Goal: Information Seeking & Learning: Learn about a topic

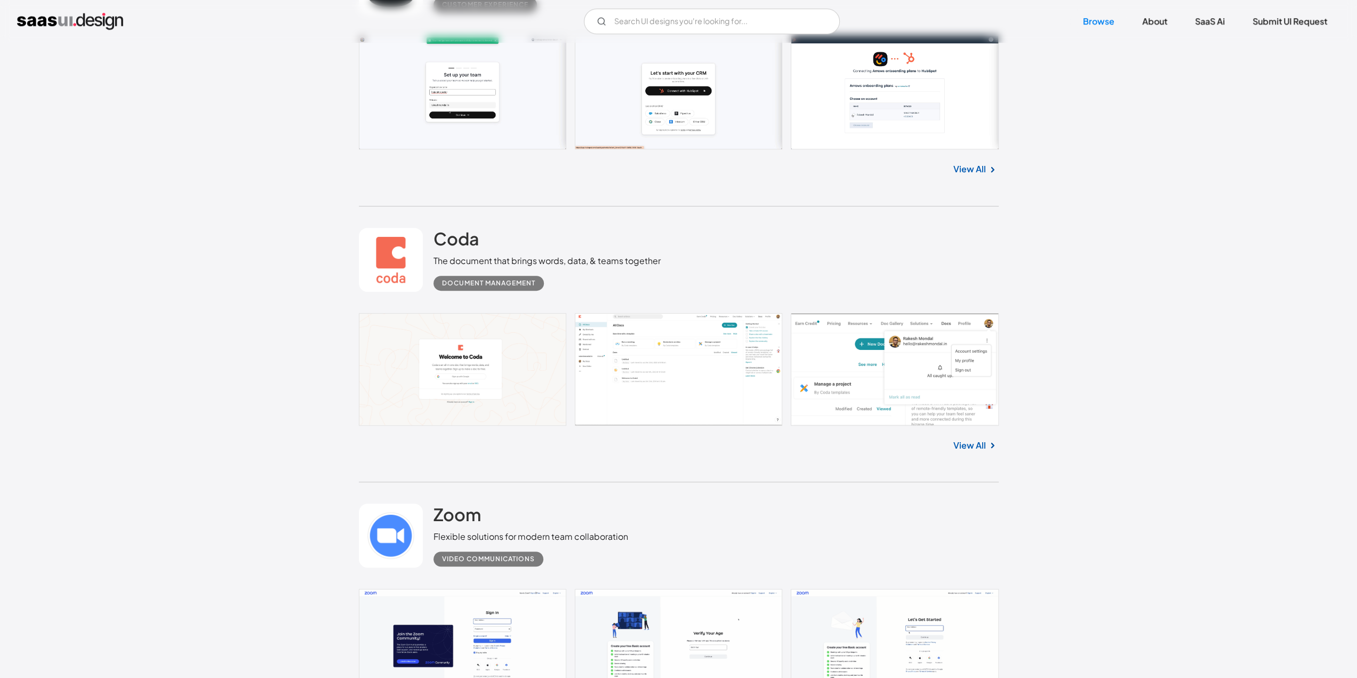
scroll to position [533, 0]
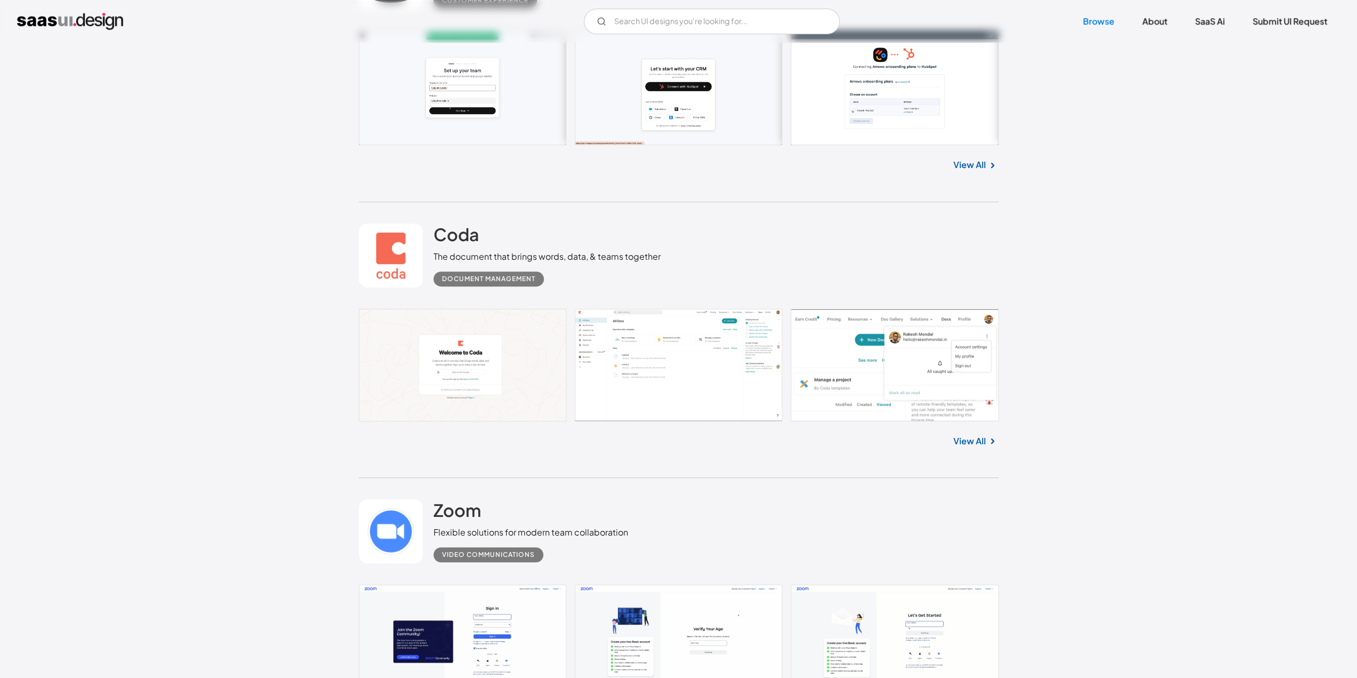
click at [476, 352] on link at bounding box center [679, 365] width 640 height 113
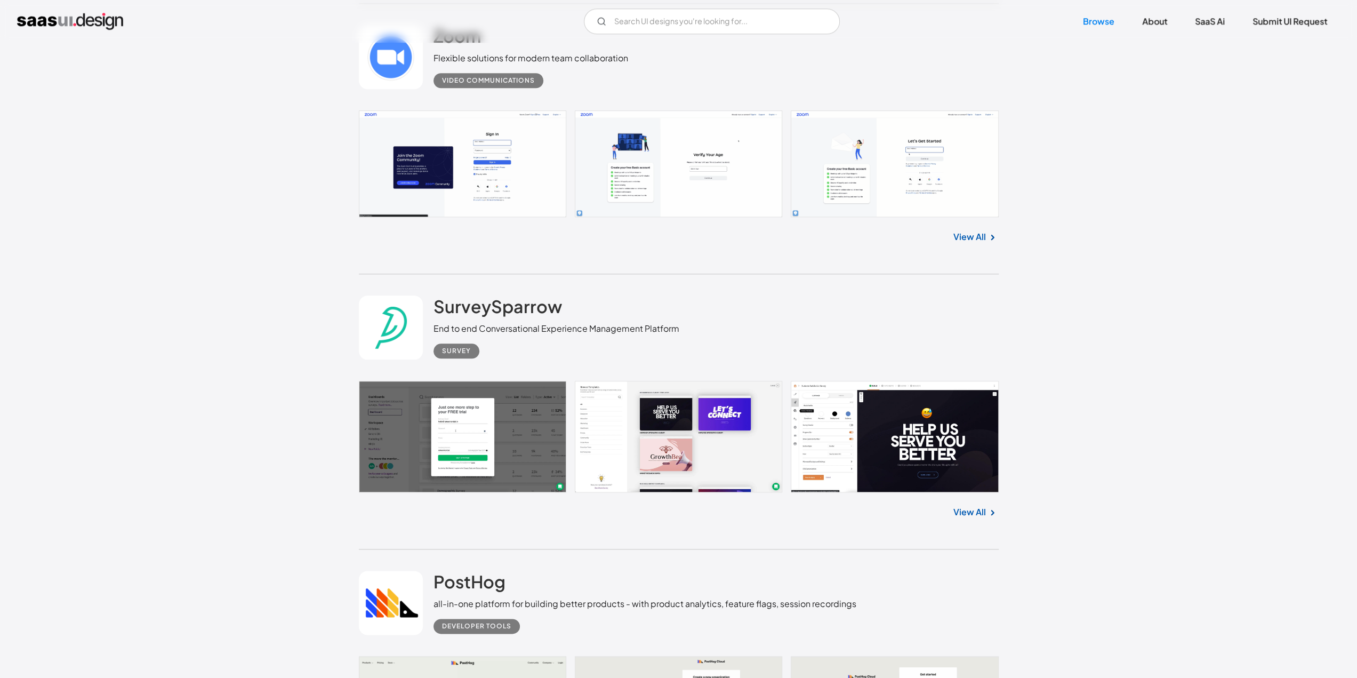
scroll to position [1013, 0]
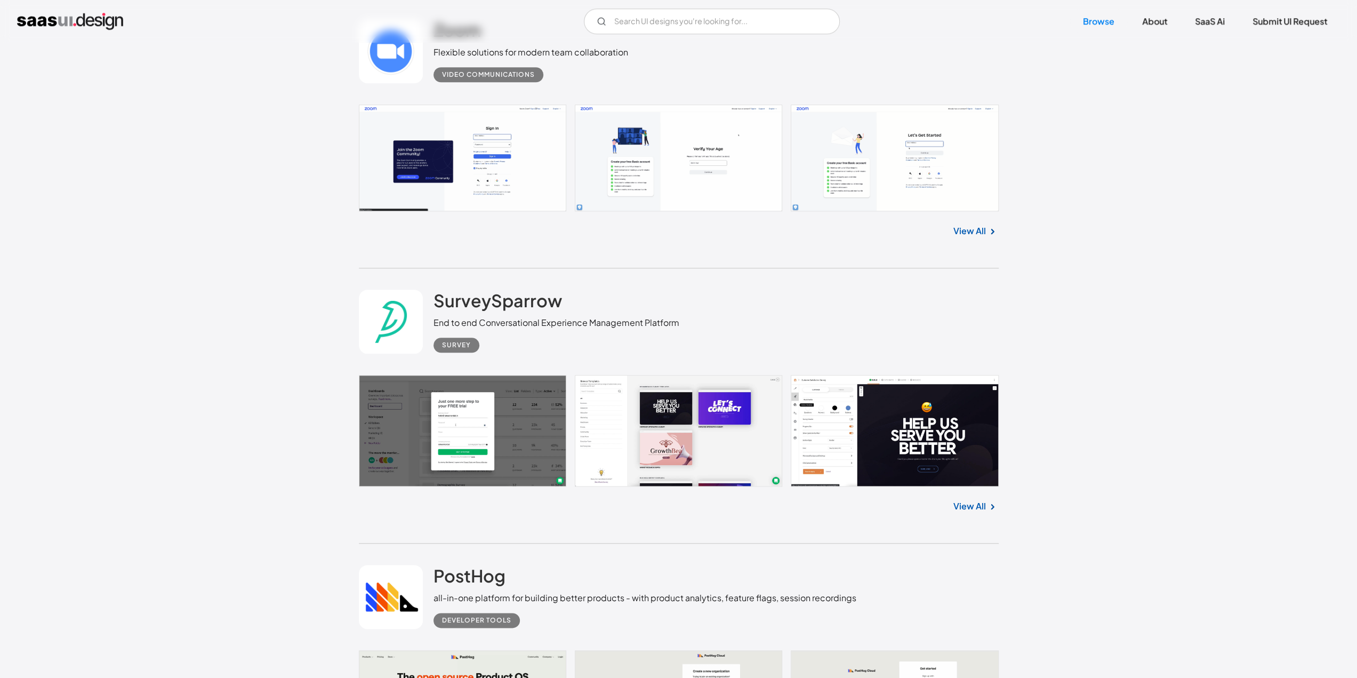
click at [516, 157] on link at bounding box center [679, 158] width 640 height 107
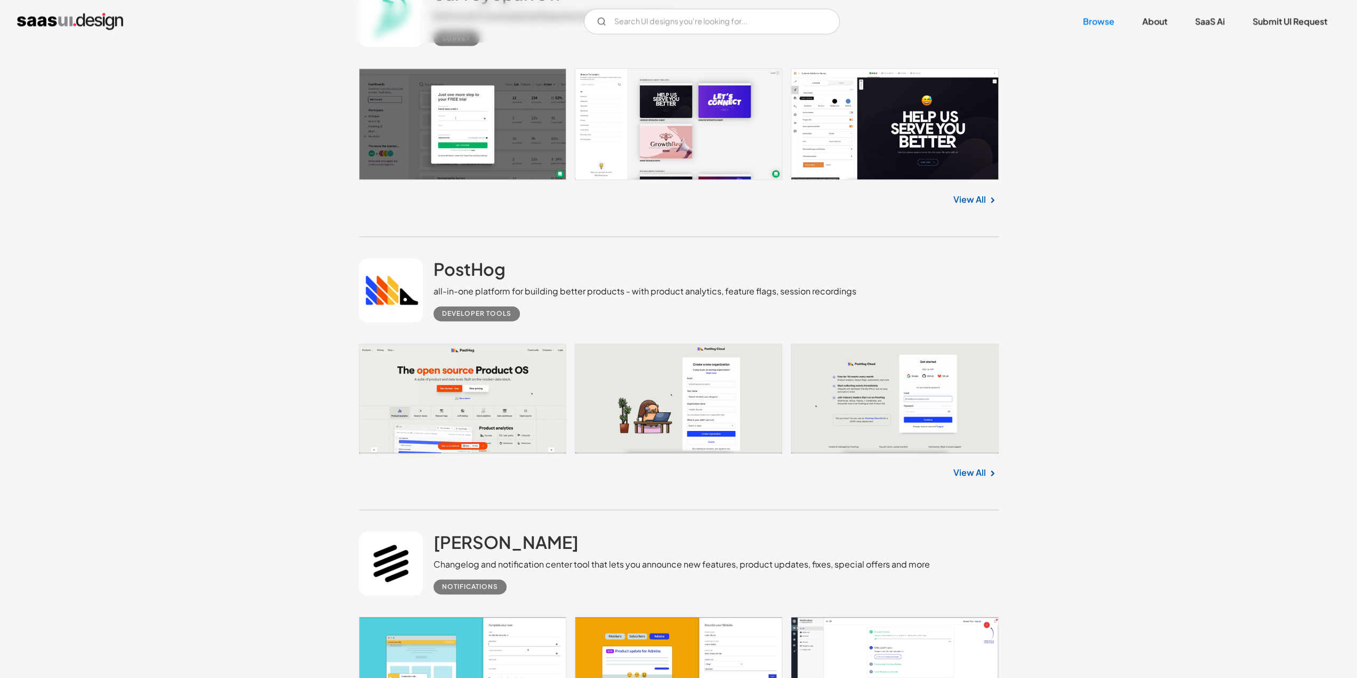
scroll to position [1333, 0]
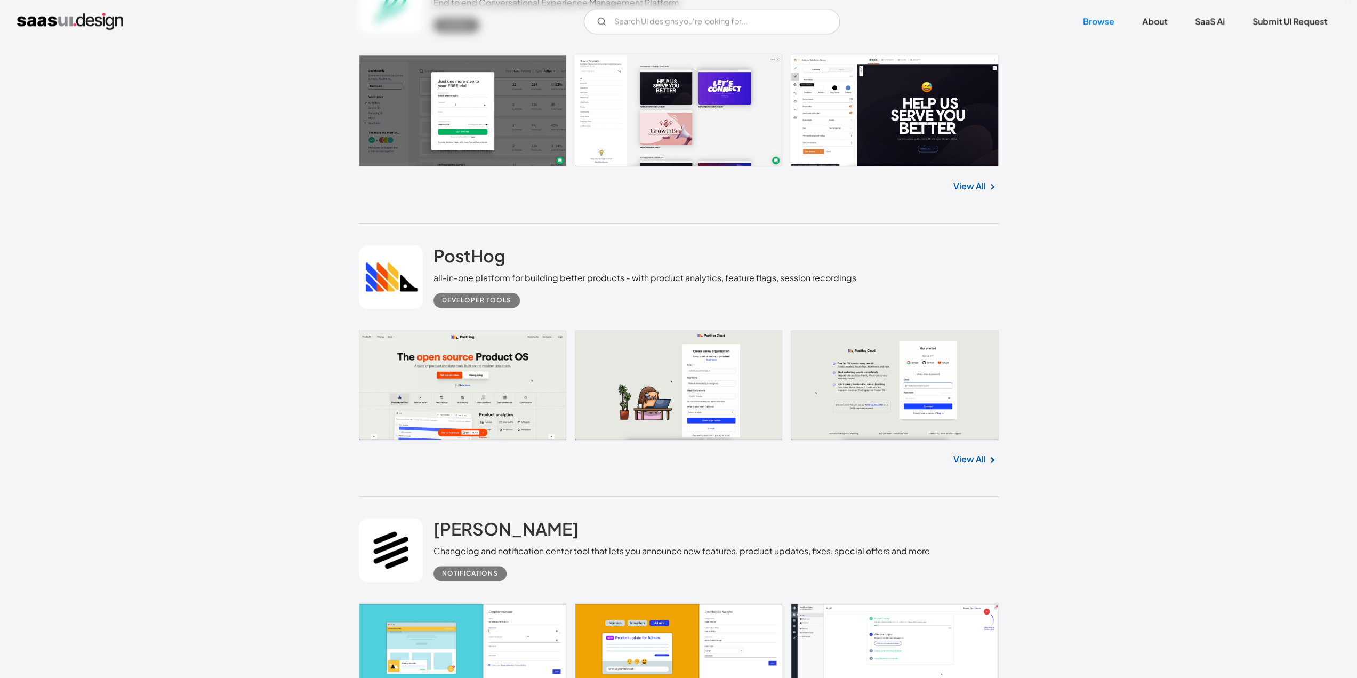
click at [447, 387] on link at bounding box center [679, 384] width 640 height 109
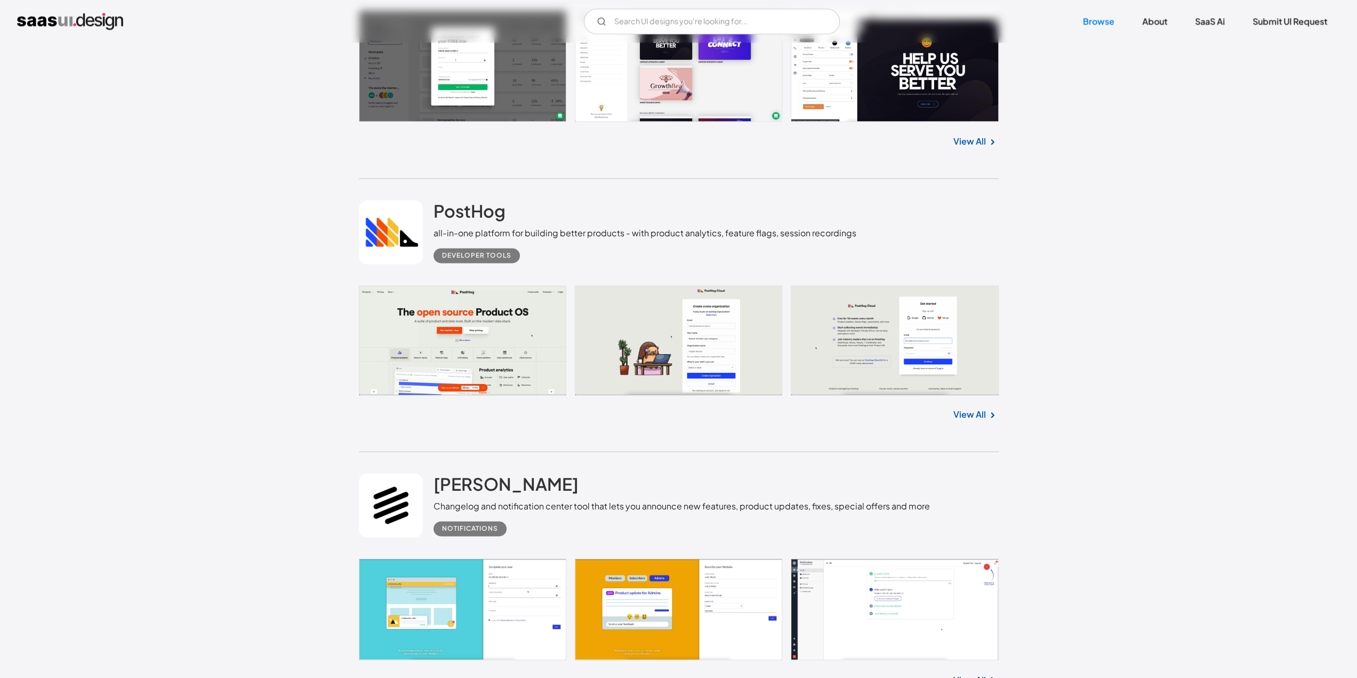
scroll to position [1653, 0]
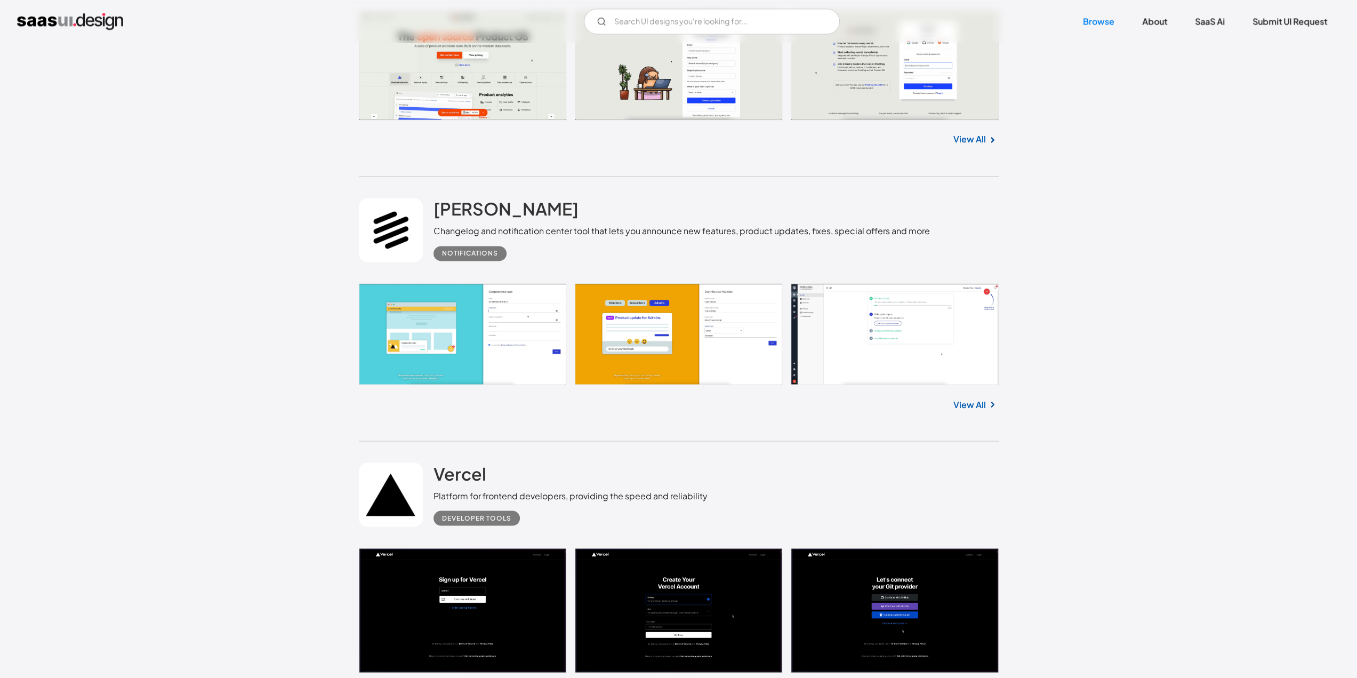
click at [446, 351] on link at bounding box center [679, 333] width 640 height 101
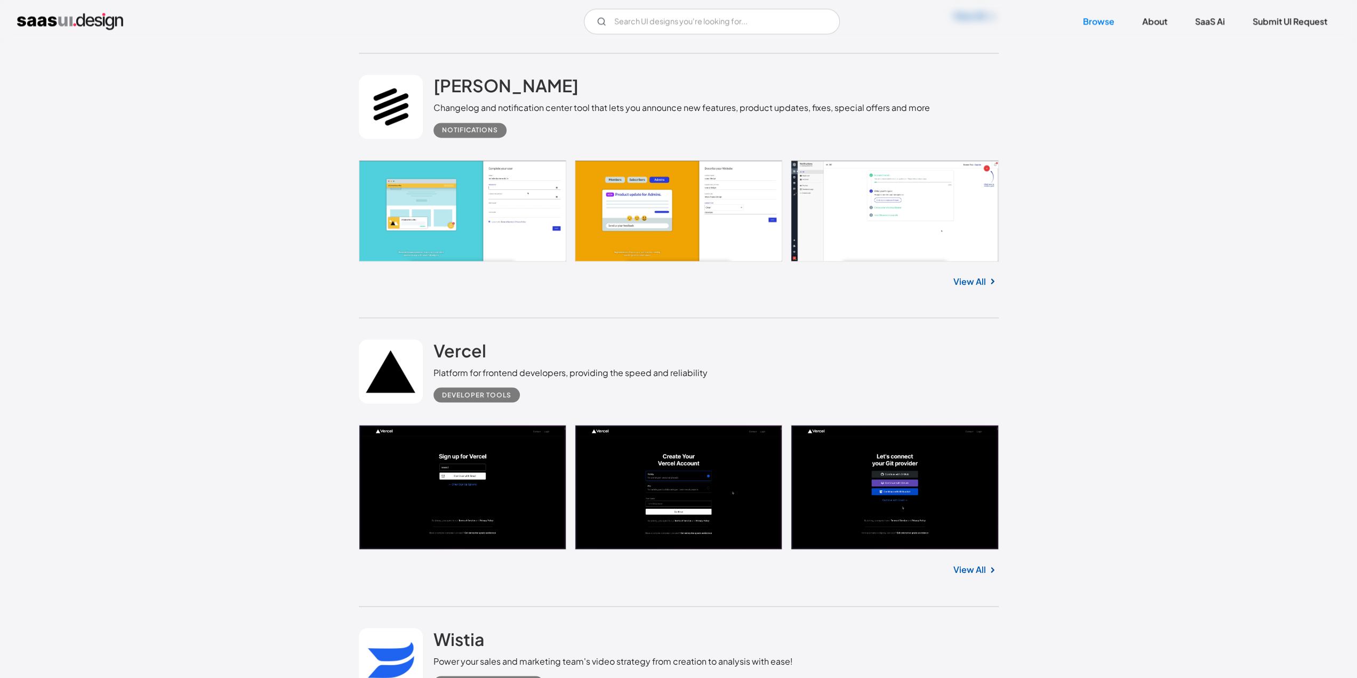
scroll to position [1919, 0]
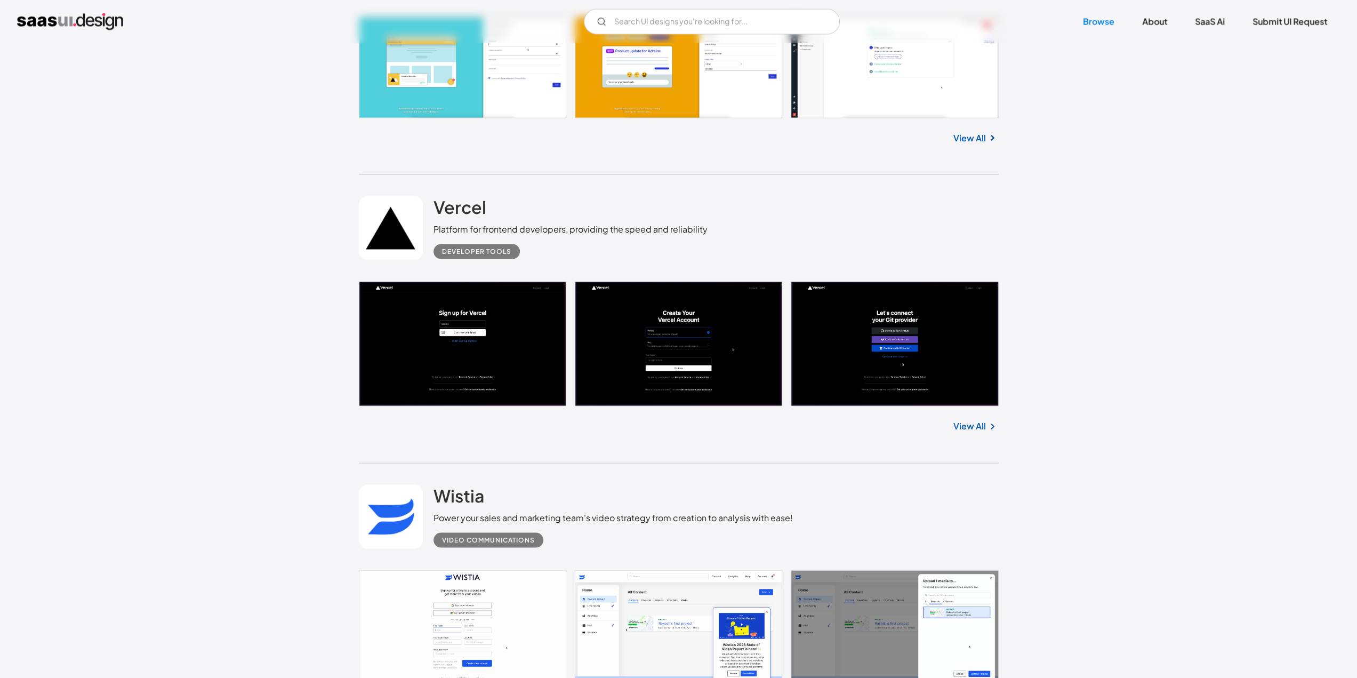
click at [439, 356] on link at bounding box center [679, 343] width 640 height 125
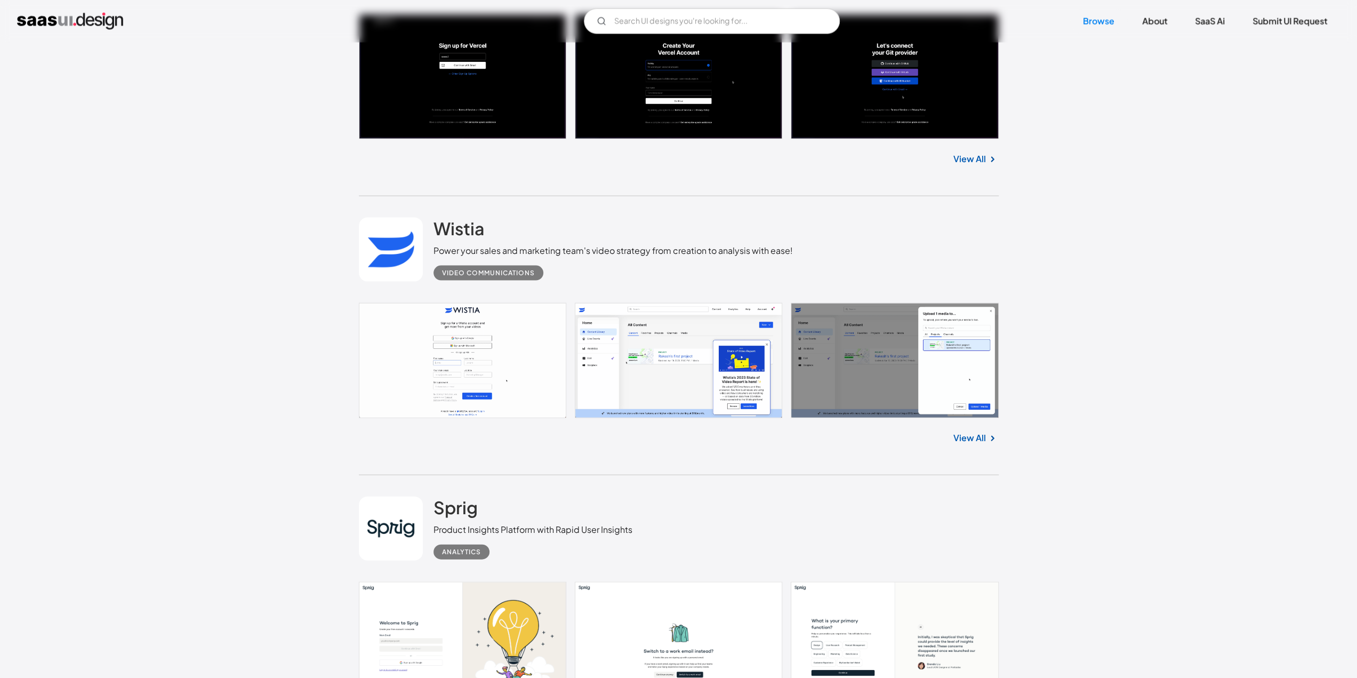
scroll to position [2293, 0]
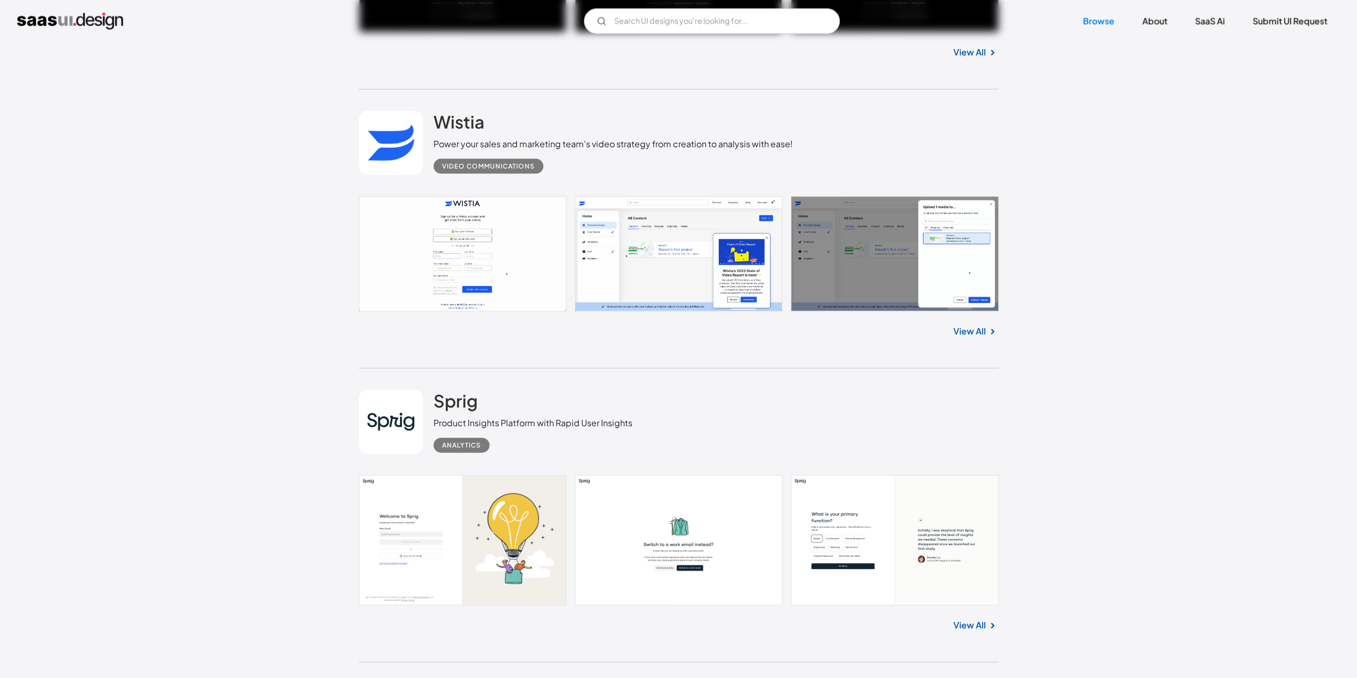
click at [395, 537] on link at bounding box center [679, 540] width 640 height 130
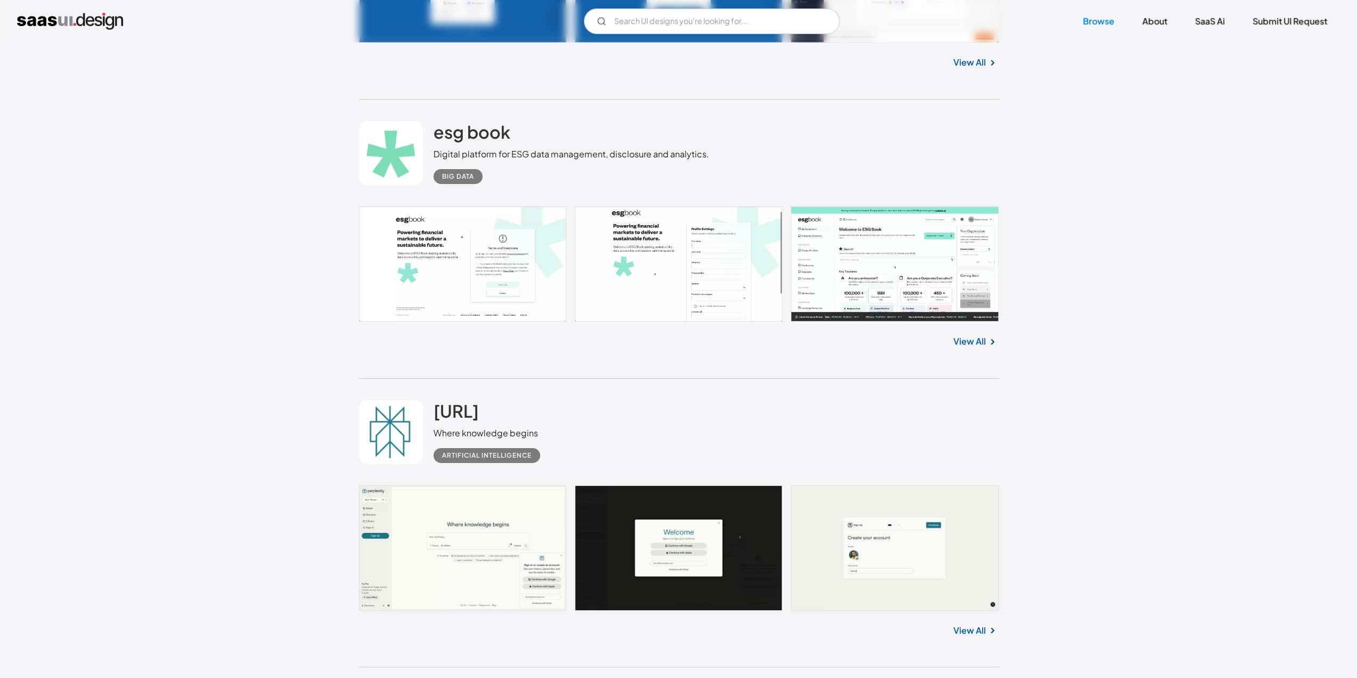
scroll to position [3572, 0]
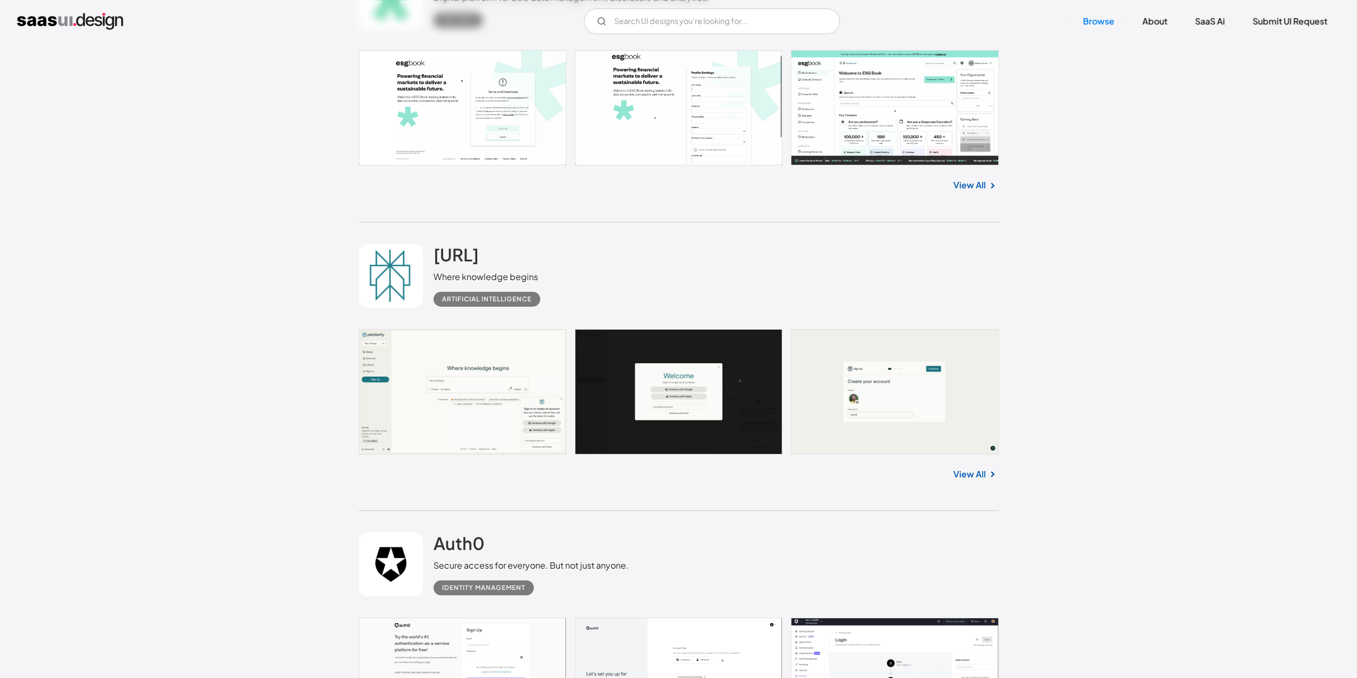
click at [464, 400] on link at bounding box center [679, 391] width 640 height 125
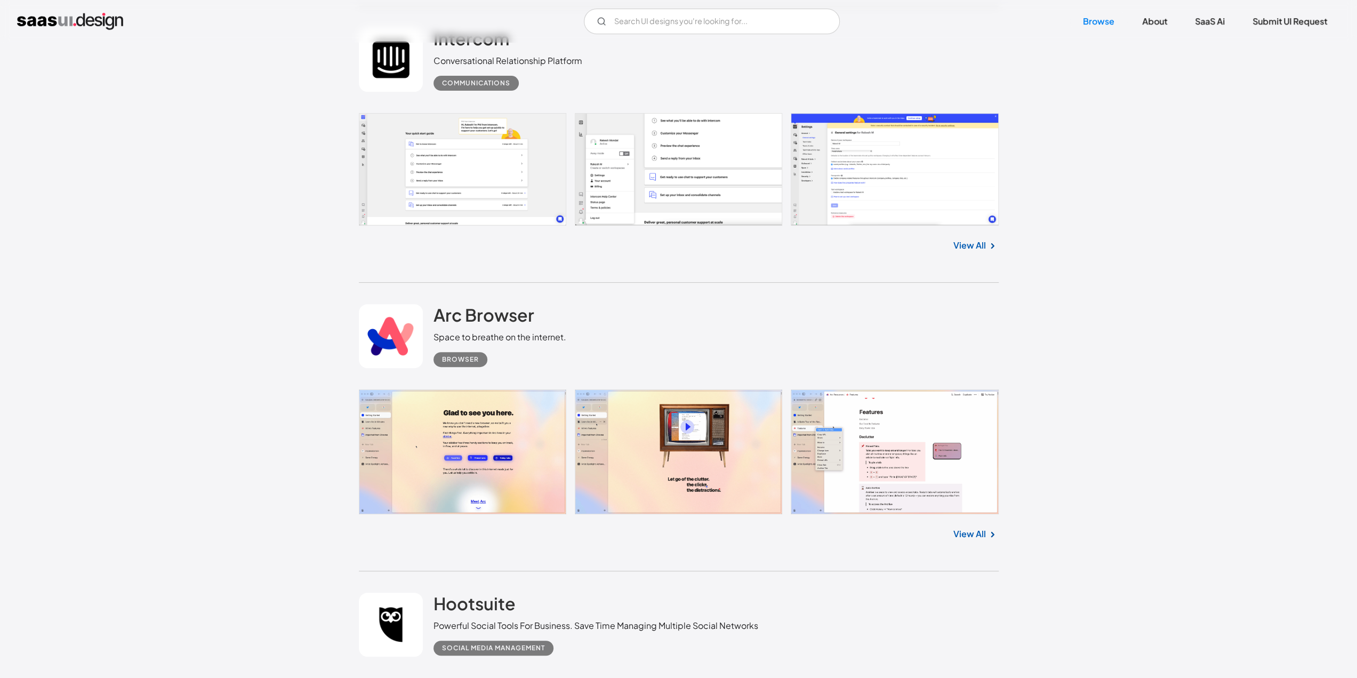
scroll to position [4372, 0]
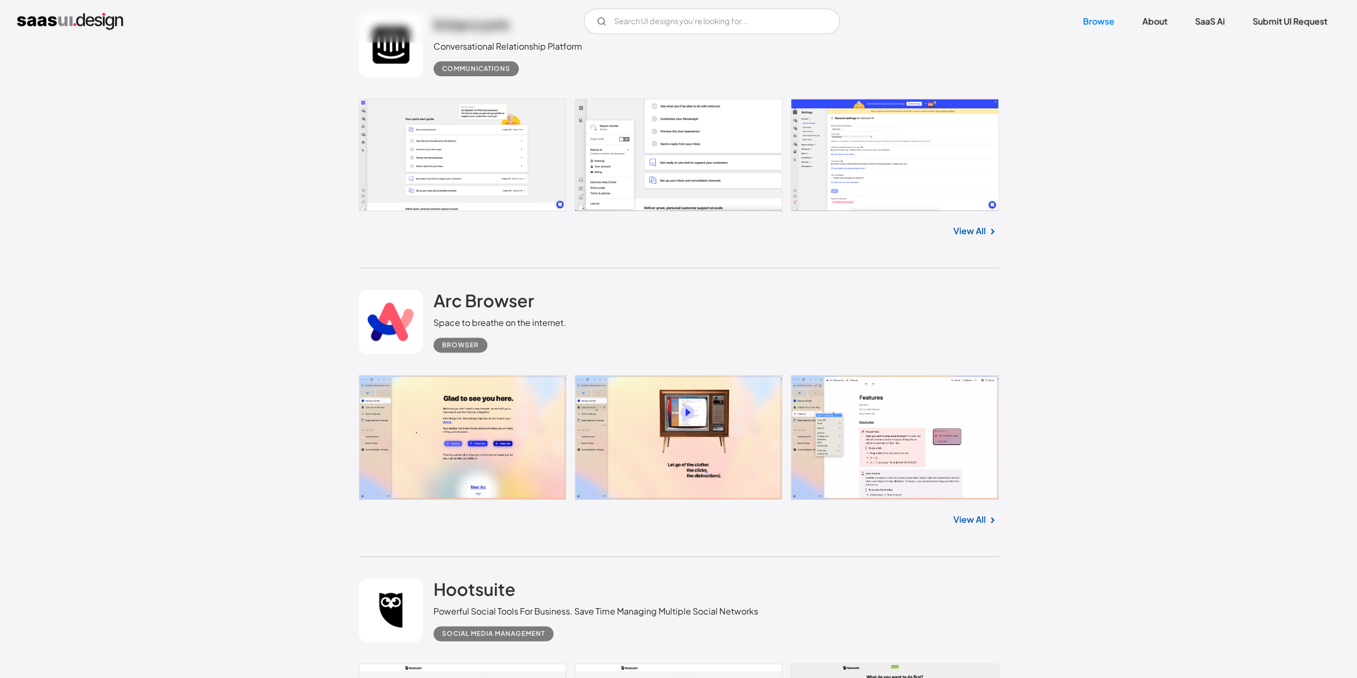
click at [466, 436] on link at bounding box center [679, 437] width 640 height 125
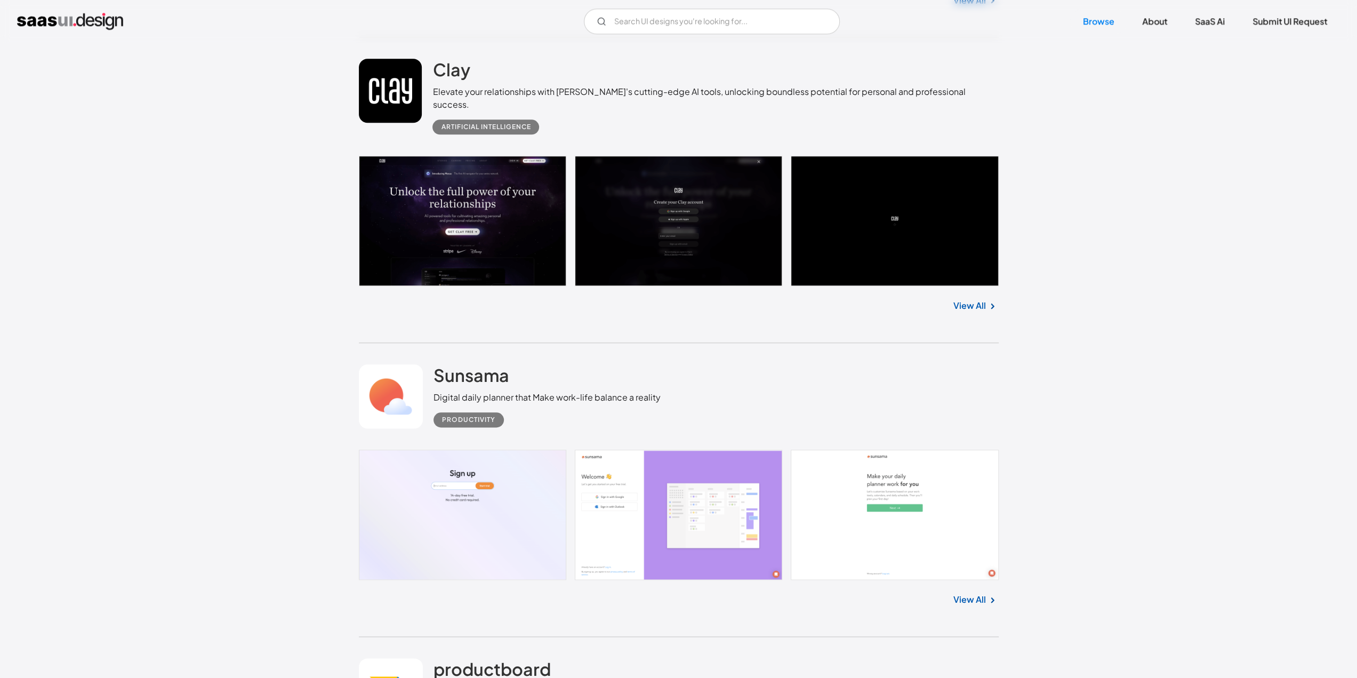
scroll to position [5279, 0]
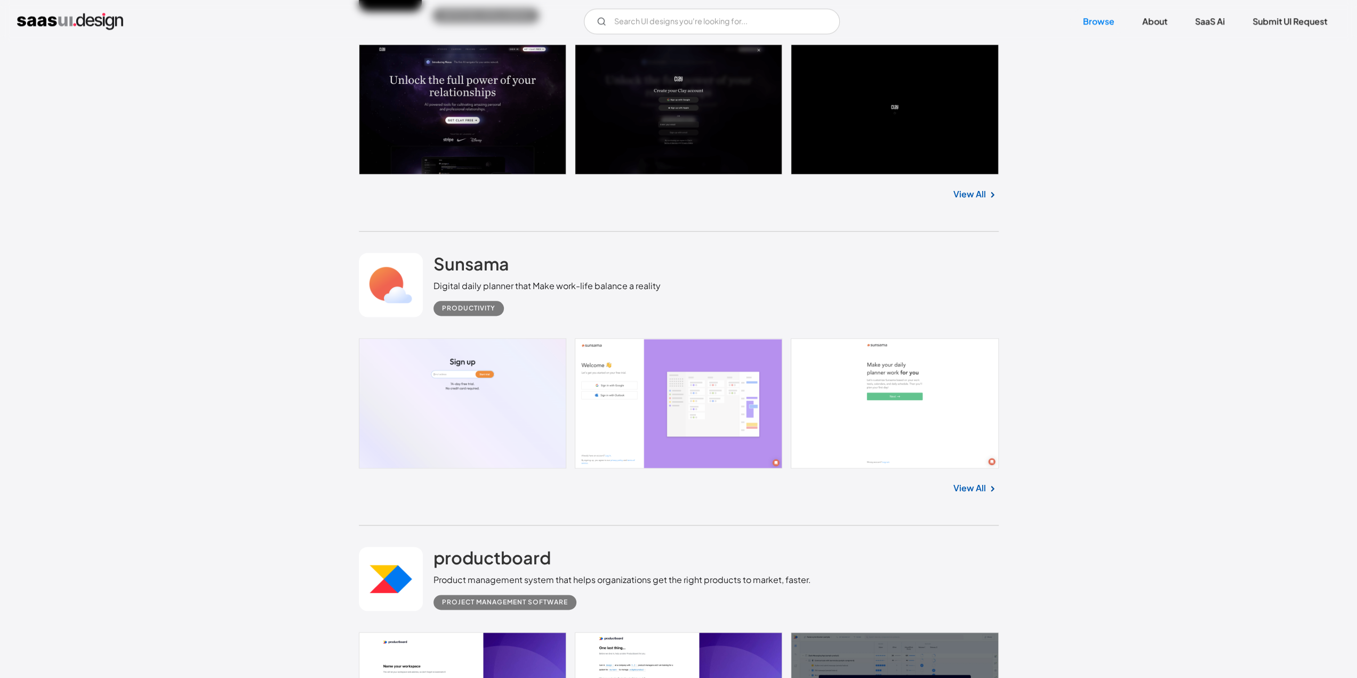
click at [504, 414] on link at bounding box center [679, 403] width 640 height 130
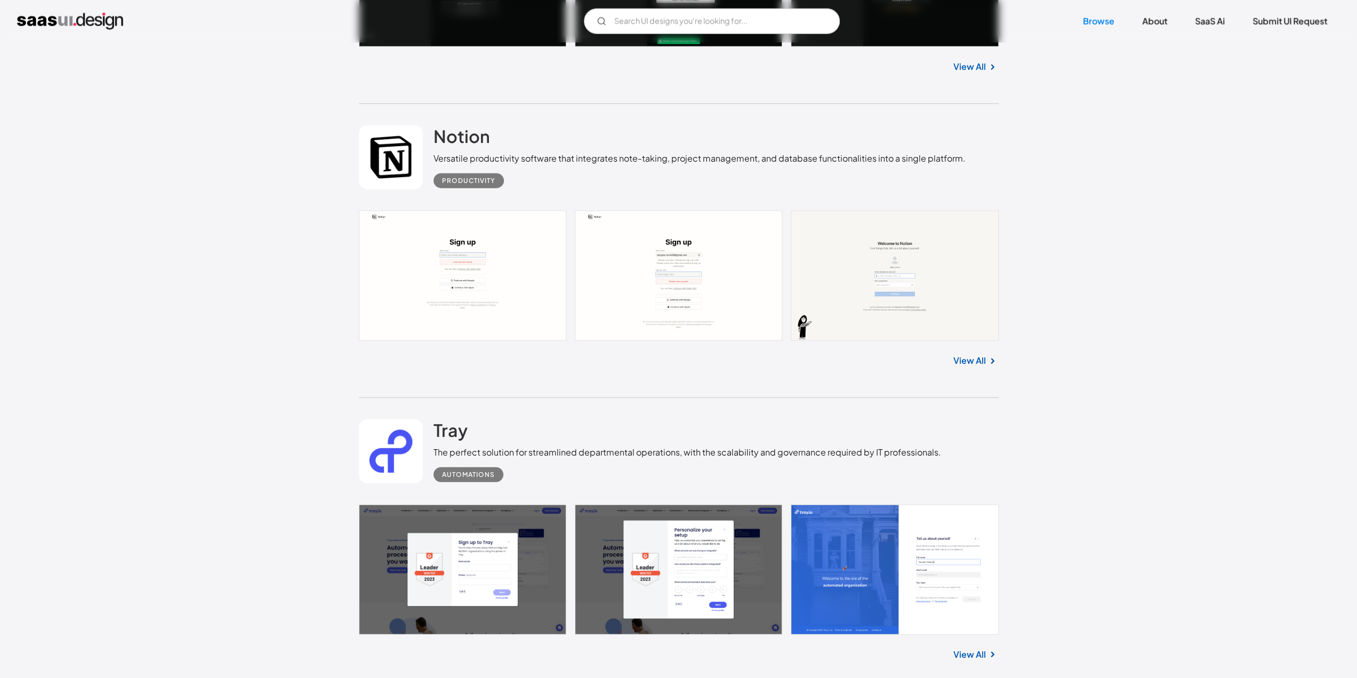
scroll to position [10770, 0]
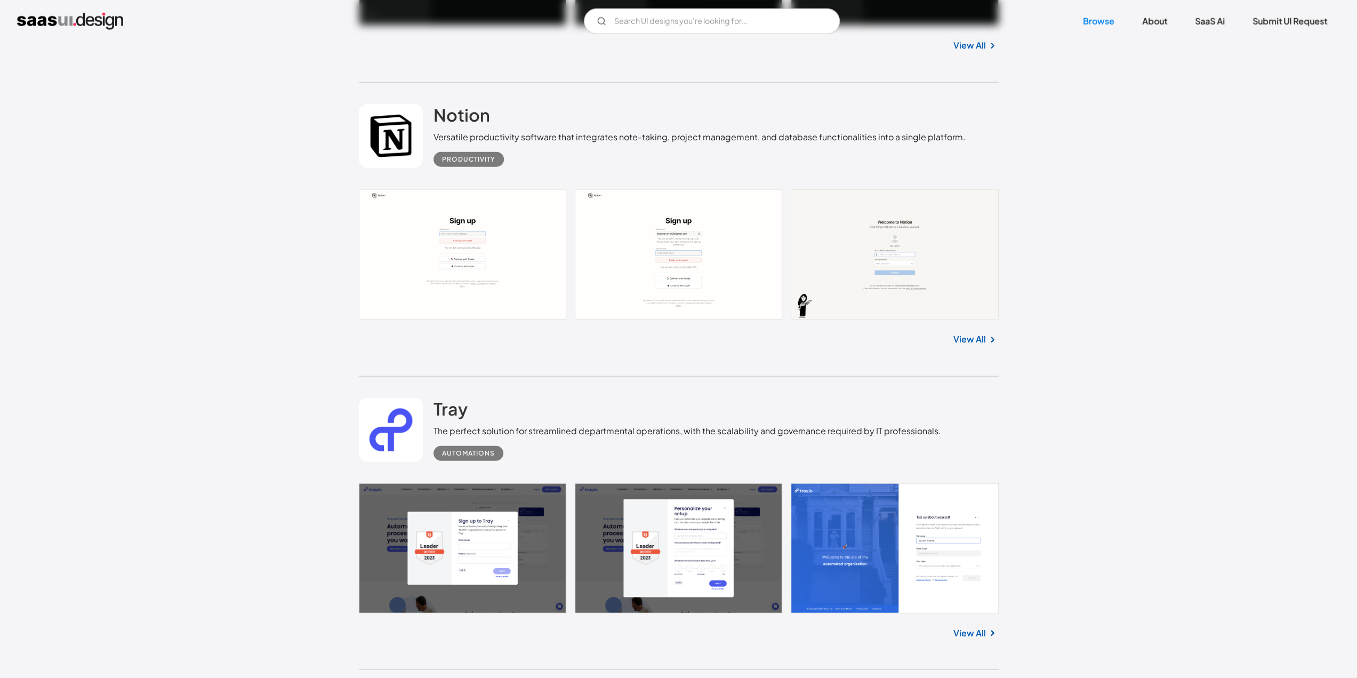
click at [455, 255] on link at bounding box center [679, 254] width 640 height 130
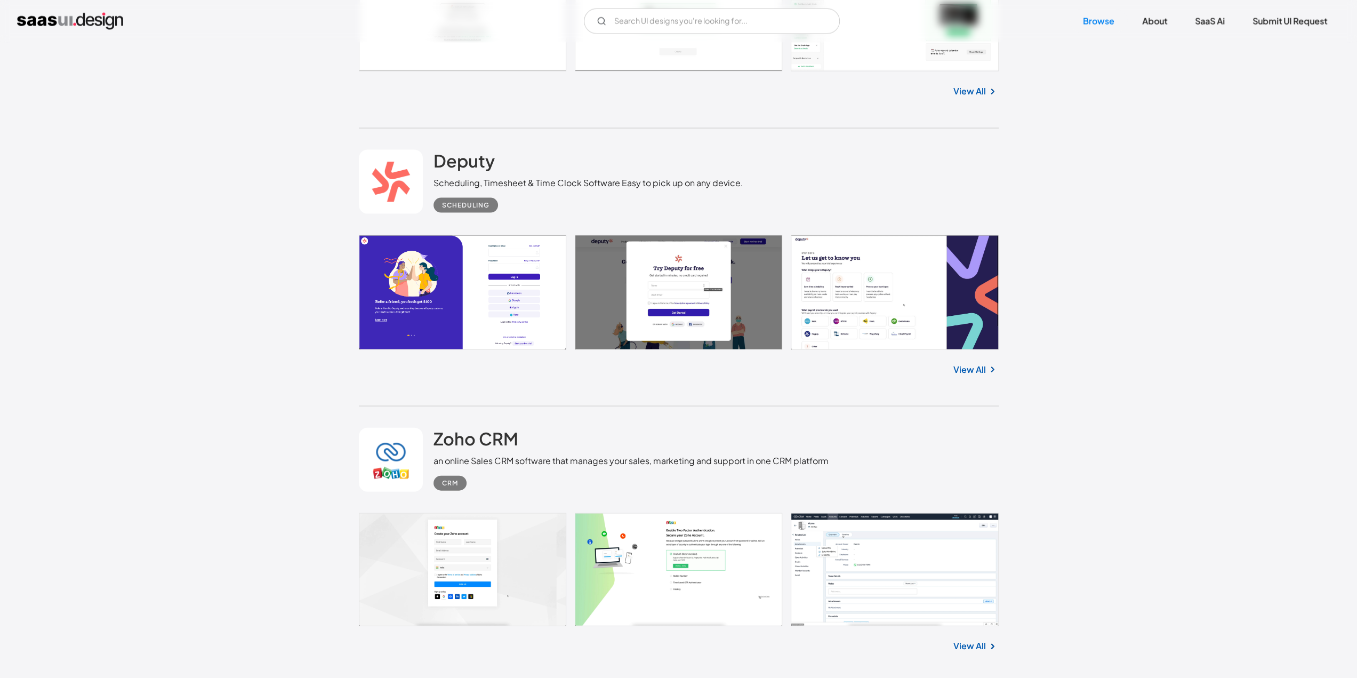
scroll to position [18448, 0]
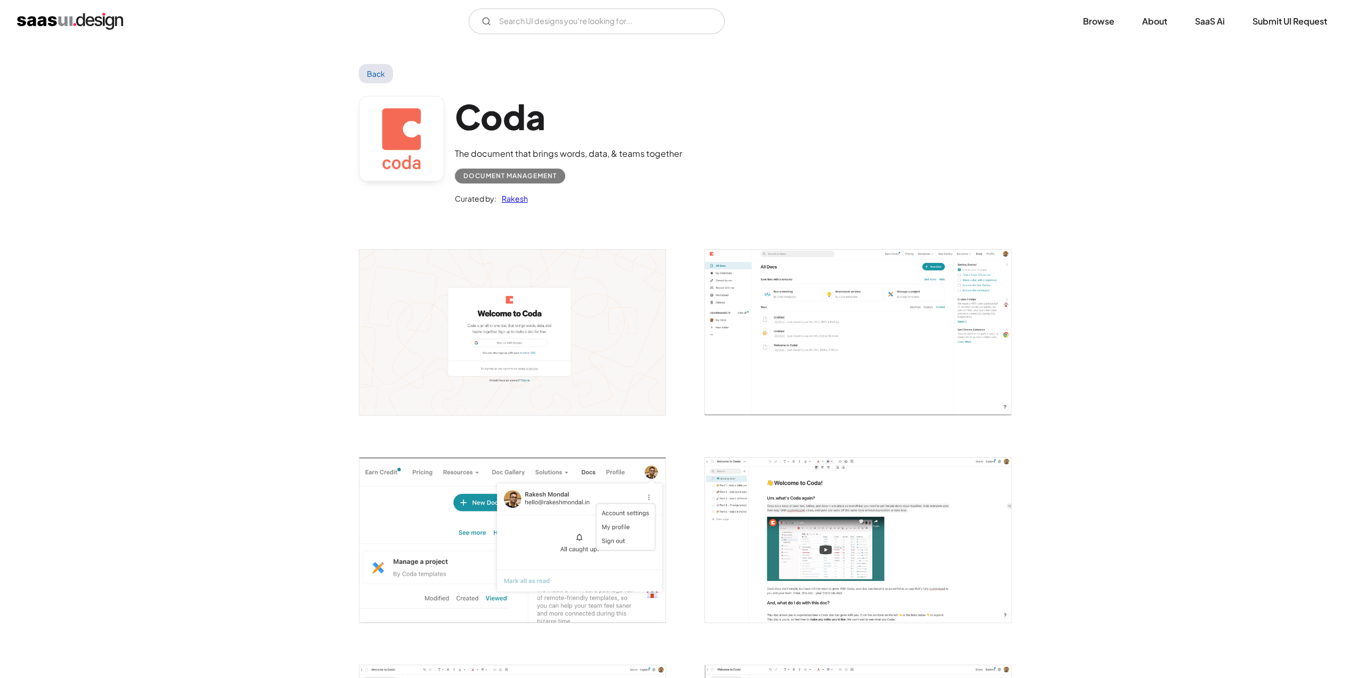
click at [507, 334] on img "open lightbox" at bounding box center [512, 332] width 306 height 165
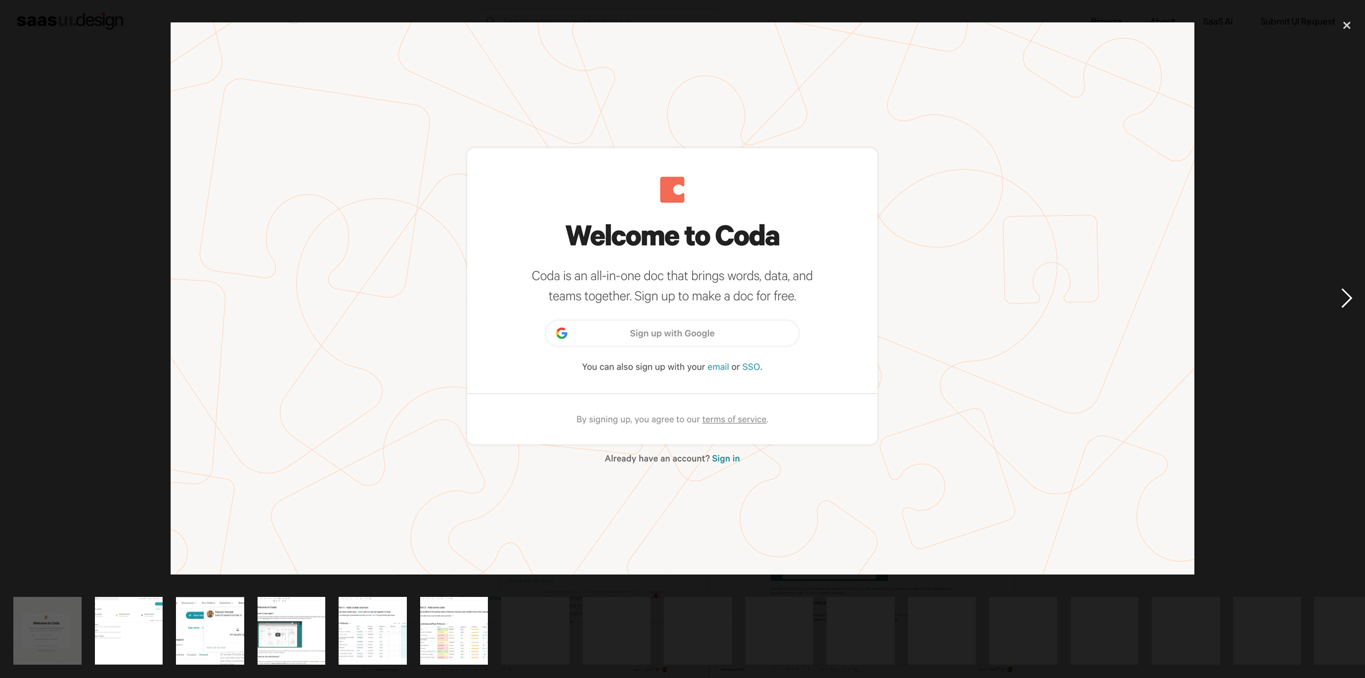
click at [1350, 295] on div "next image" at bounding box center [1347, 297] width 36 height 569
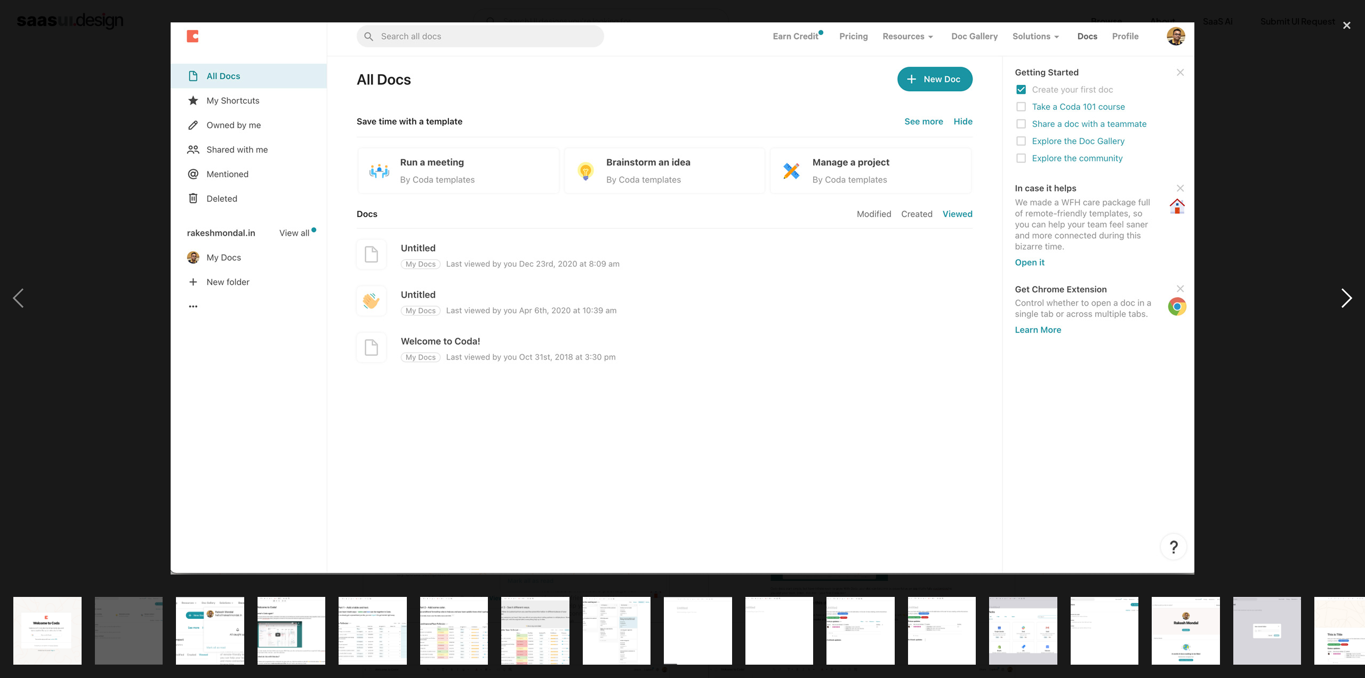
click at [1349, 295] on div "next image" at bounding box center [1347, 297] width 36 height 569
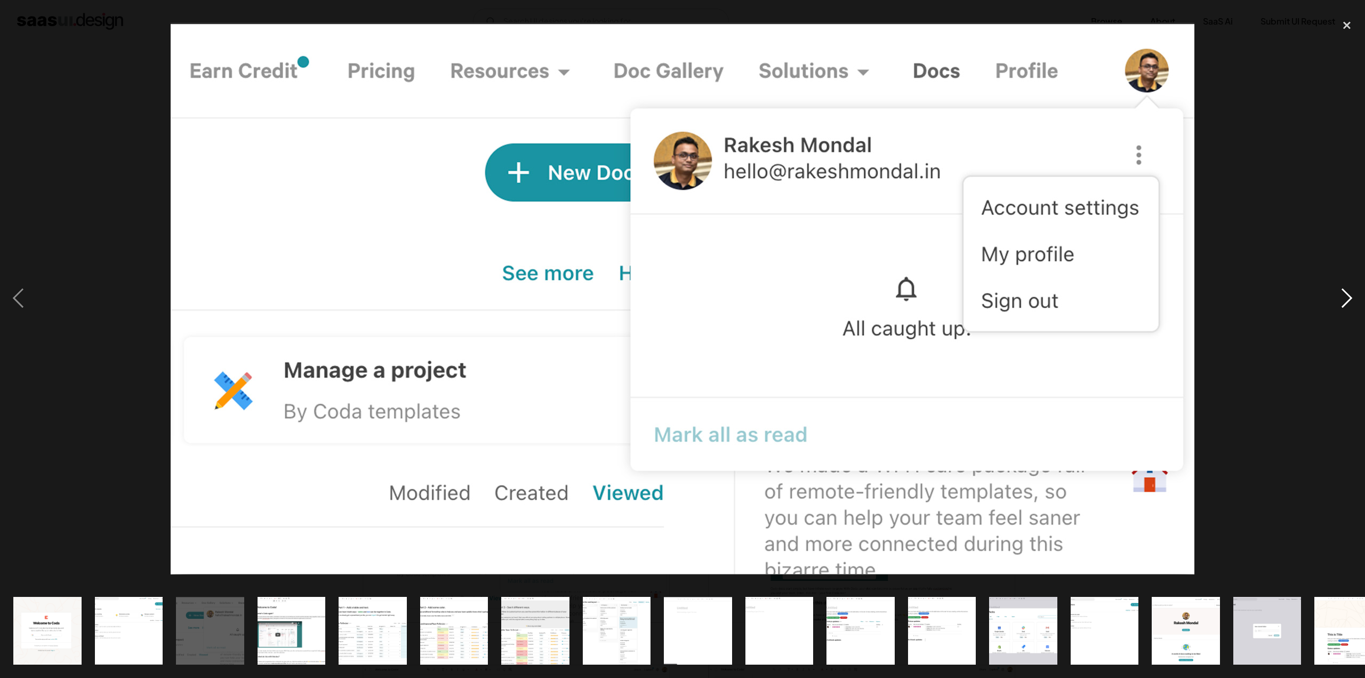
click at [1349, 295] on div "next image" at bounding box center [1347, 297] width 36 height 569
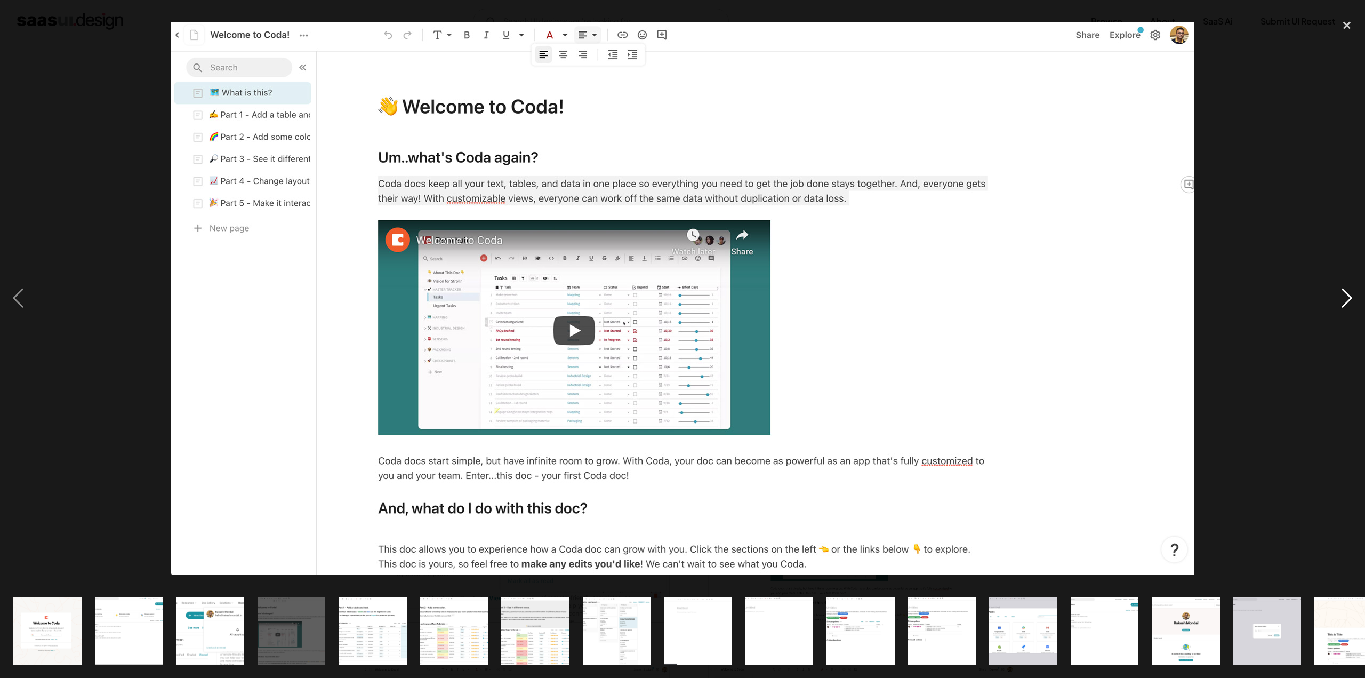
click at [1349, 295] on div "next image" at bounding box center [1347, 297] width 36 height 569
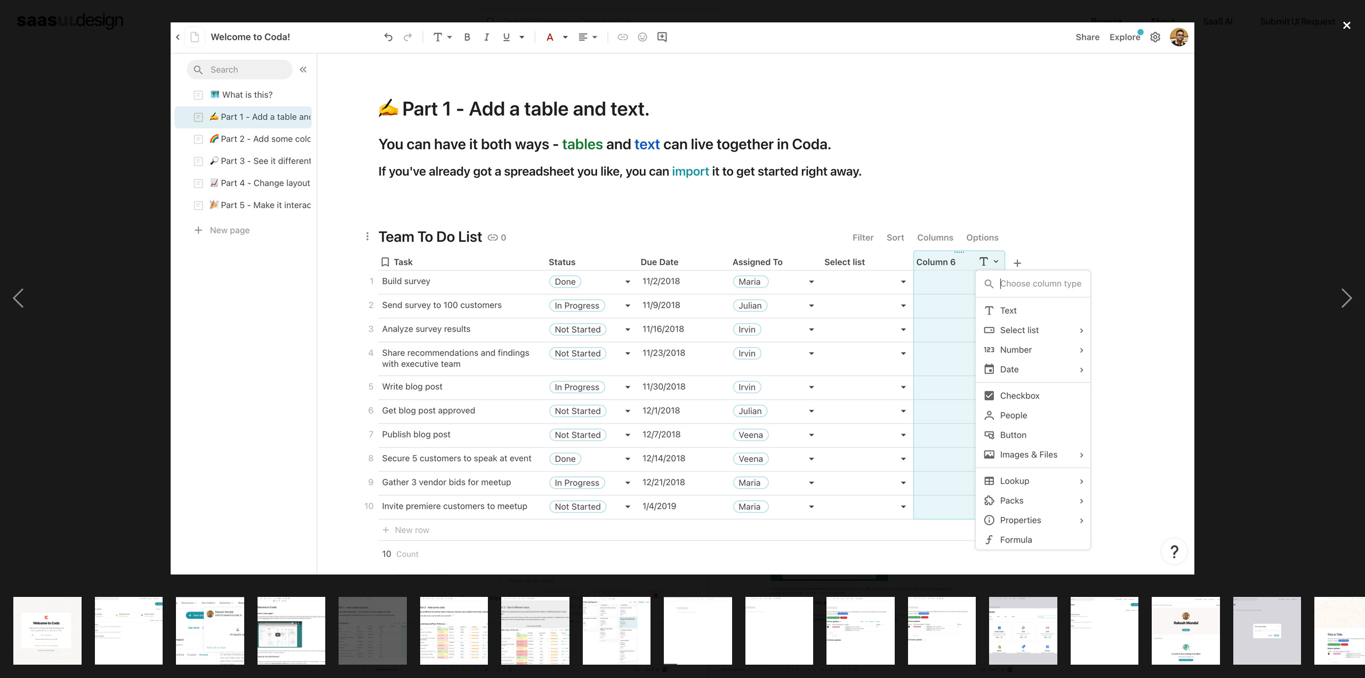
click at [1354, 31] on div "close lightbox" at bounding box center [1347, 24] width 36 height 23
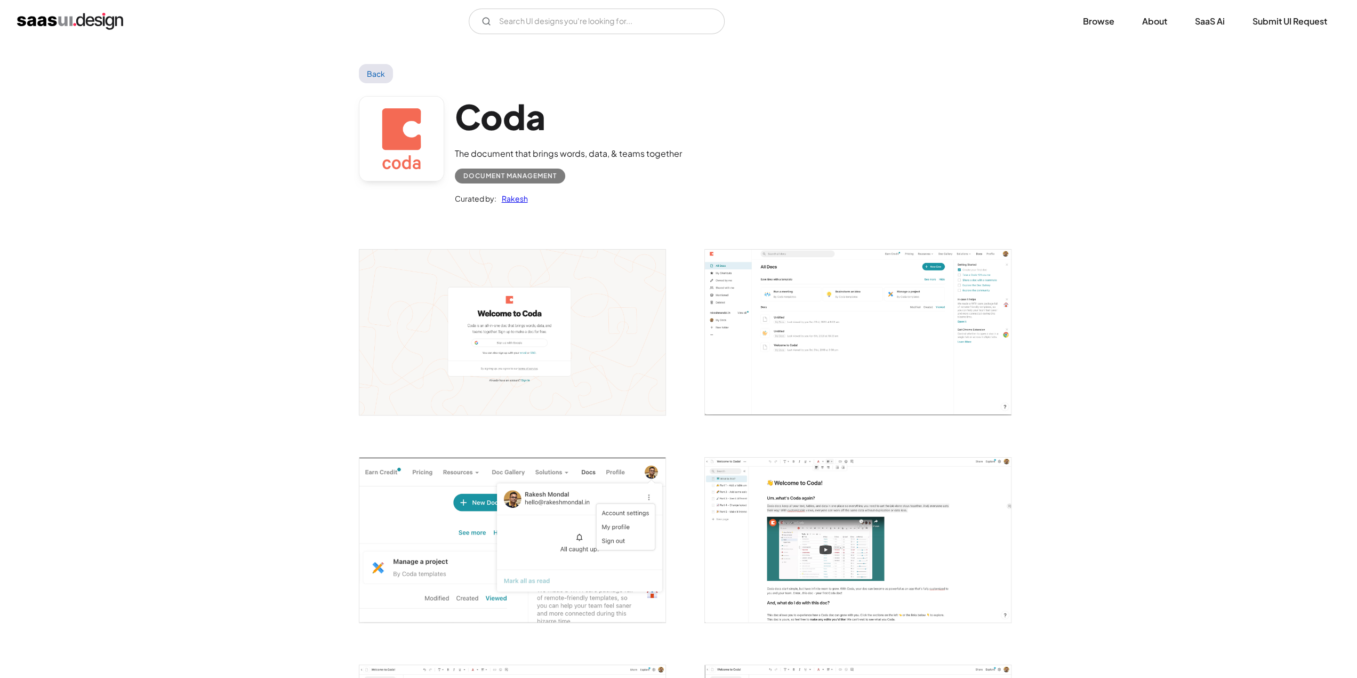
click at [382, 73] on link "Back" at bounding box center [376, 73] width 35 height 19
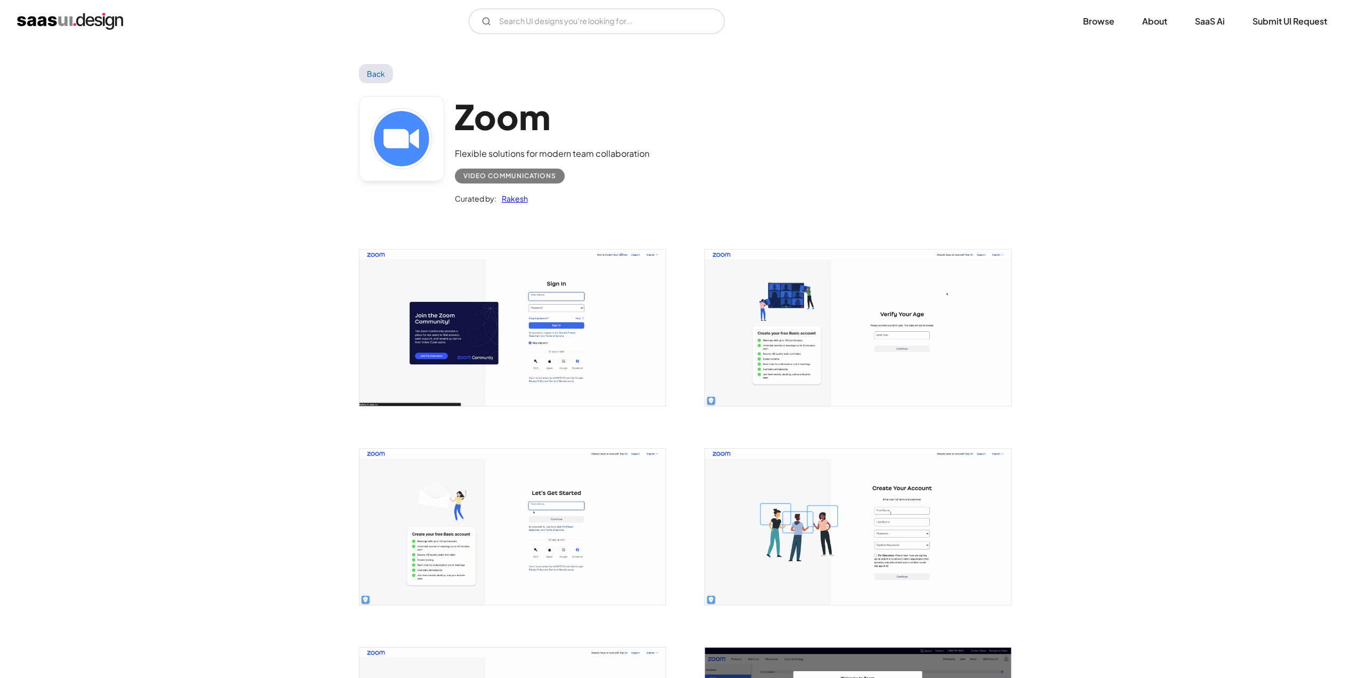
click at [504, 324] on img "open lightbox" at bounding box center [512, 328] width 306 height 156
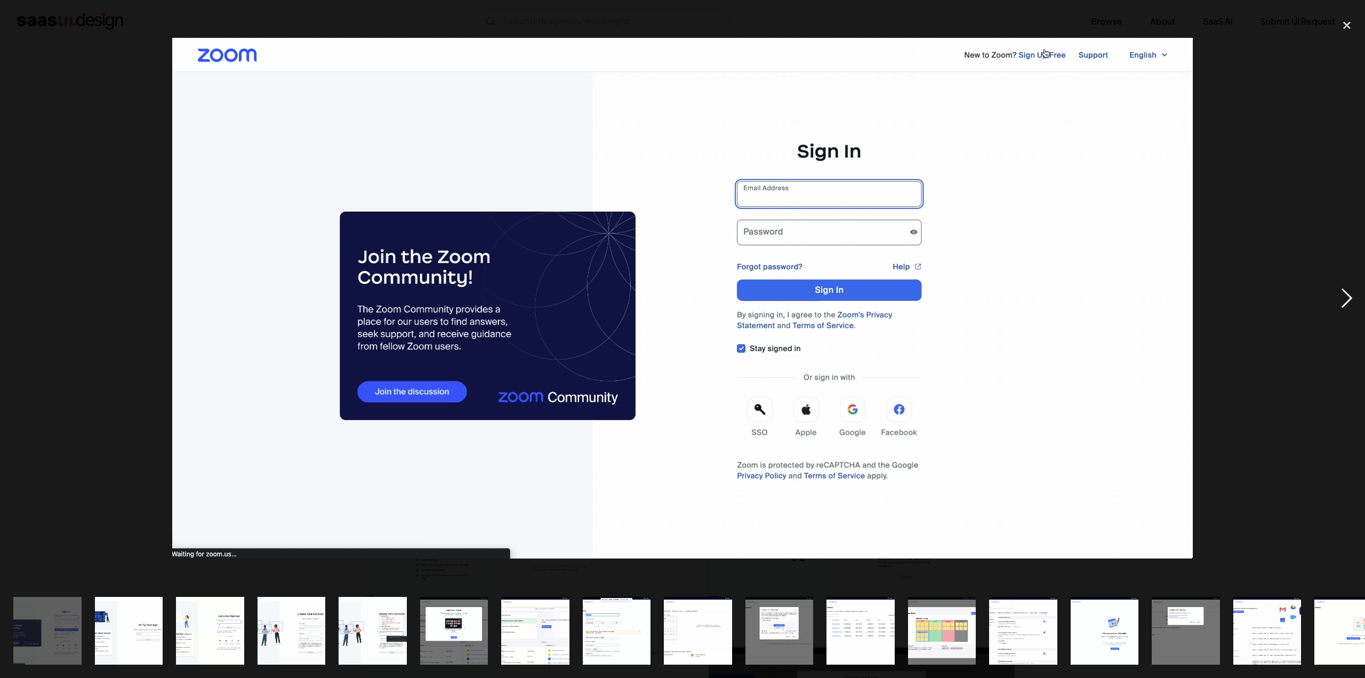
click at [1342, 293] on div "next image" at bounding box center [1347, 297] width 36 height 569
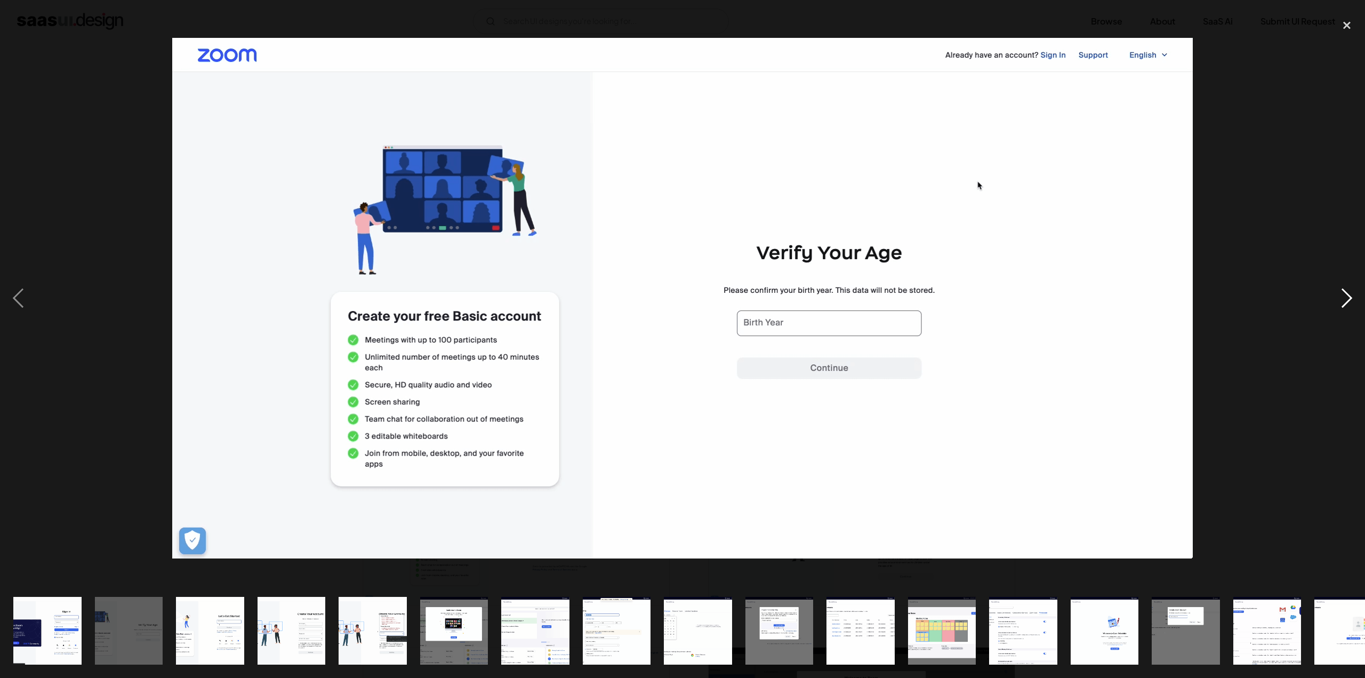
click at [1342, 293] on div "next image" at bounding box center [1347, 297] width 36 height 569
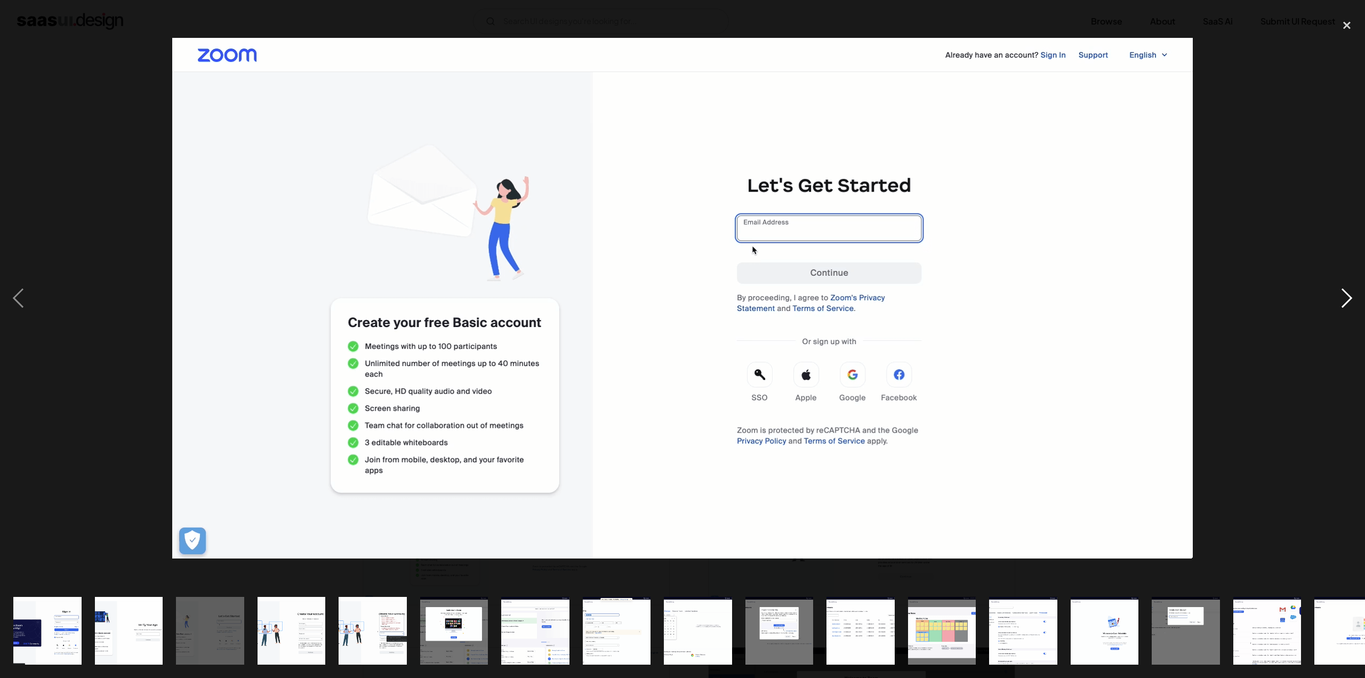
click at [1342, 293] on div "next image" at bounding box center [1347, 297] width 36 height 569
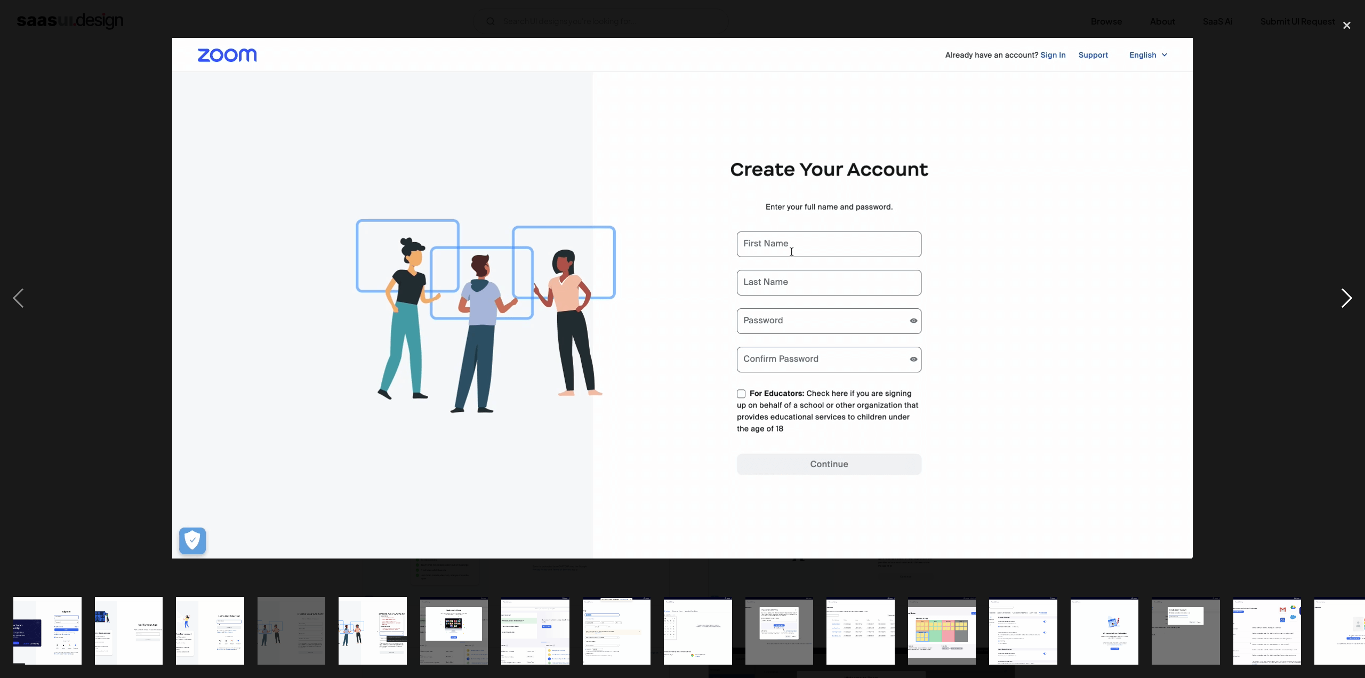
click at [1342, 293] on div "next image" at bounding box center [1347, 297] width 36 height 569
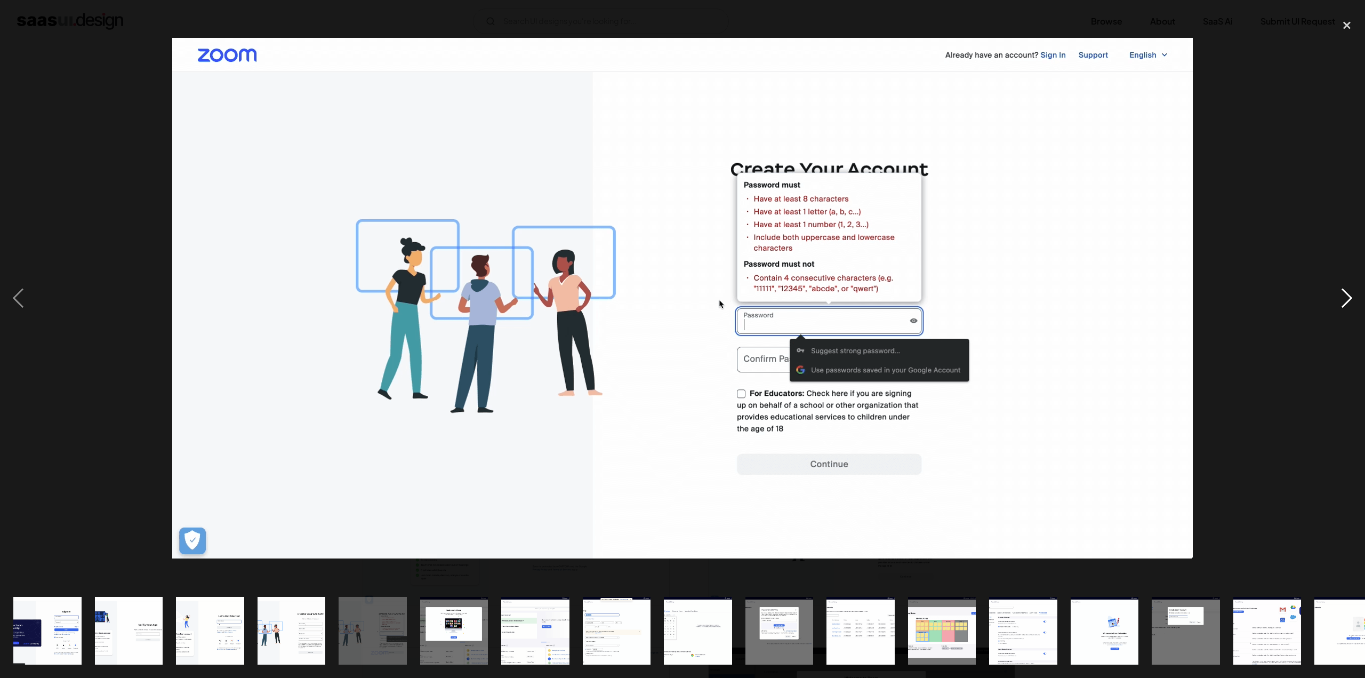
click at [1342, 293] on div "next image" at bounding box center [1347, 297] width 36 height 569
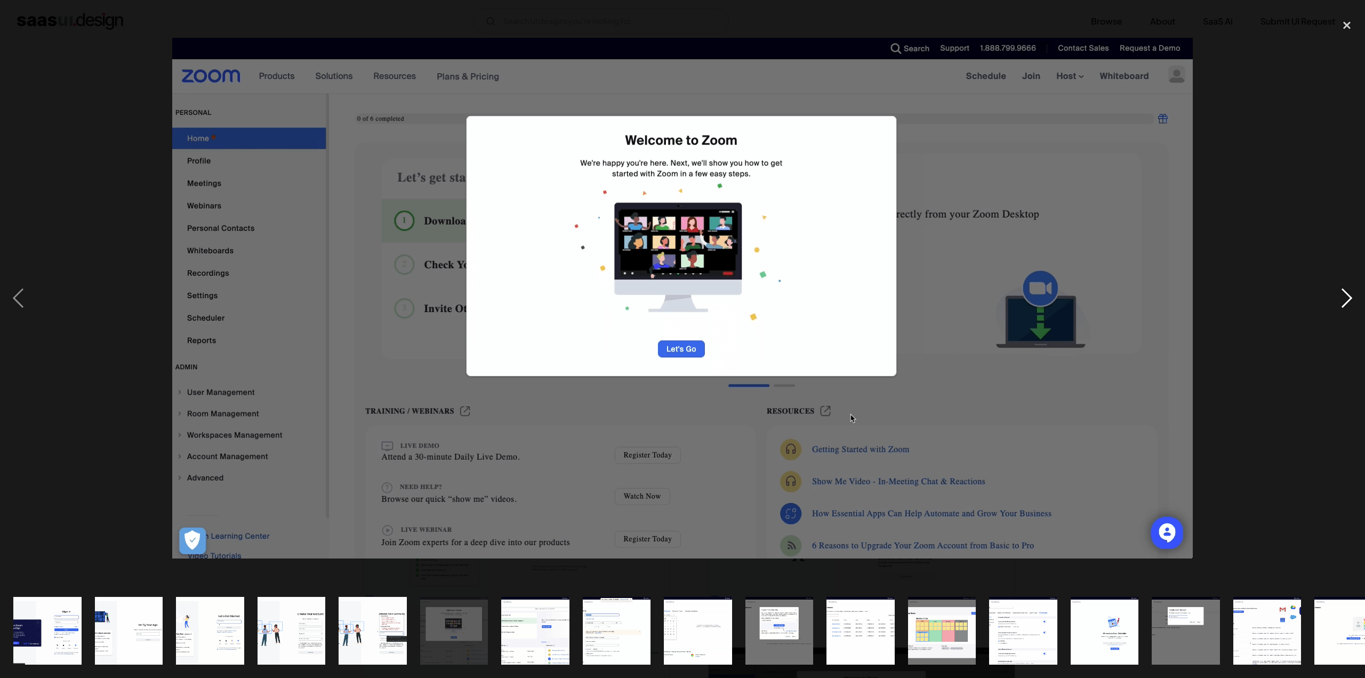
click at [1342, 293] on div "next image" at bounding box center [1347, 297] width 36 height 569
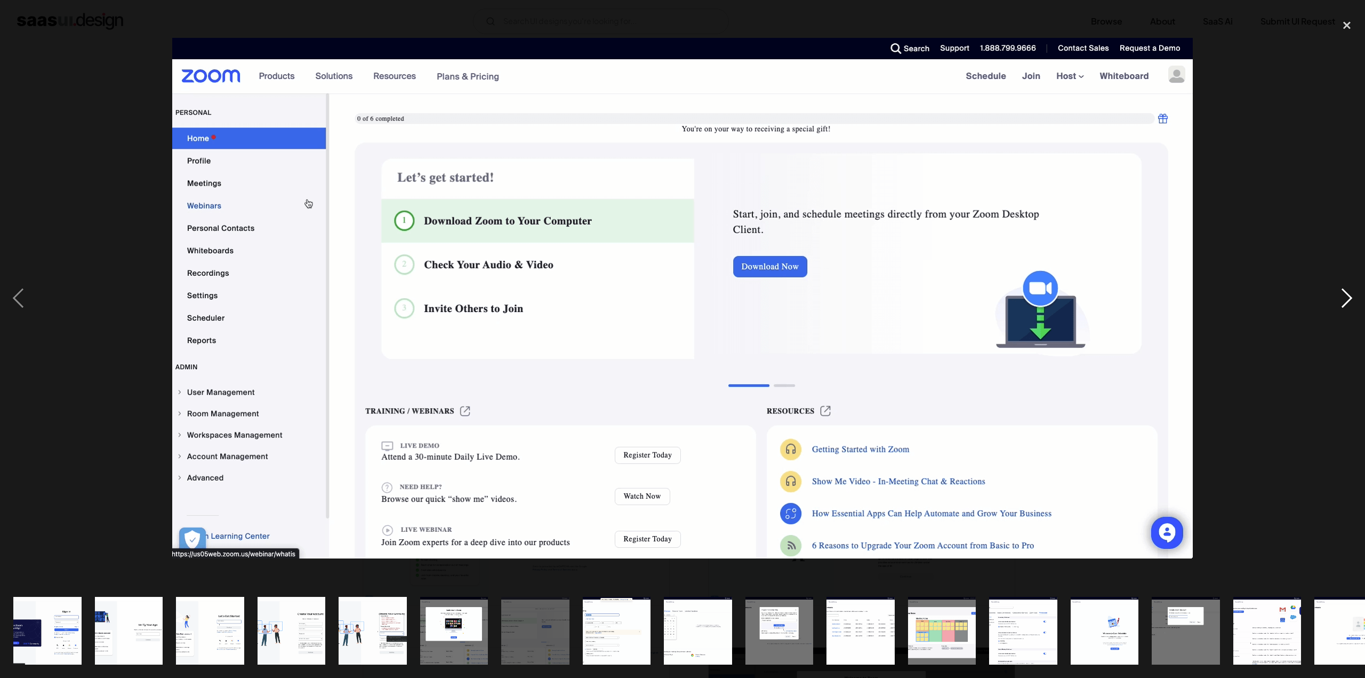
click at [1342, 293] on div "next image" at bounding box center [1347, 297] width 36 height 569
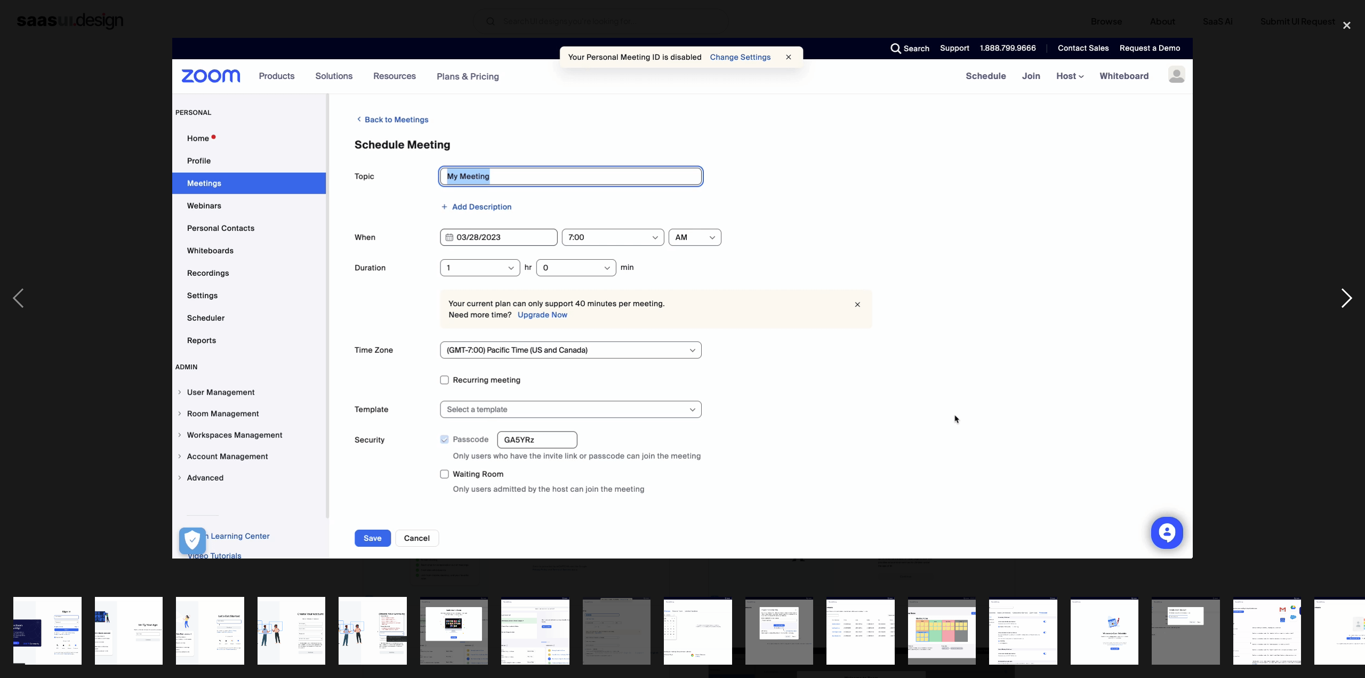
click at [1342, 293] on div "next image" at bounding box center [1347, 297] width 36 height 569
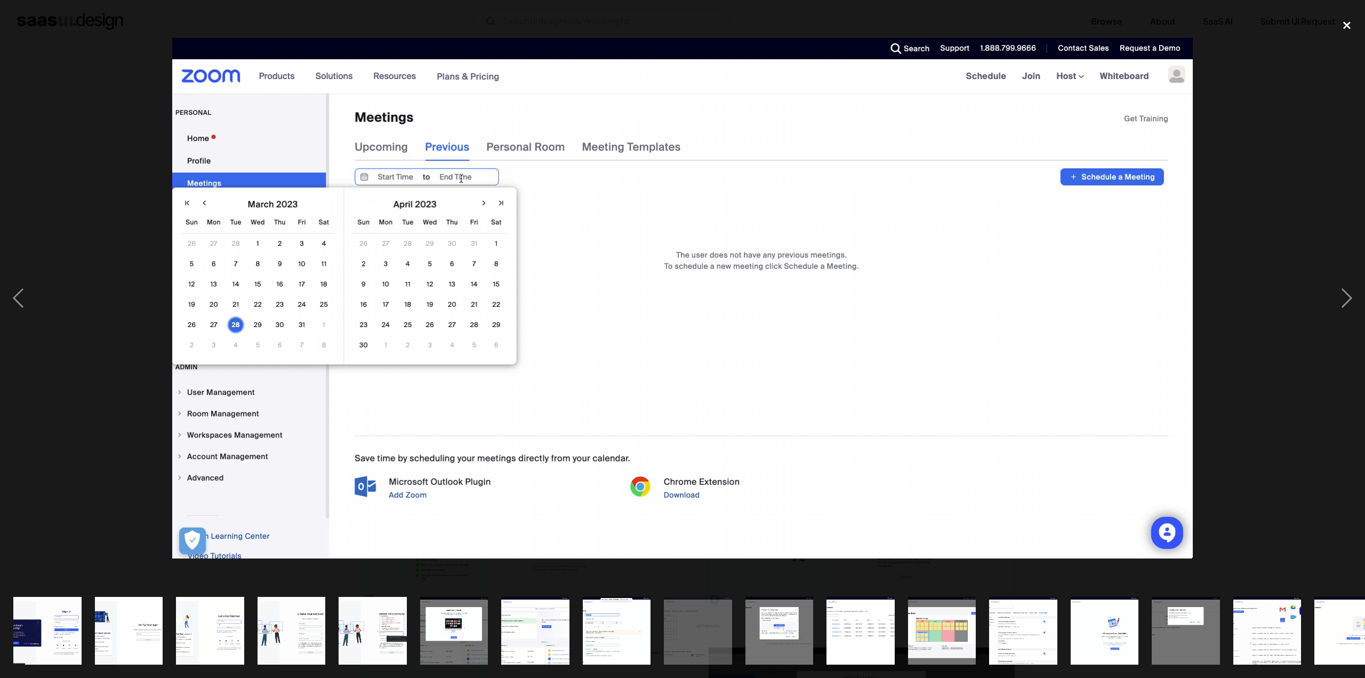
click at [1351, 30] on div "close lightbox" at bounding box center [1347, 24] width 36 height 23
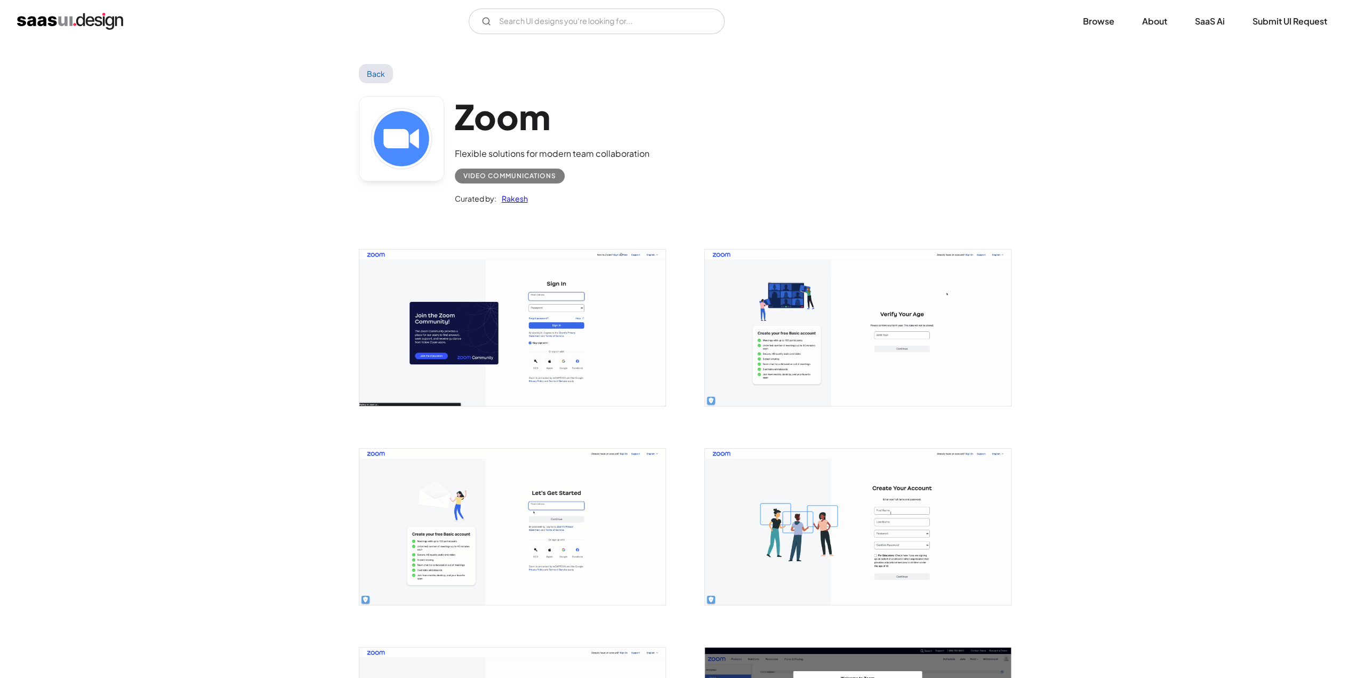
click at [389, 71] on link "Back" at bounding box center [376, 73] width 35 height 19
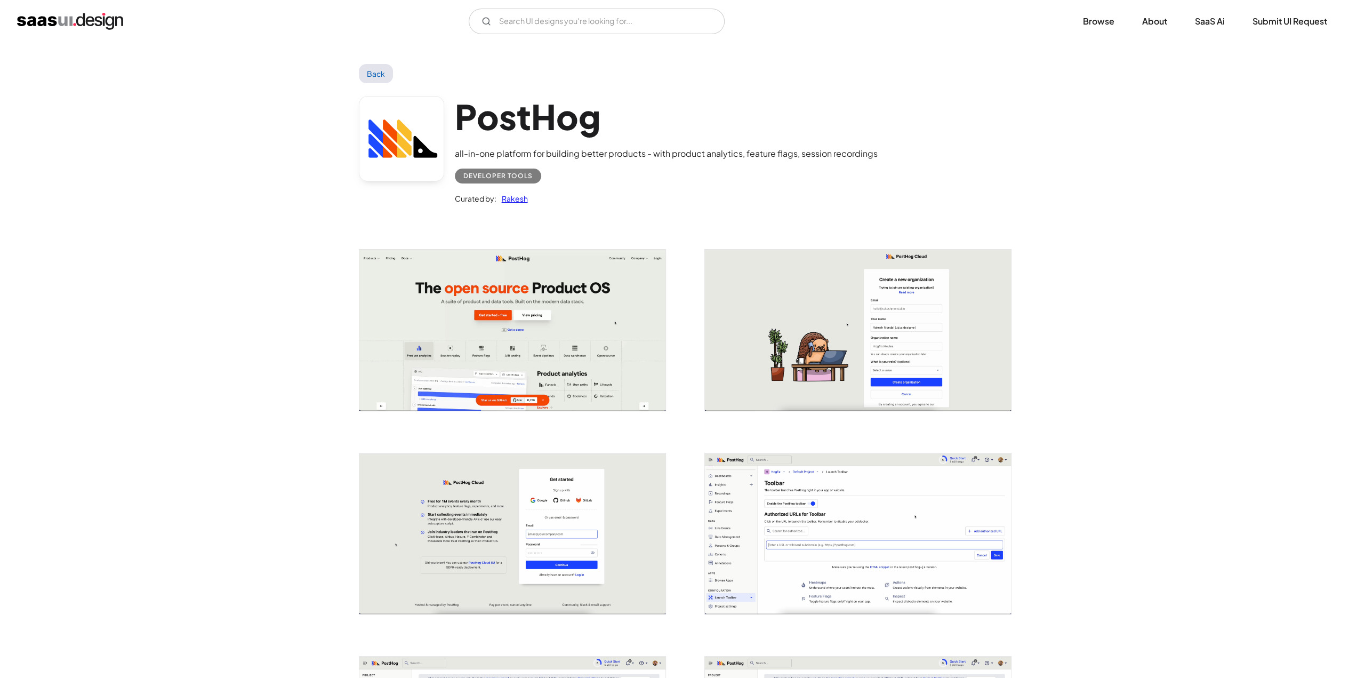
click at [568, 362] on img "open lightbox" at bounding box center [512, 330] width 306 height 161
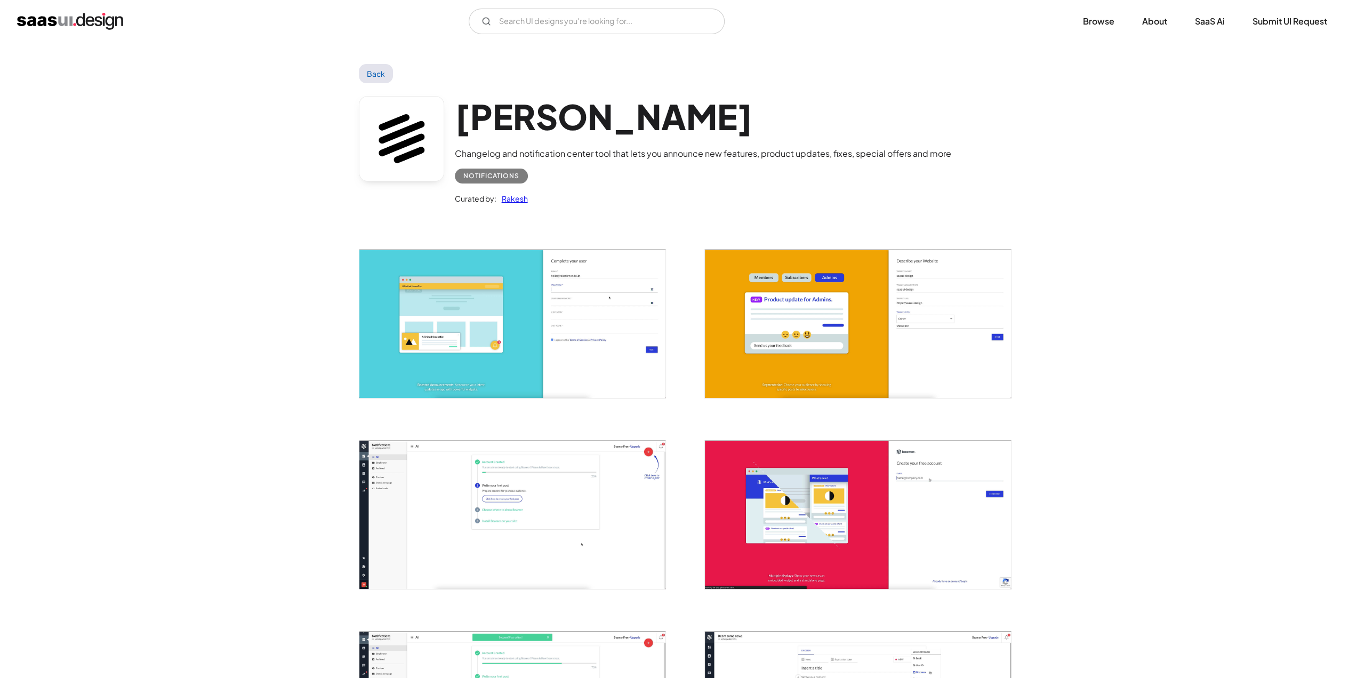
click at [504, 308] on img "open lightbox" at bounding box center [512, 324] width 306 height 148
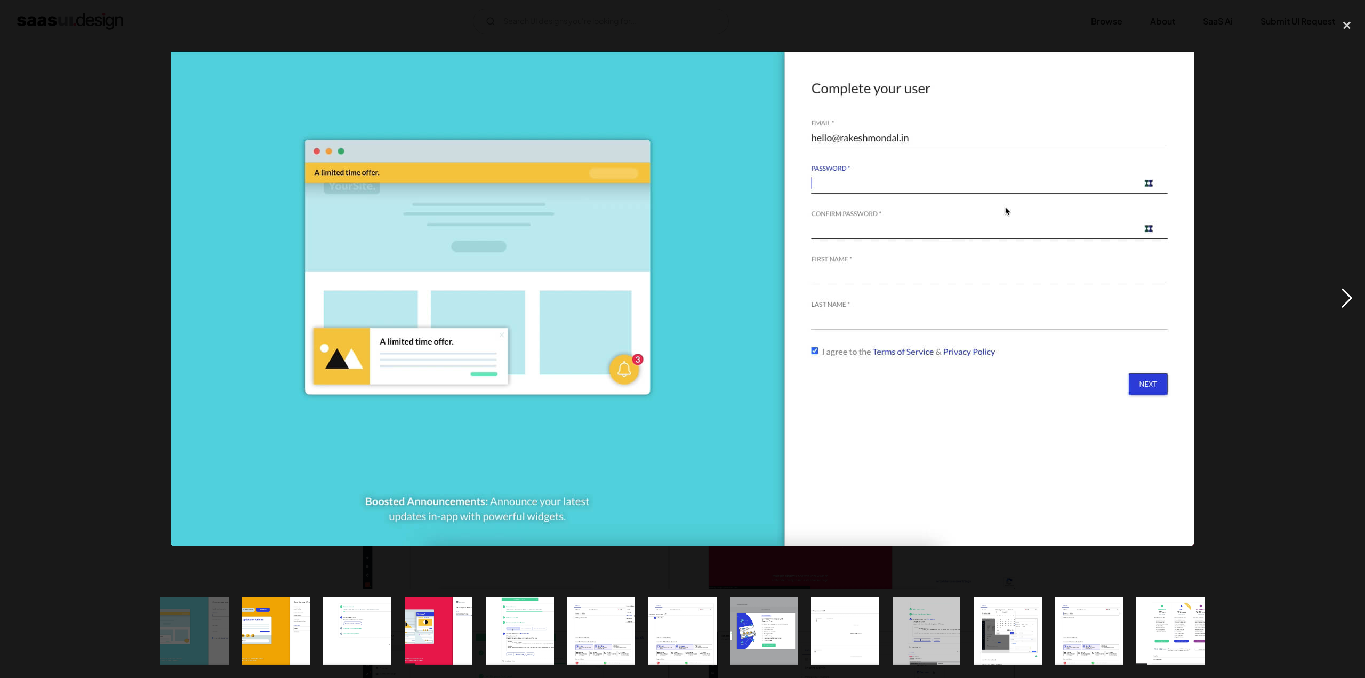
click at [1351, 299] on div "next image" at bounding box center [1347, 297] width 36 height 569
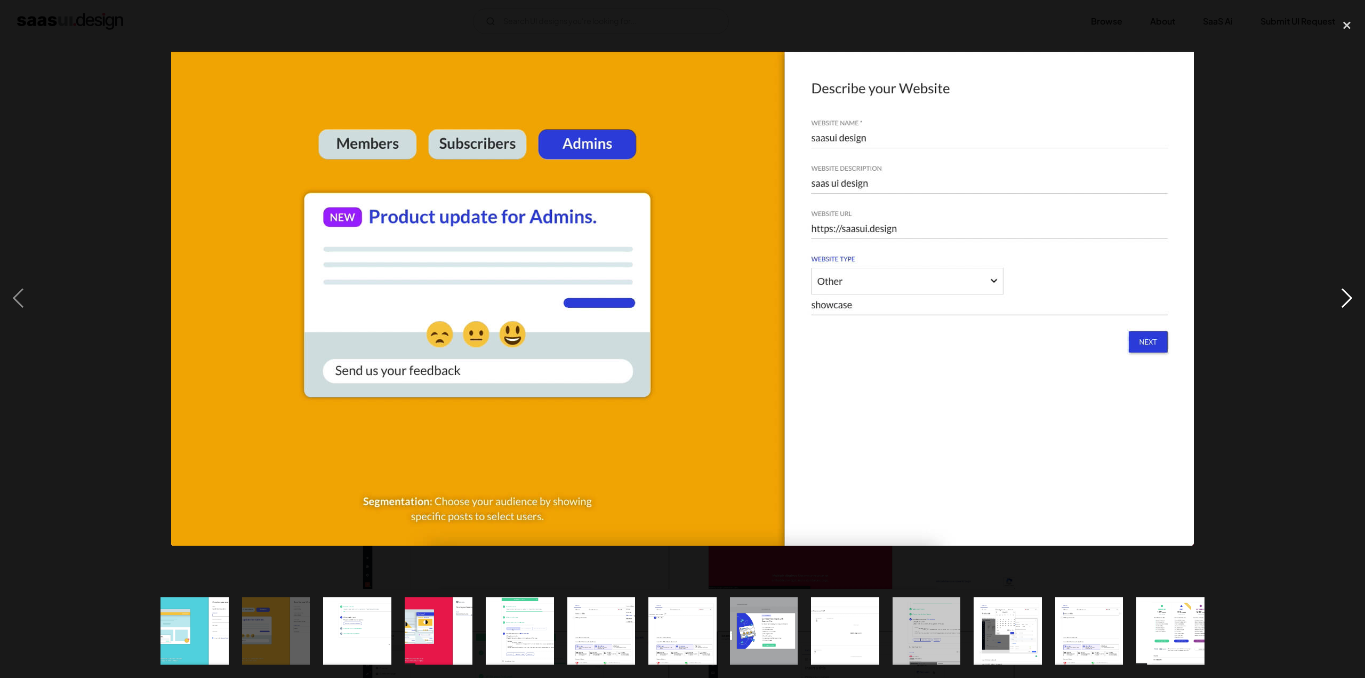
click at [1351, 299] on div "next image" at bounding box center [1347, 297] width 36 height 569
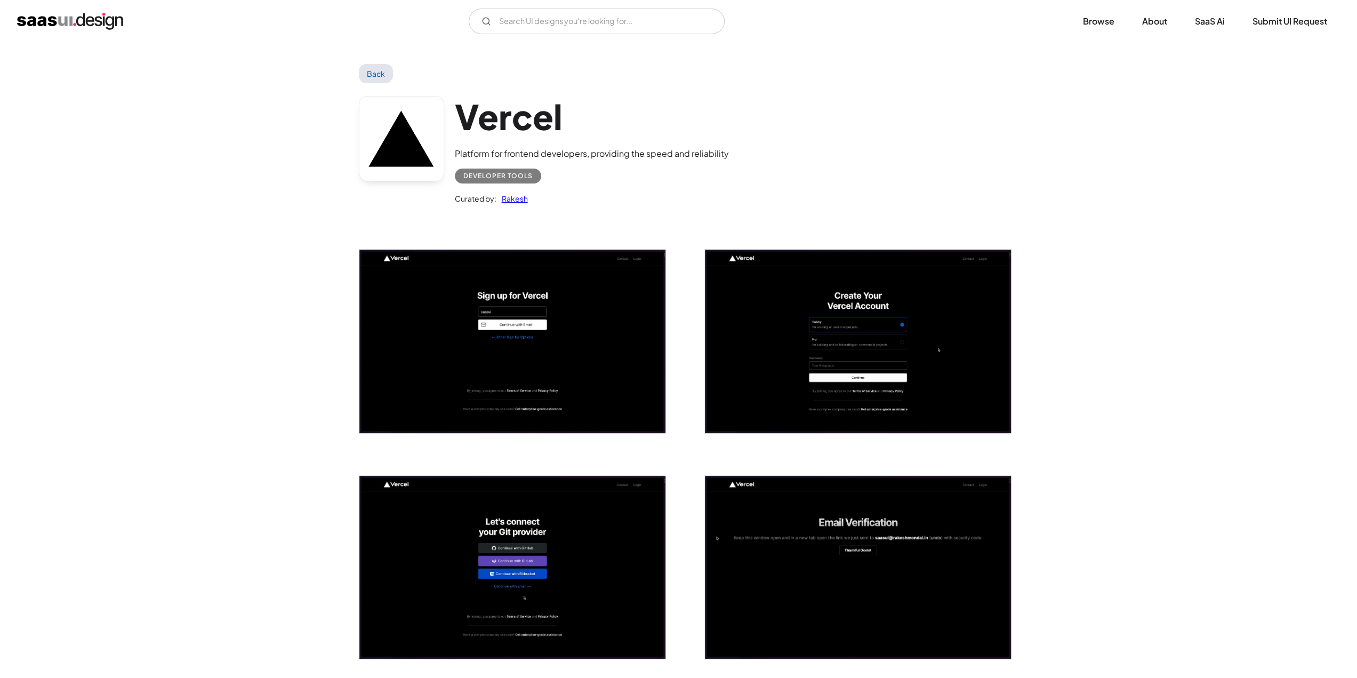
click at [500, 362] on img "open lightbox" at bounding box center [512, 341] width 306 height 183
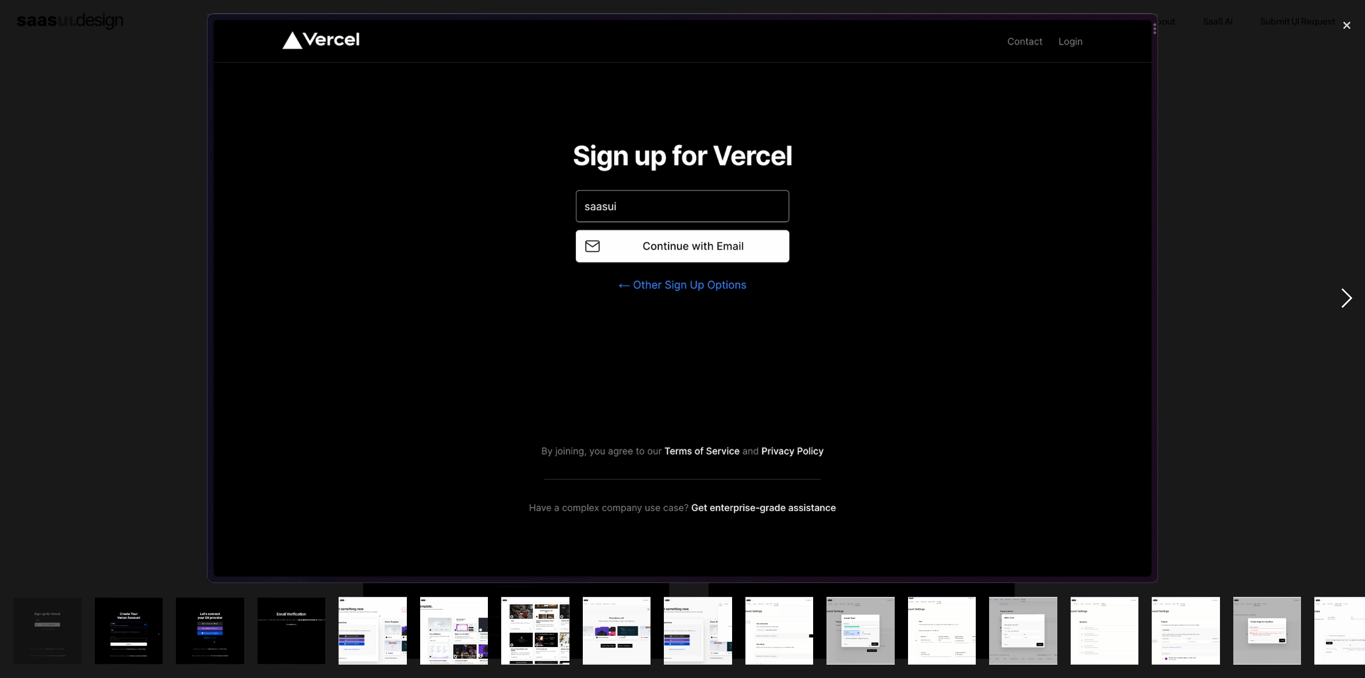
click at [1351, 291] on div "next image" at bounding box center [1347, 297] width 36 height 569
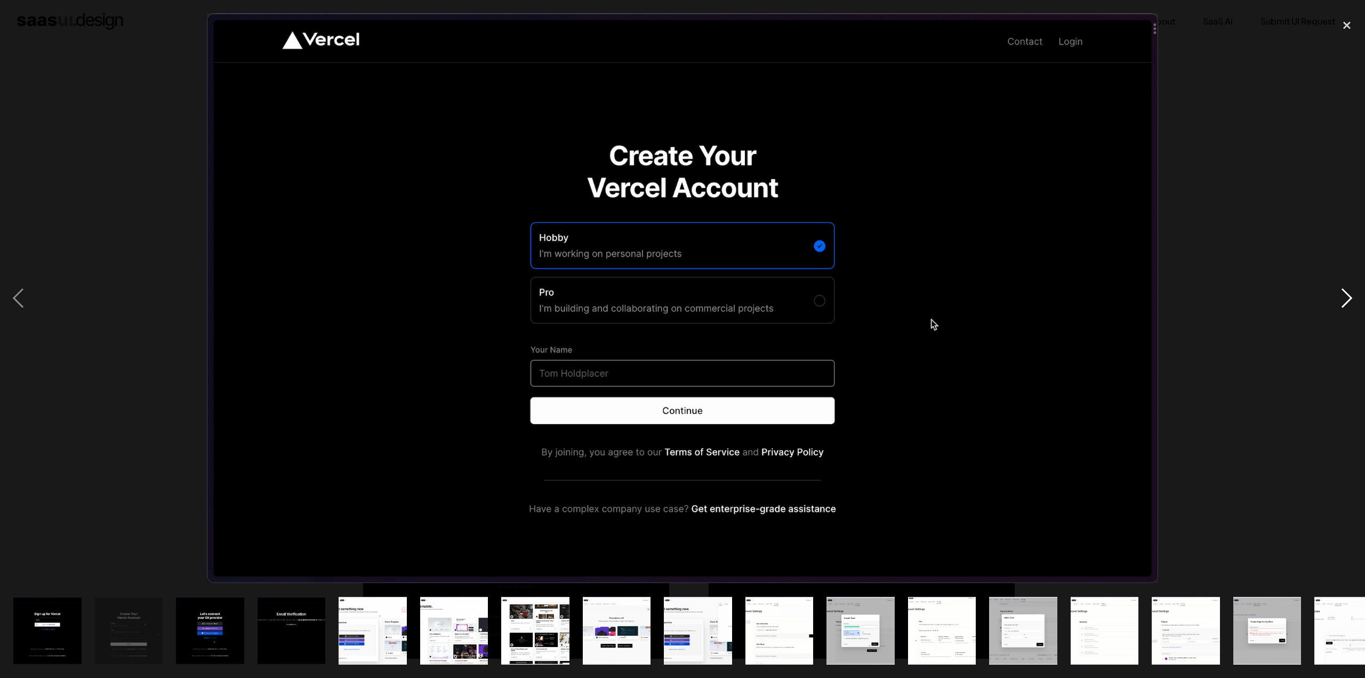
click at [1351, 291] on div "next image" at bounding box center [1347, 297] width 36 height 569
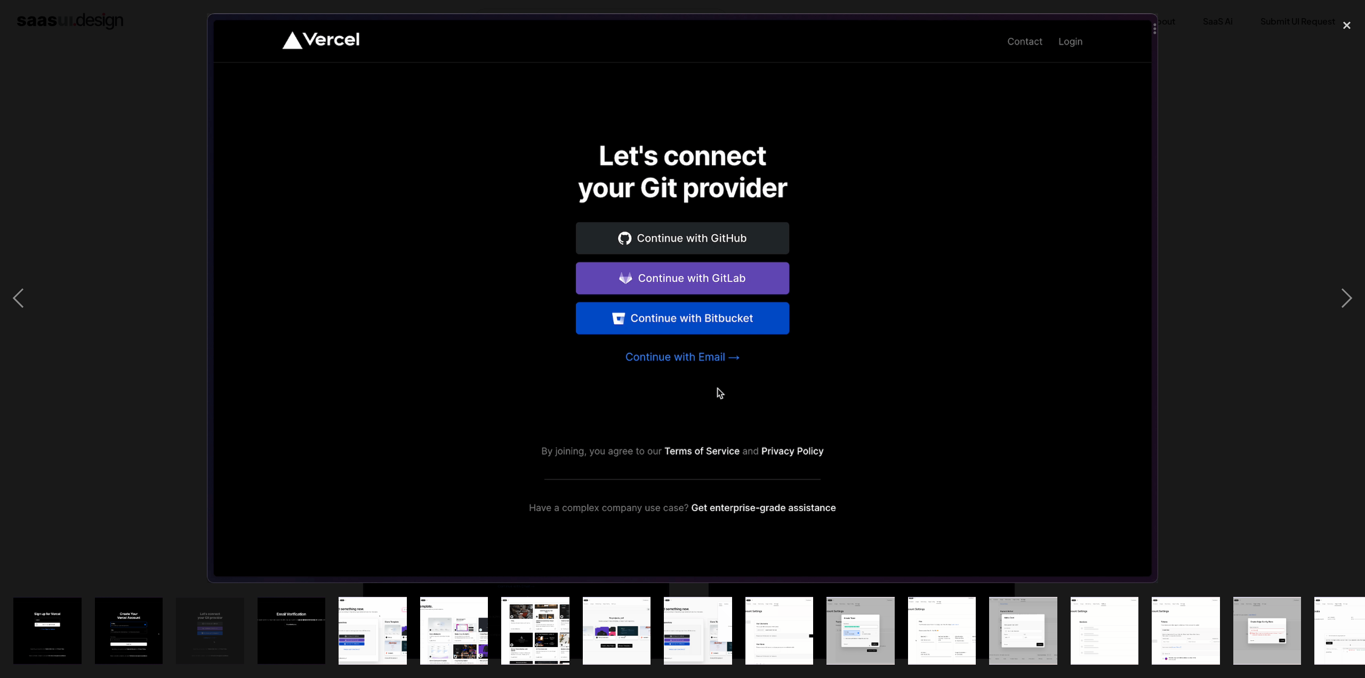
drag, startPoint x: 1345, startPoint y: 25, endPoint x: 1324, endPoint y: 28, distance: 21.1
click at [1343, 24] on div "close lightbox" at bounding box center [1347, 24] width 36 height 23
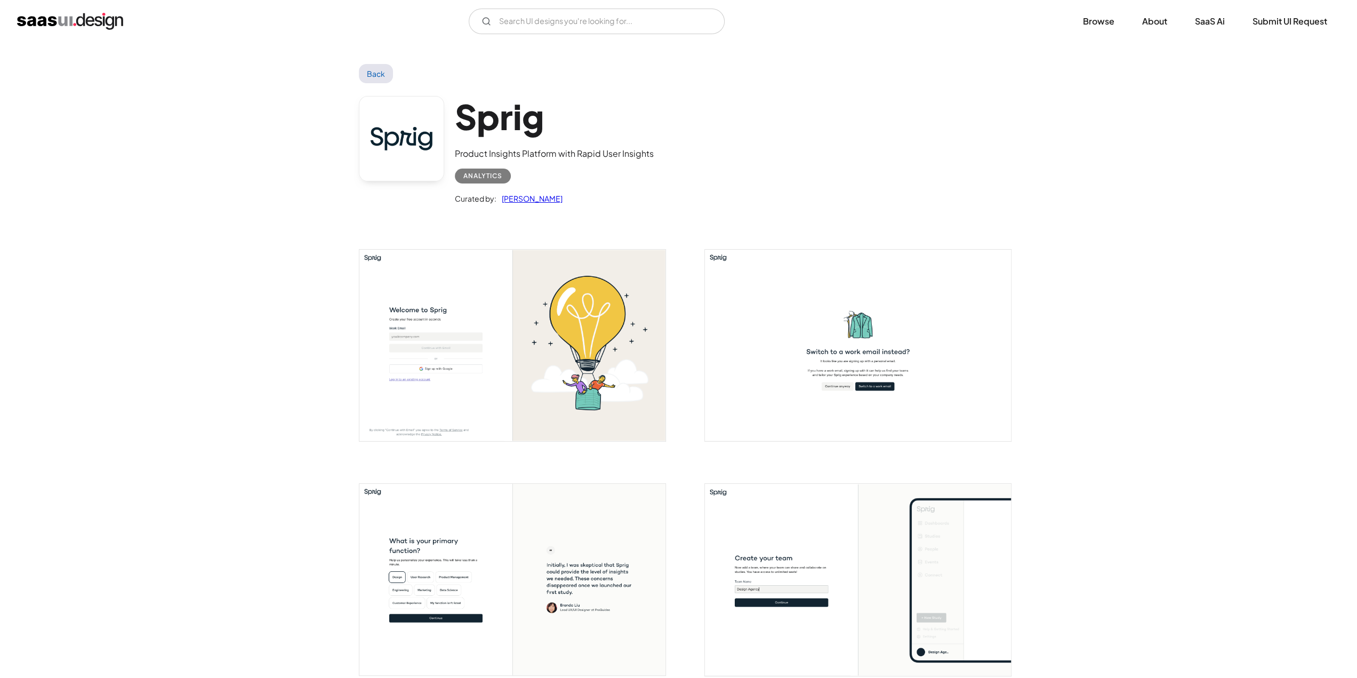
click at [433, 334] on img "open lightbox" at bounding box center [512, 345] width 306 height 191
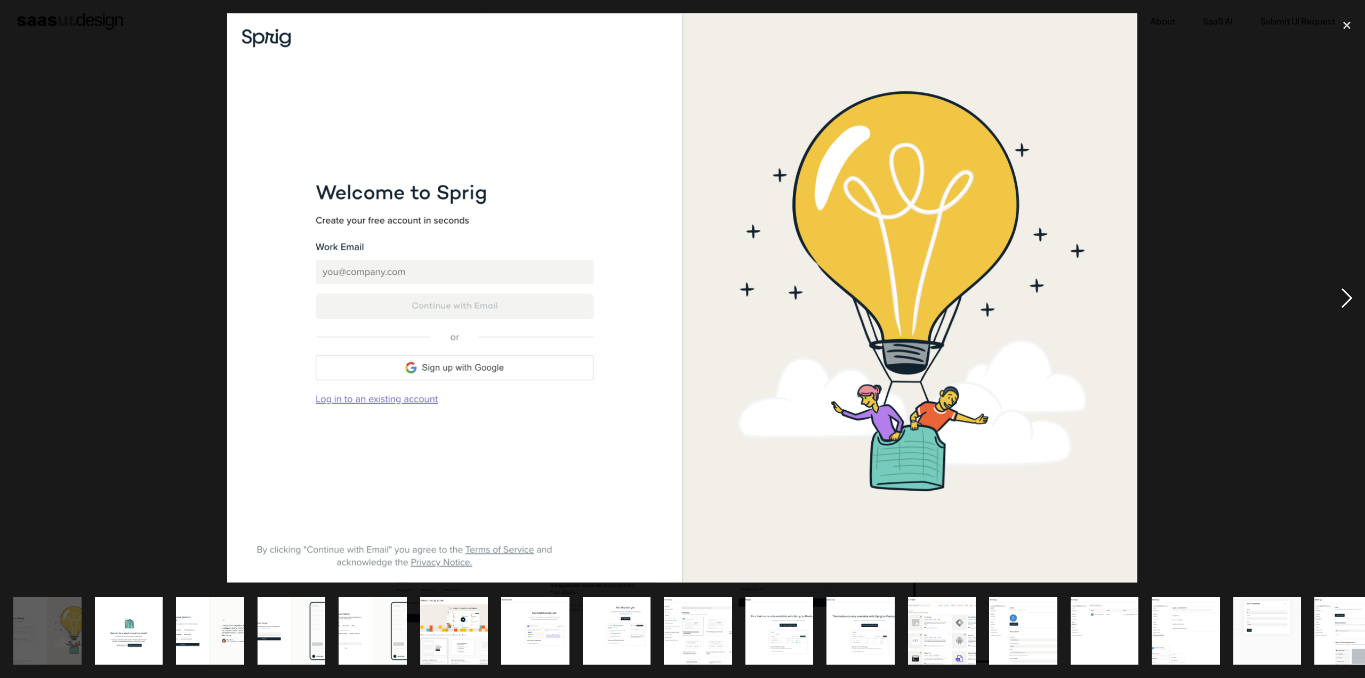
click at [1349, 283] on div "next image" at bounding box center [1347, 297] width 36 height 569
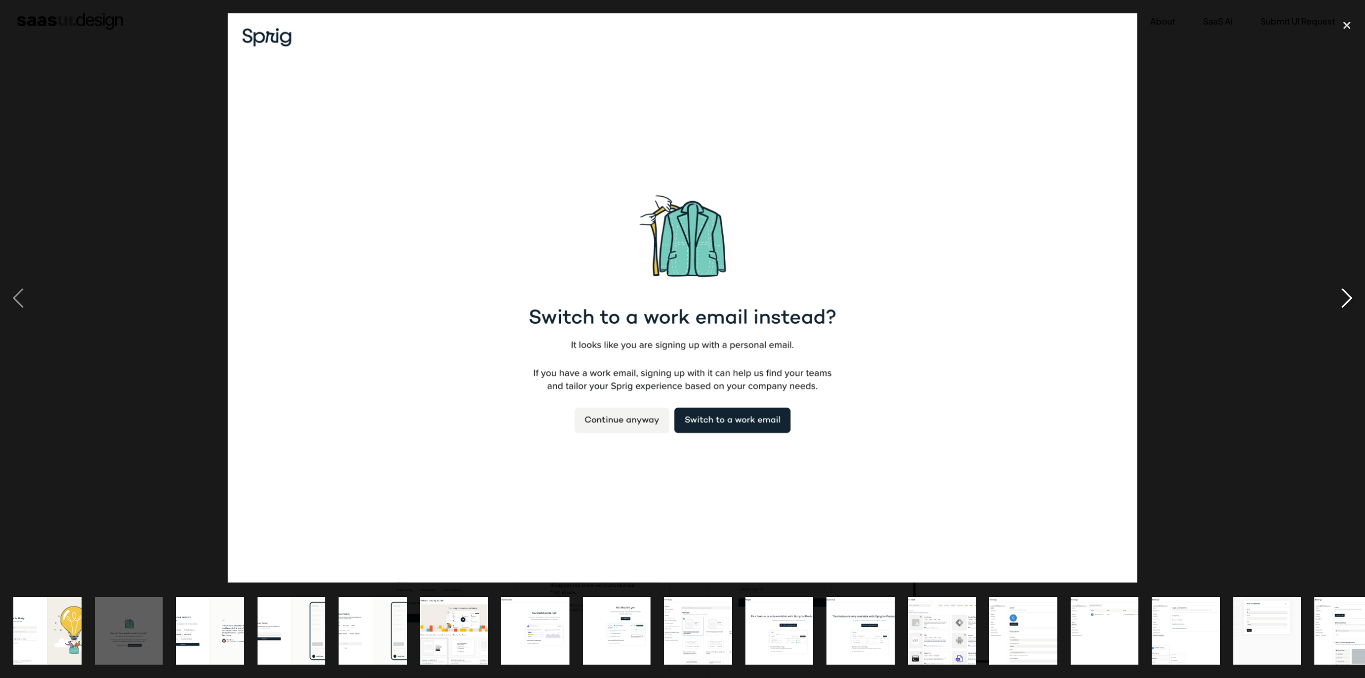
click at [1349, 283] on div "next image" at bounding box center [1347, 297] width 36 height 569
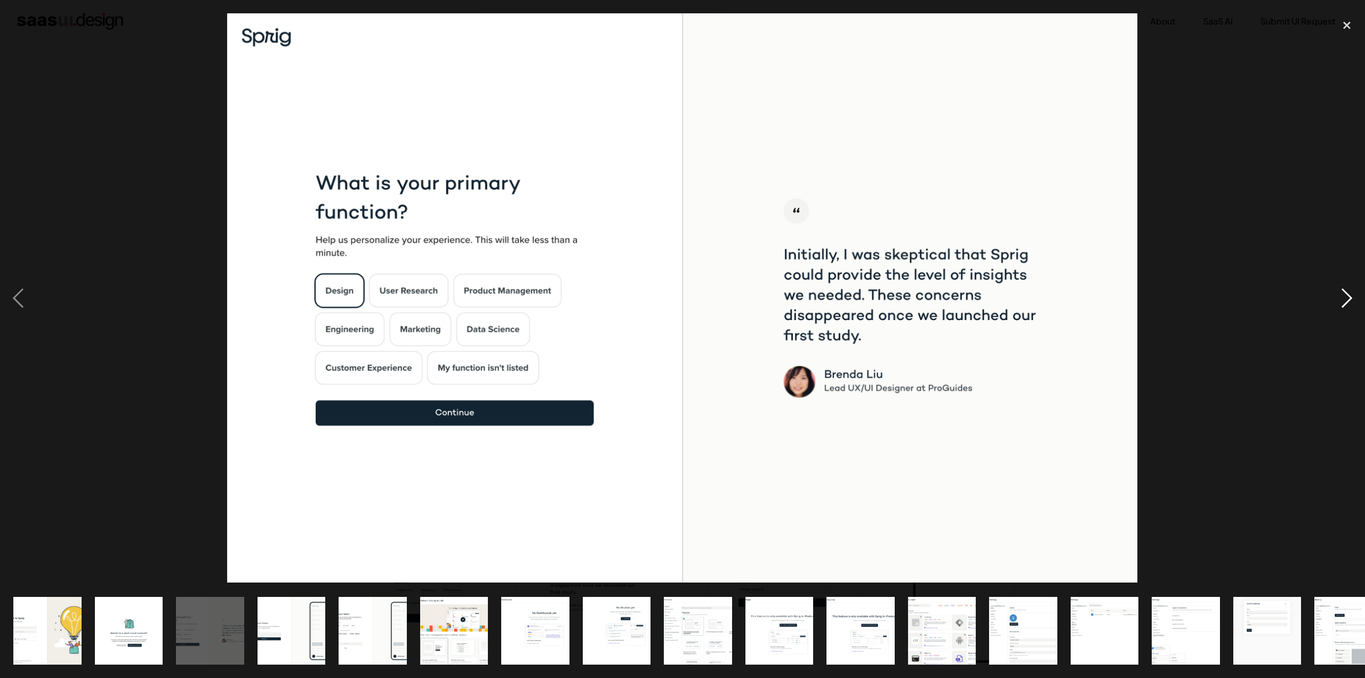
click at [1349, 283] on div "next image" at bounding box center [1347, 297] width 36 height 569
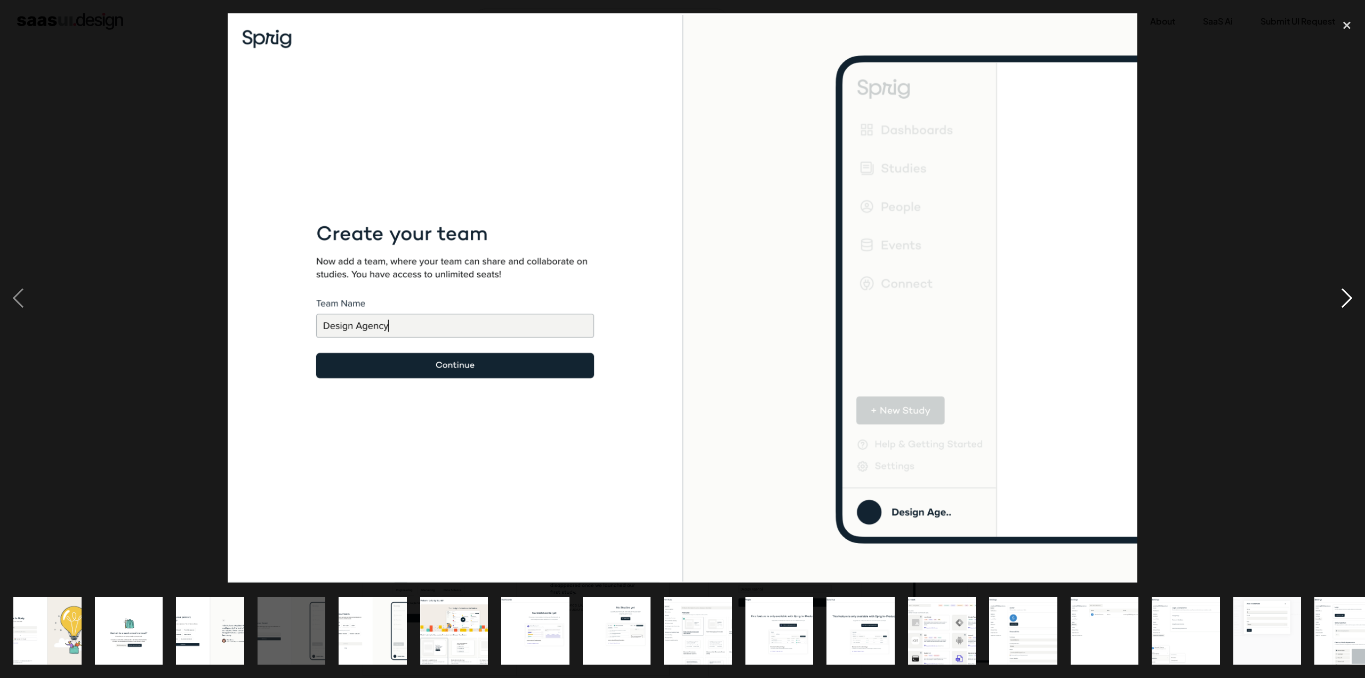
click at [1349, 283] on div "next image" at bounding box center [1347, 297] width 36 height 569
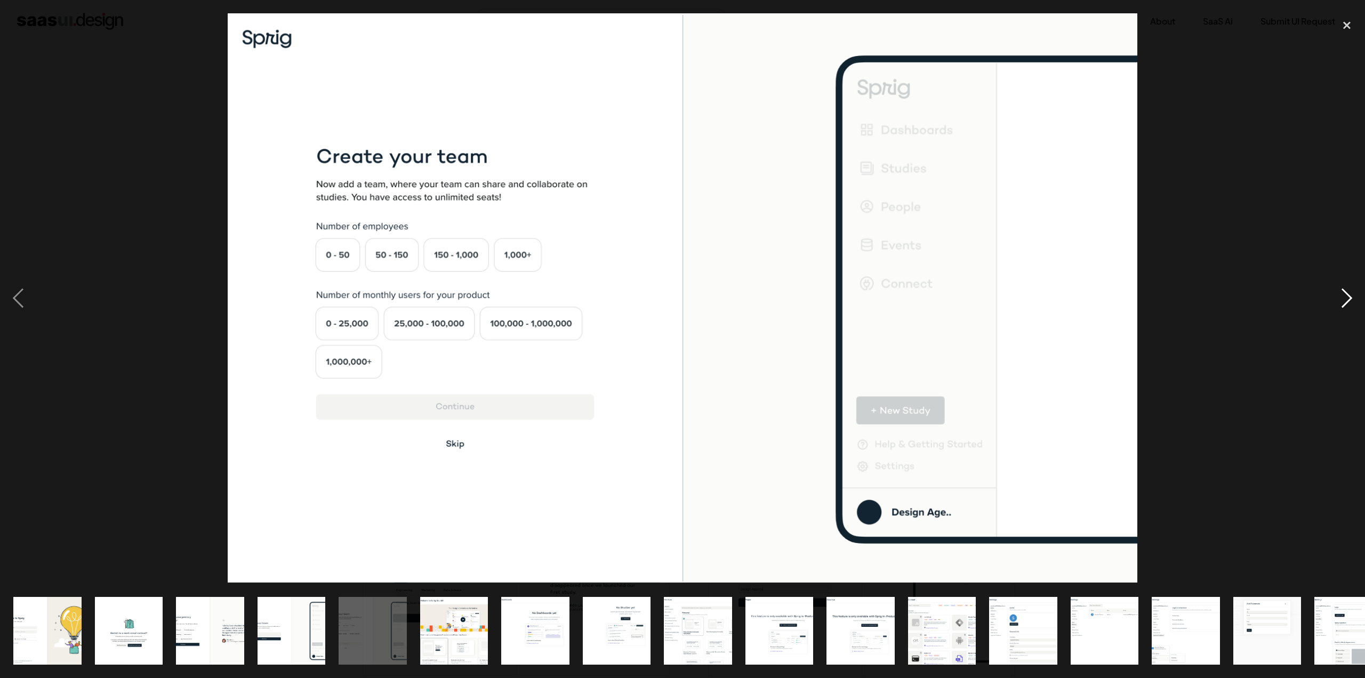
click at [1349, 283] on div "next image" at bounding box center [1347, 297] width 36 height 569
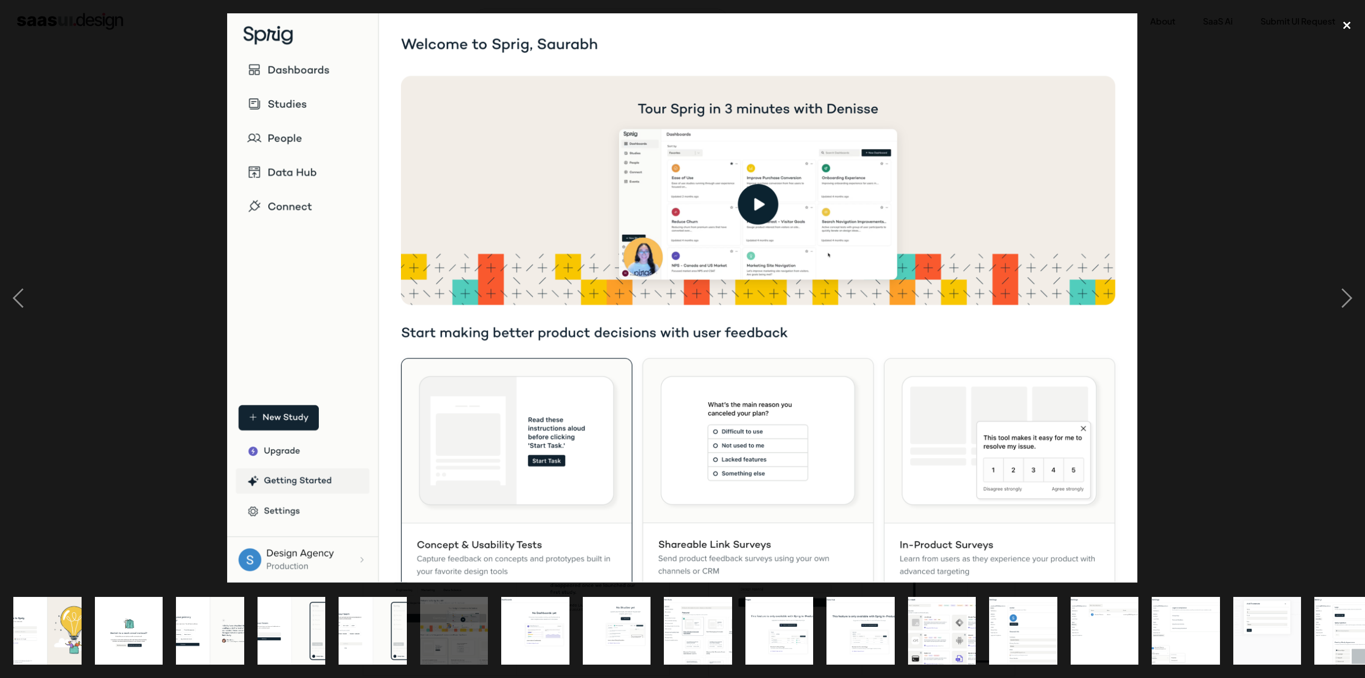
click at [1356, 30] on div "close lightbox" at bounding box center [1347, 24] width 36 height 23
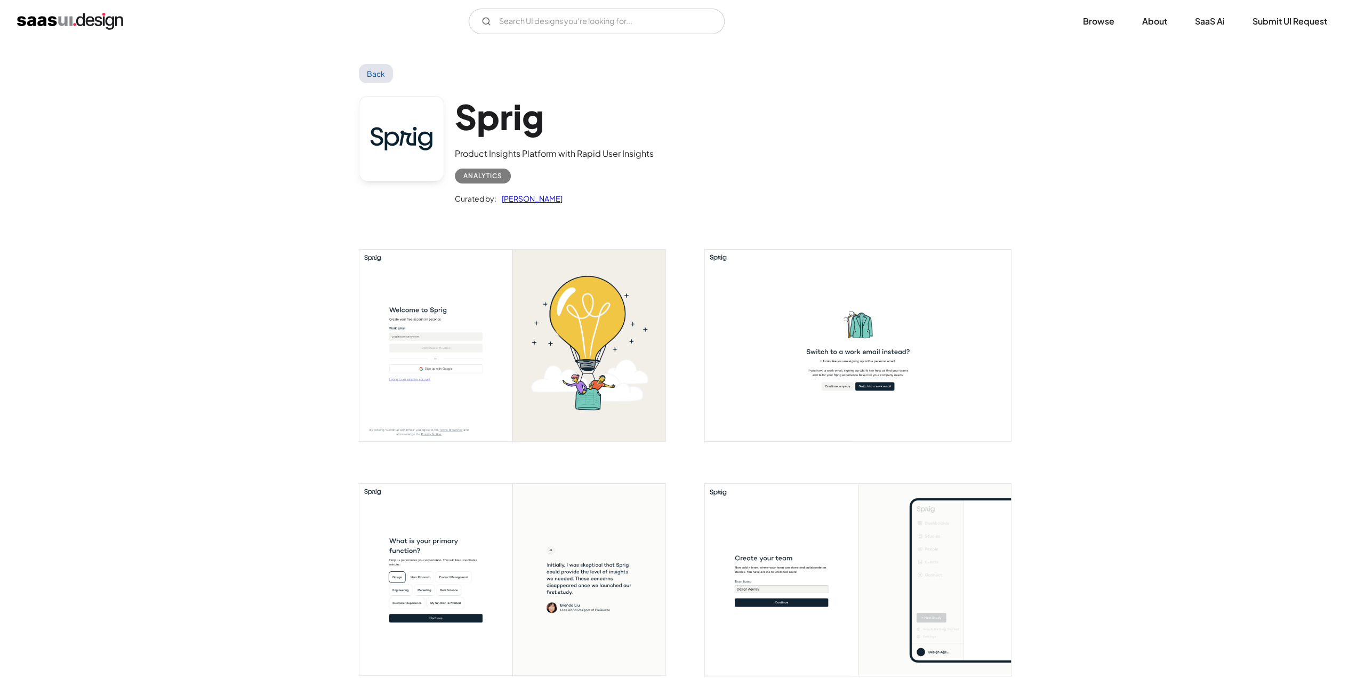
click at [376, 71] on link "Back" at bounding box center [376, 73] width 35 height 19
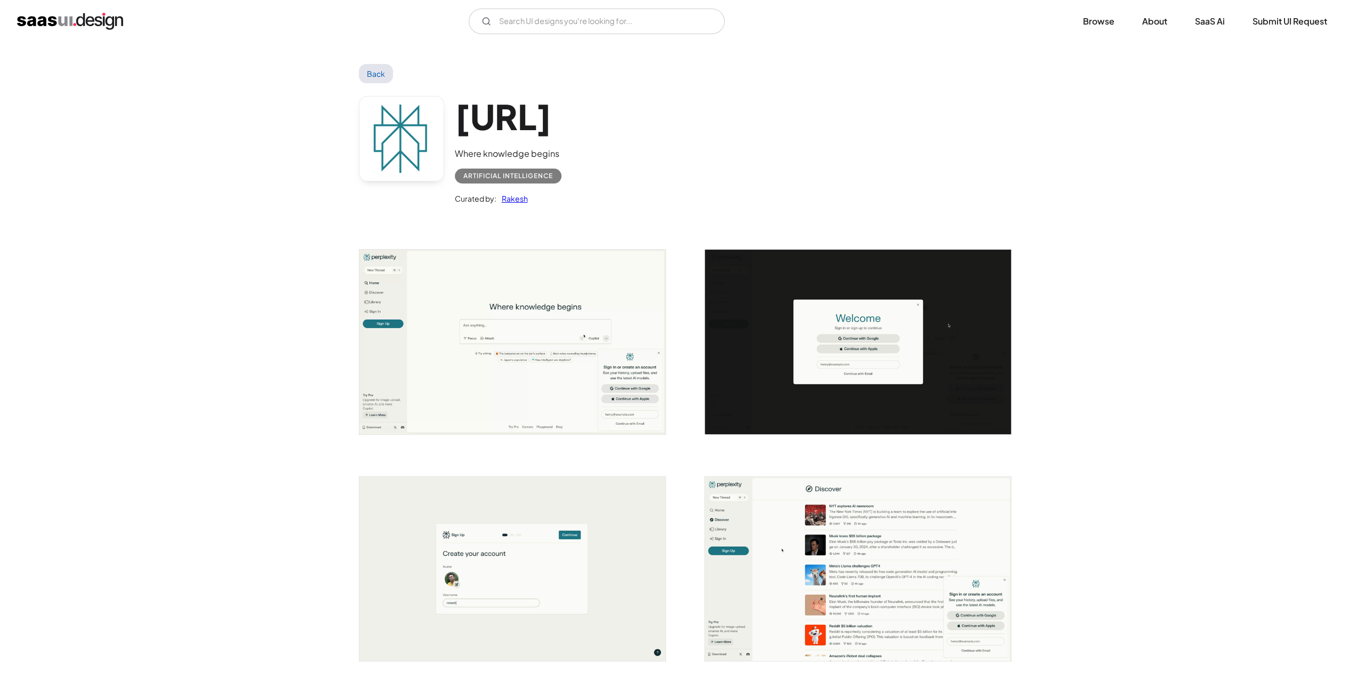
click at [464, 400] on img "open lightbox" at bounding box center [512, 342] width 306 height 184
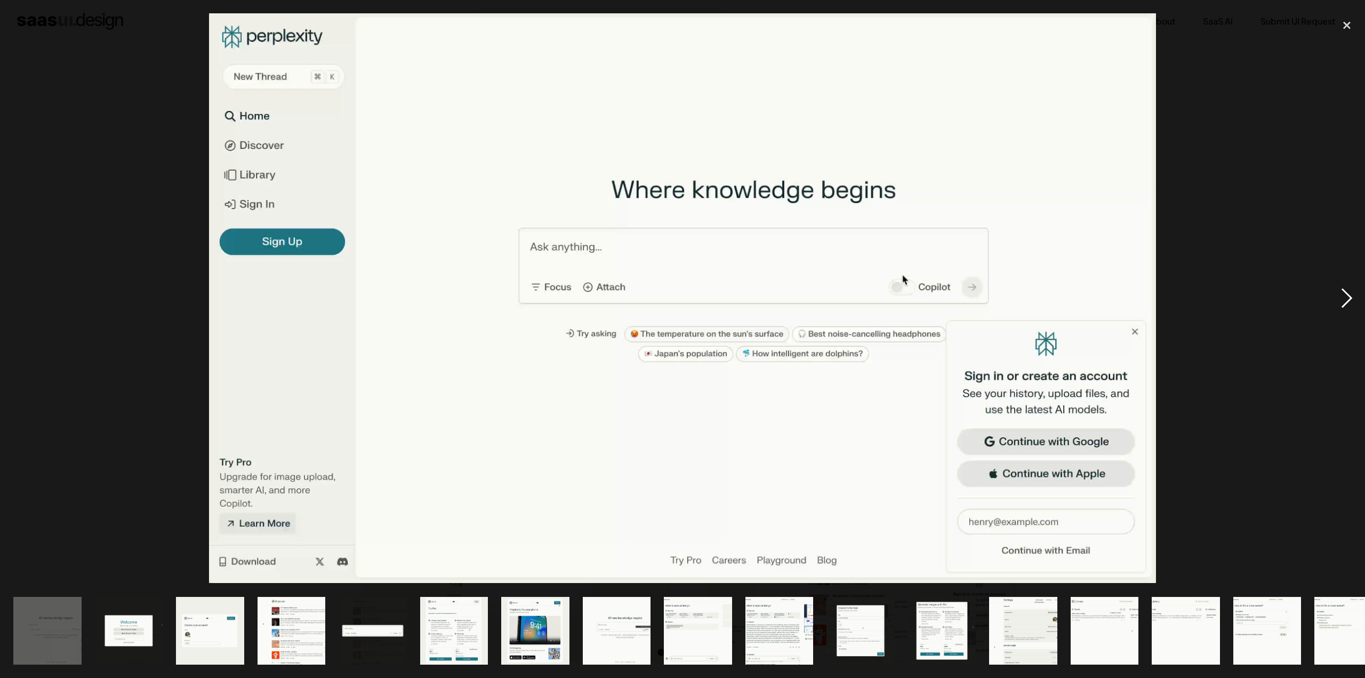
click at [1351, 293] on div "next image" at bounding box center [1347, 297] width 36 height 569
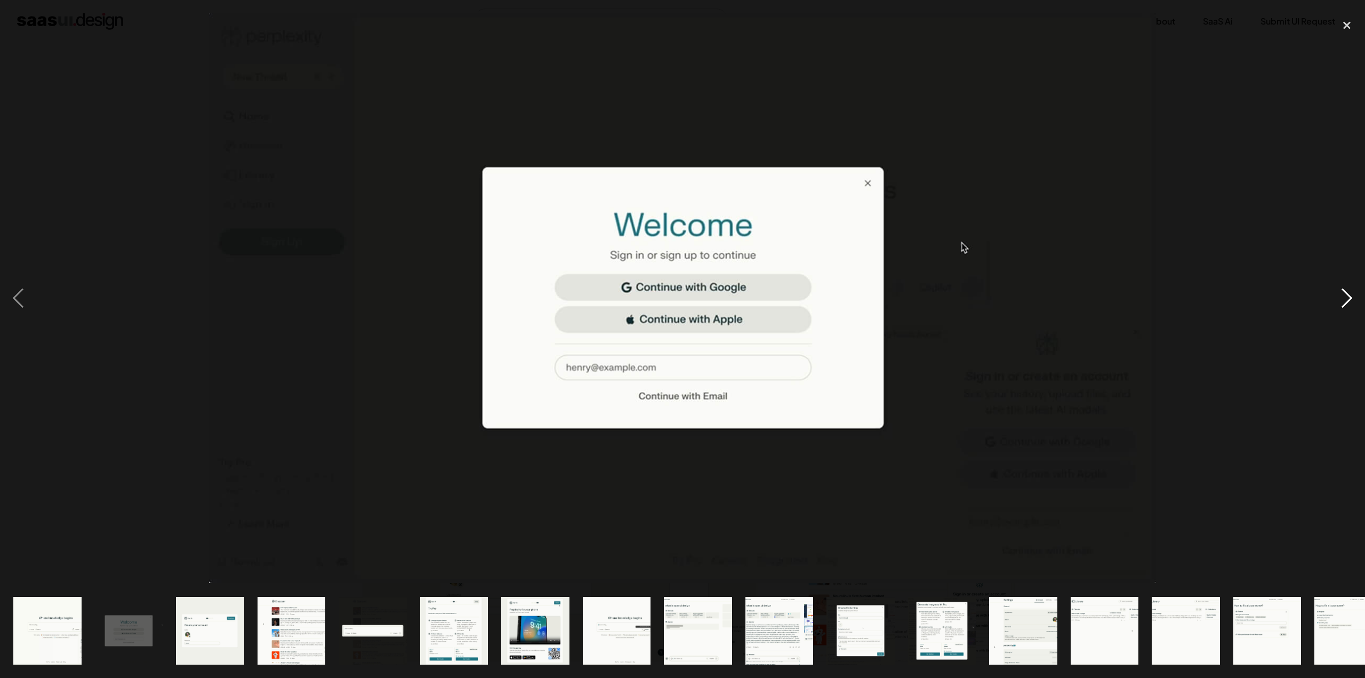
click at [1351, 293] on div "next image" at bounding box center [1347, 297] width 36 height 569
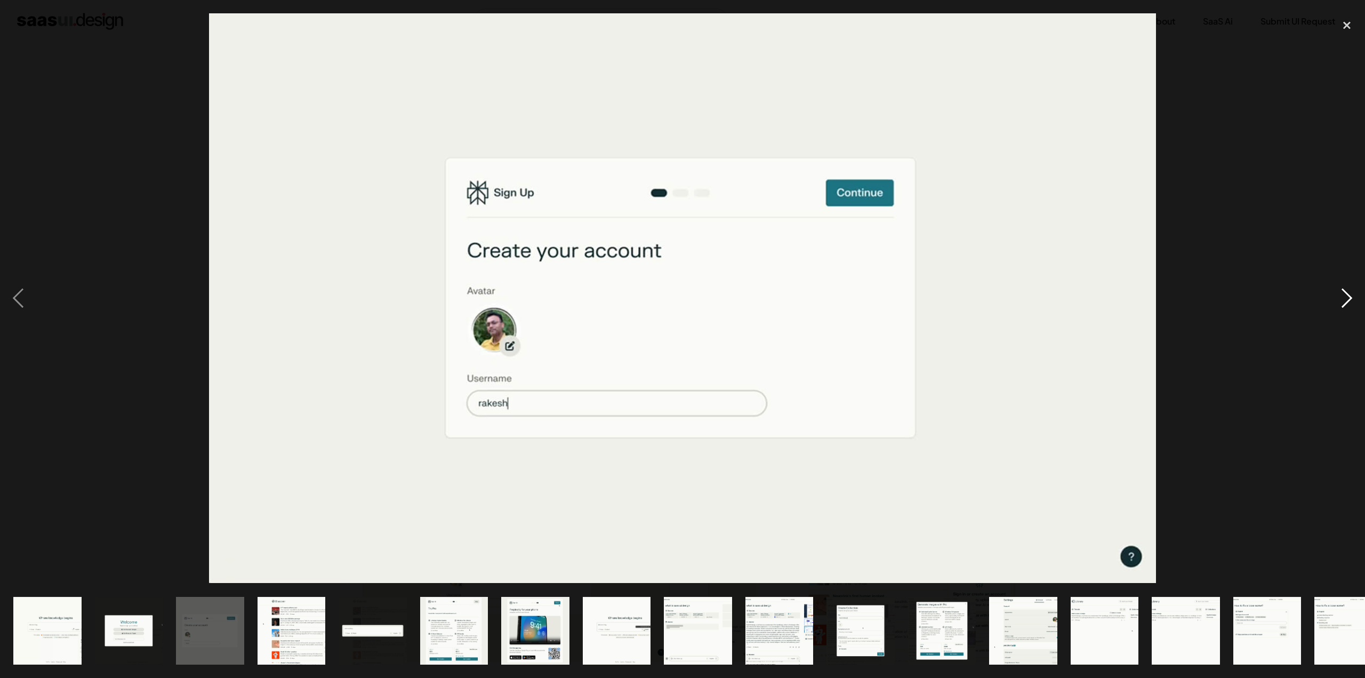
click at [1351, 293] on div "next image" at bounding box center [1347, 297] width 36 height 569
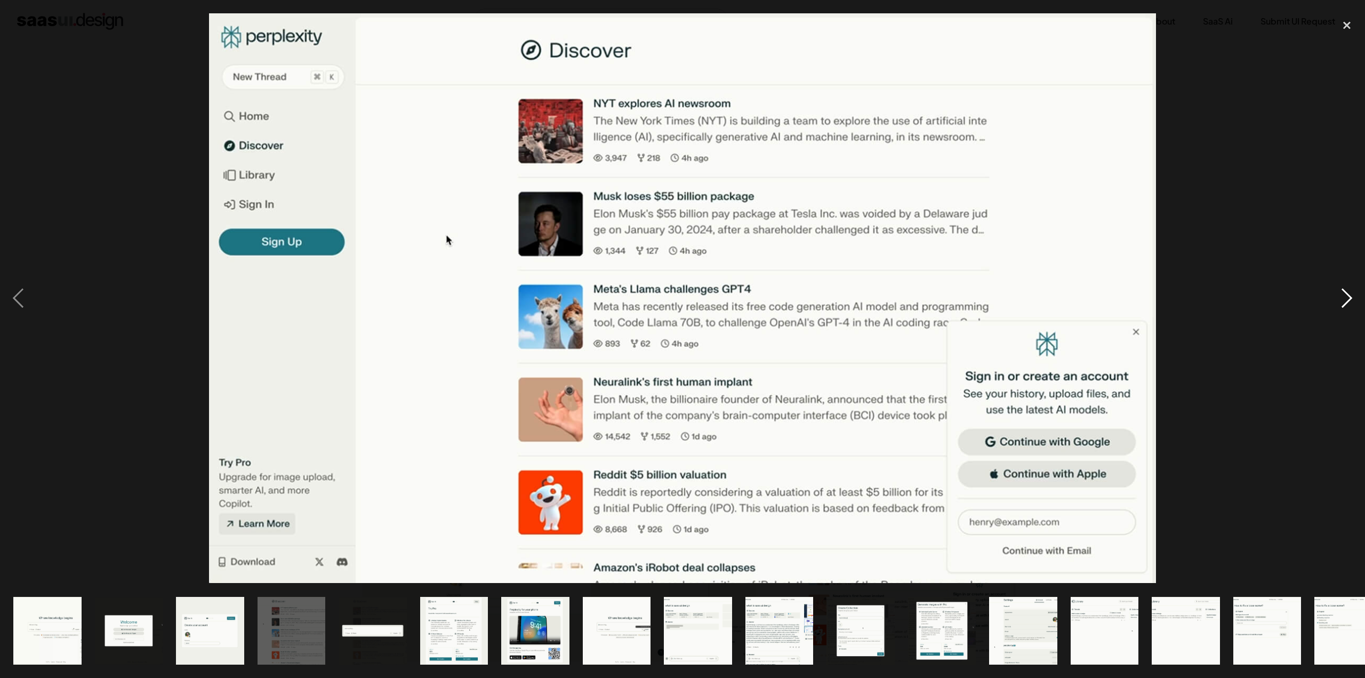
click at [1351, 293] on div "next image" at bounding box center [1347, 297] width 36 height 569
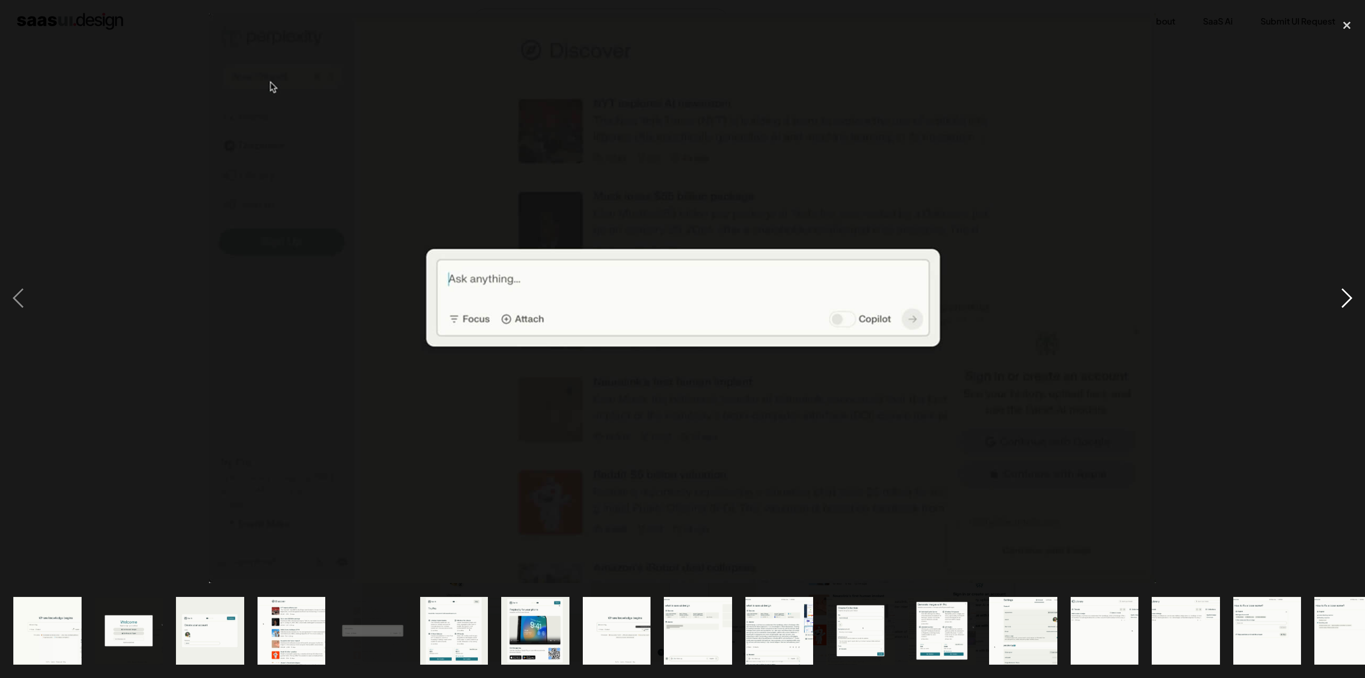
click at [1351, 293] on div "next image" at bounding box center [1347, 297] width 36 height 569
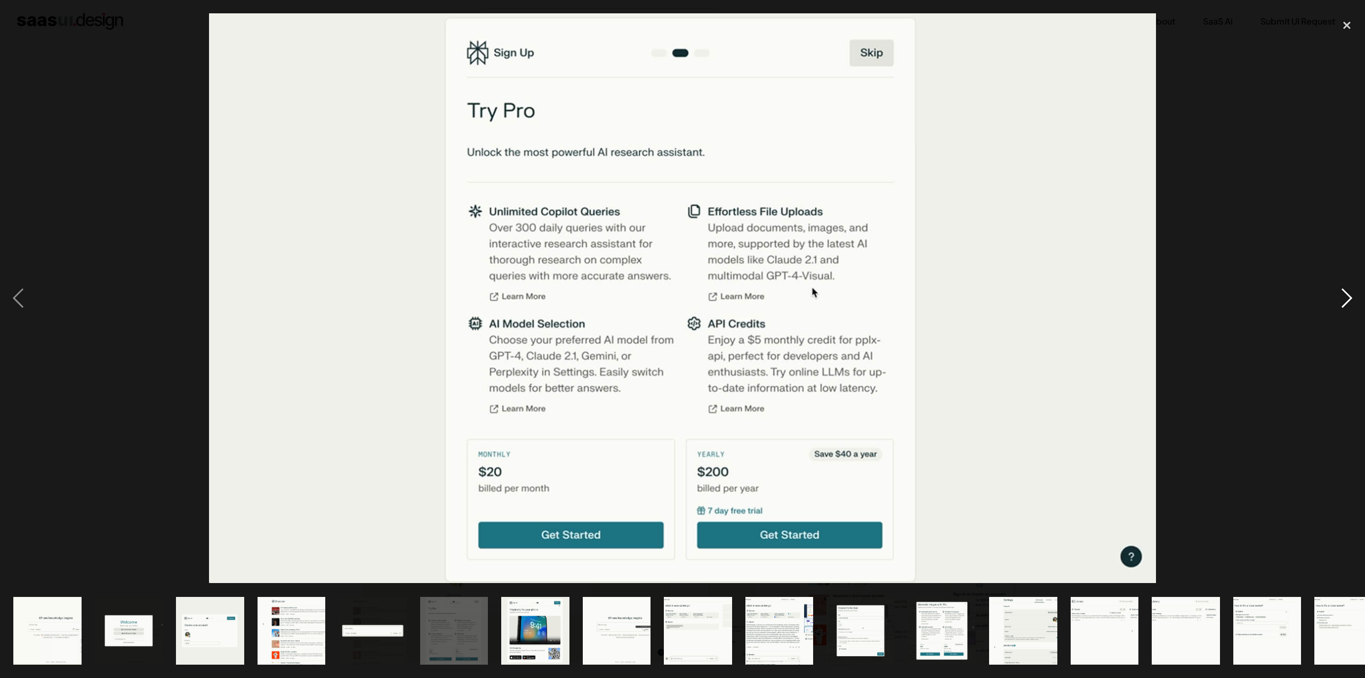
click at [1351, 293] on div "next image" at bounding box center [1347, 297] width 36 height 569
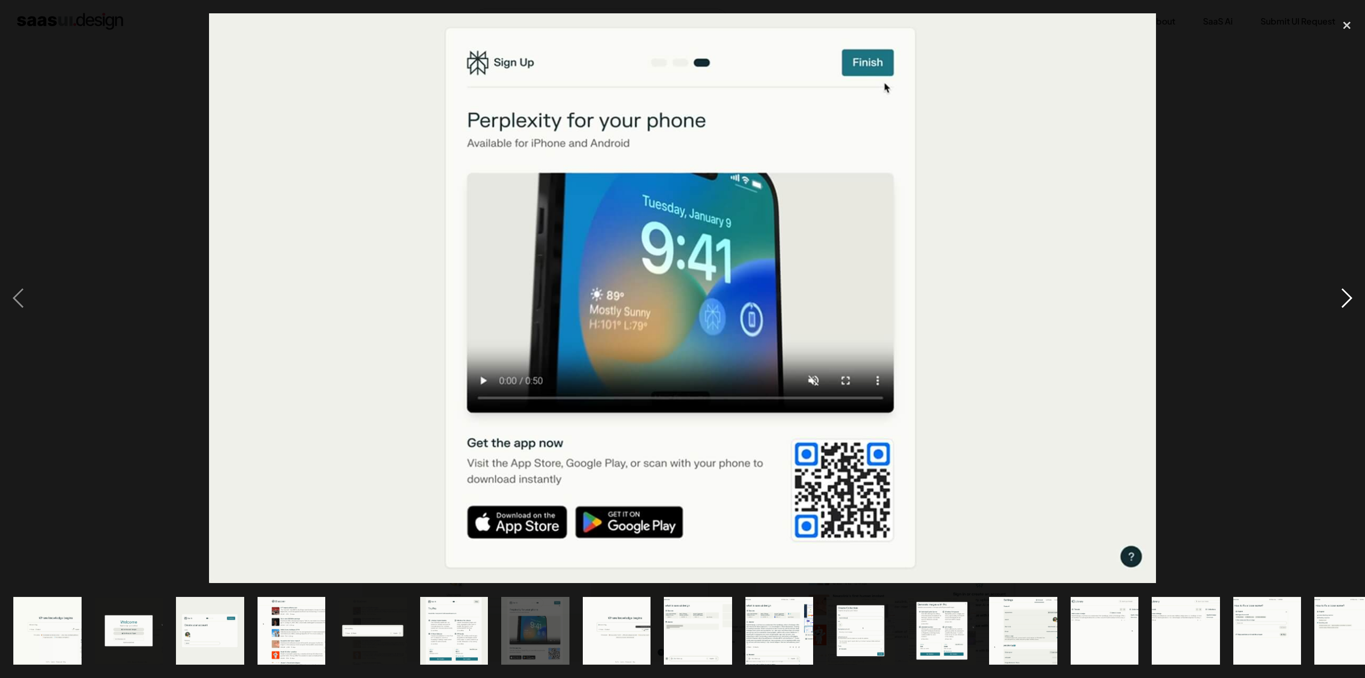
click at [1351, 293] on div "next image" at bounding box center [1347, 297] width 36 height 569
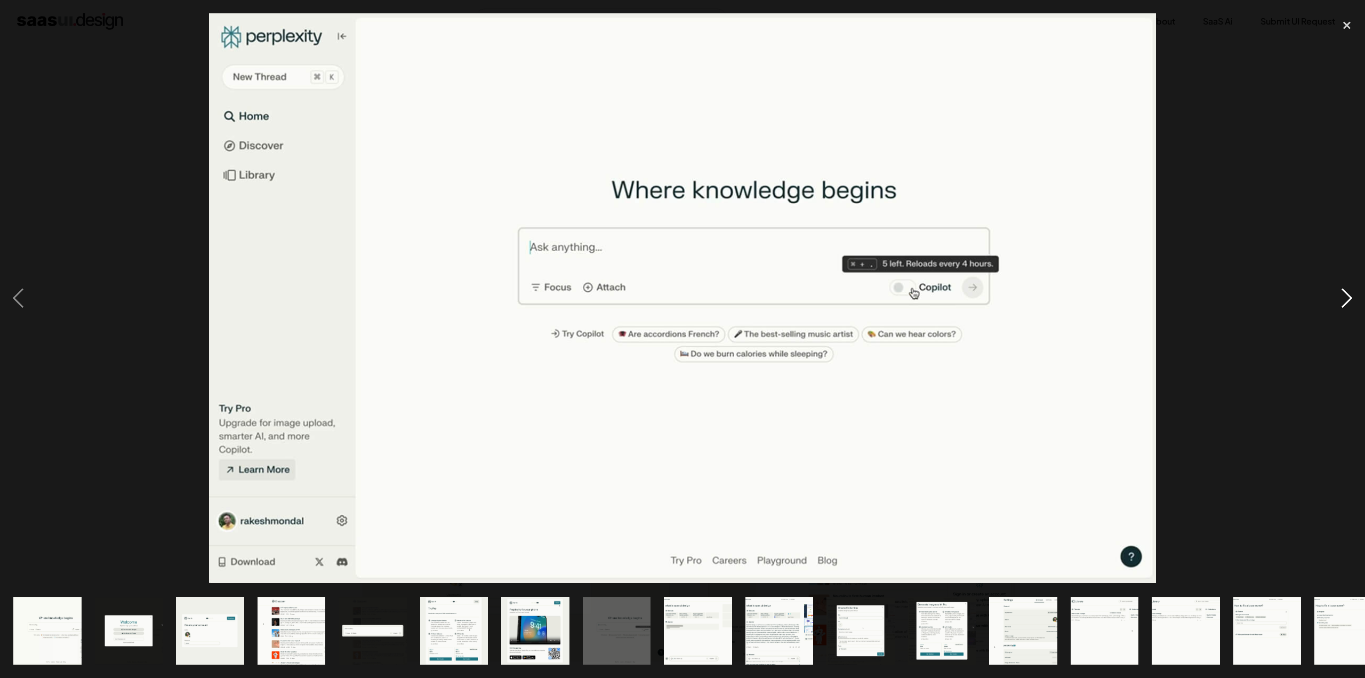
click at [1351, 293] on div "next image" at bounding box center [1347, 297] width 36 height 569
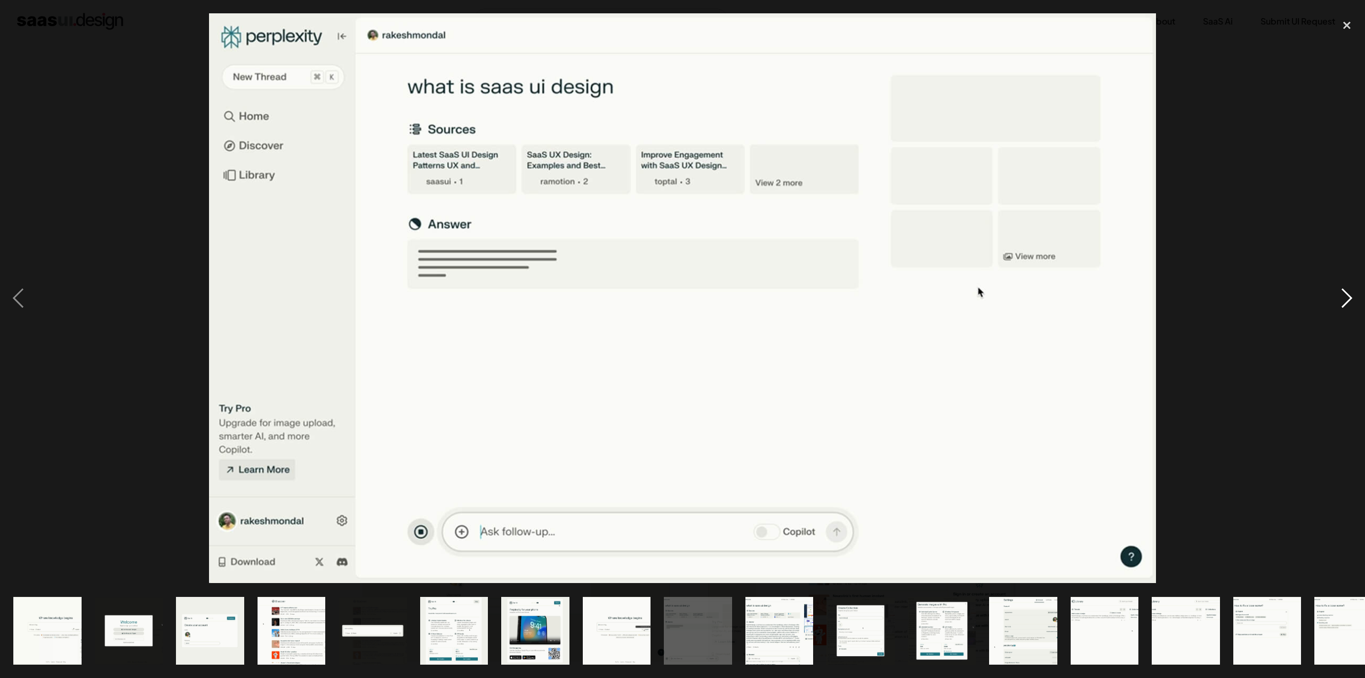
click at [1351, 293] on div "next image" at bounding box center [1347, 297] width 36 height 569
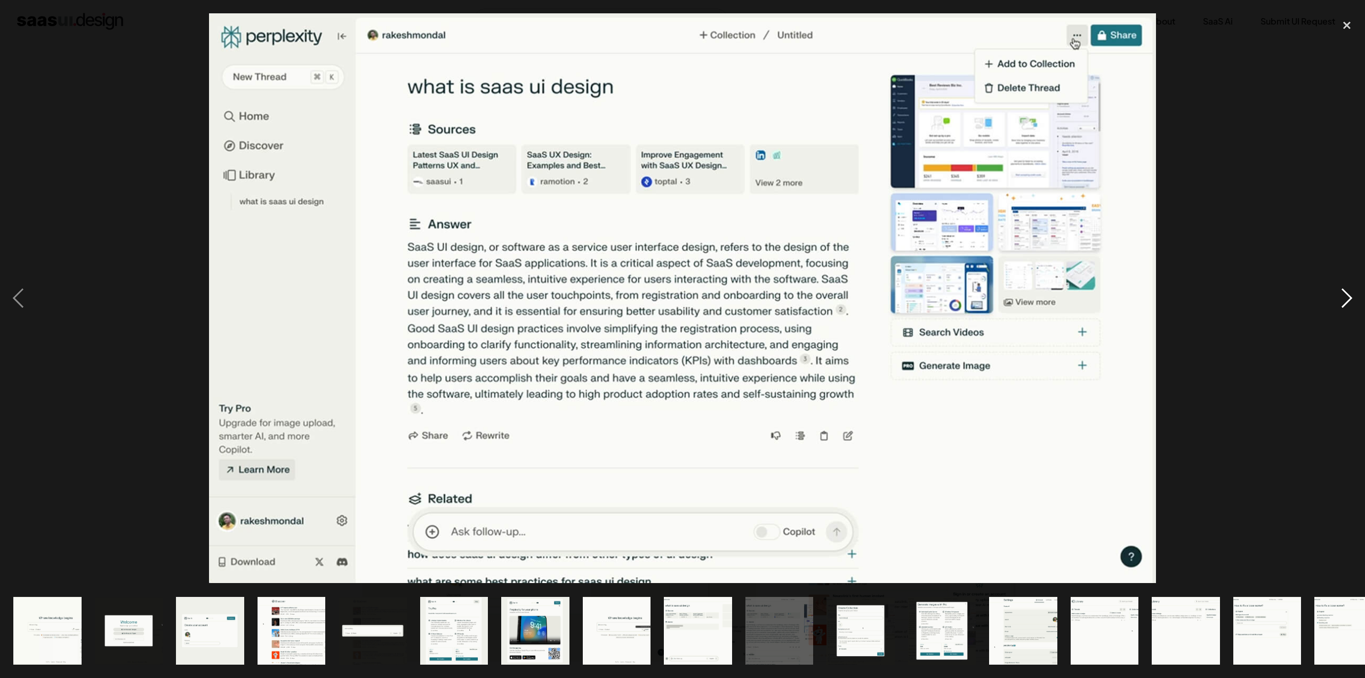
click at [1351, 293] on div "next image" at bounding box center [1347, 297] width 36 height 569
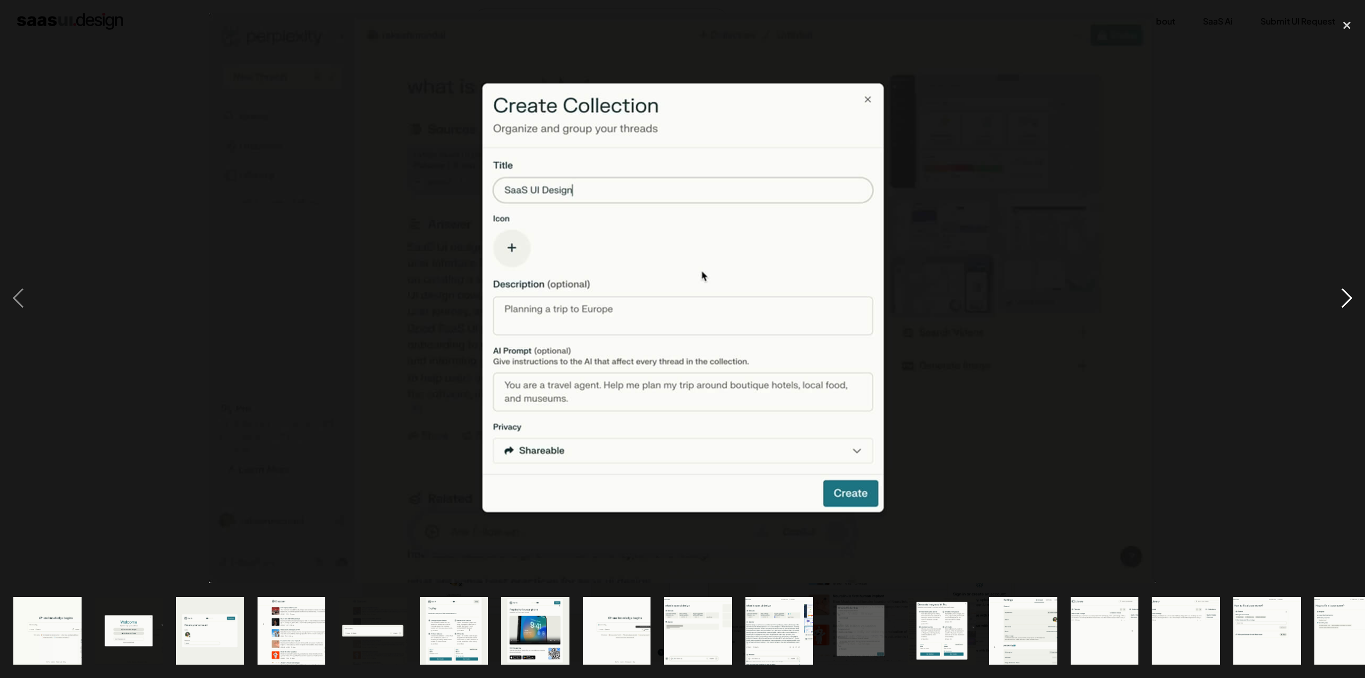
click at [1351, 293] on div "next image" at bounding box center [1347, 297] width 36 height 569
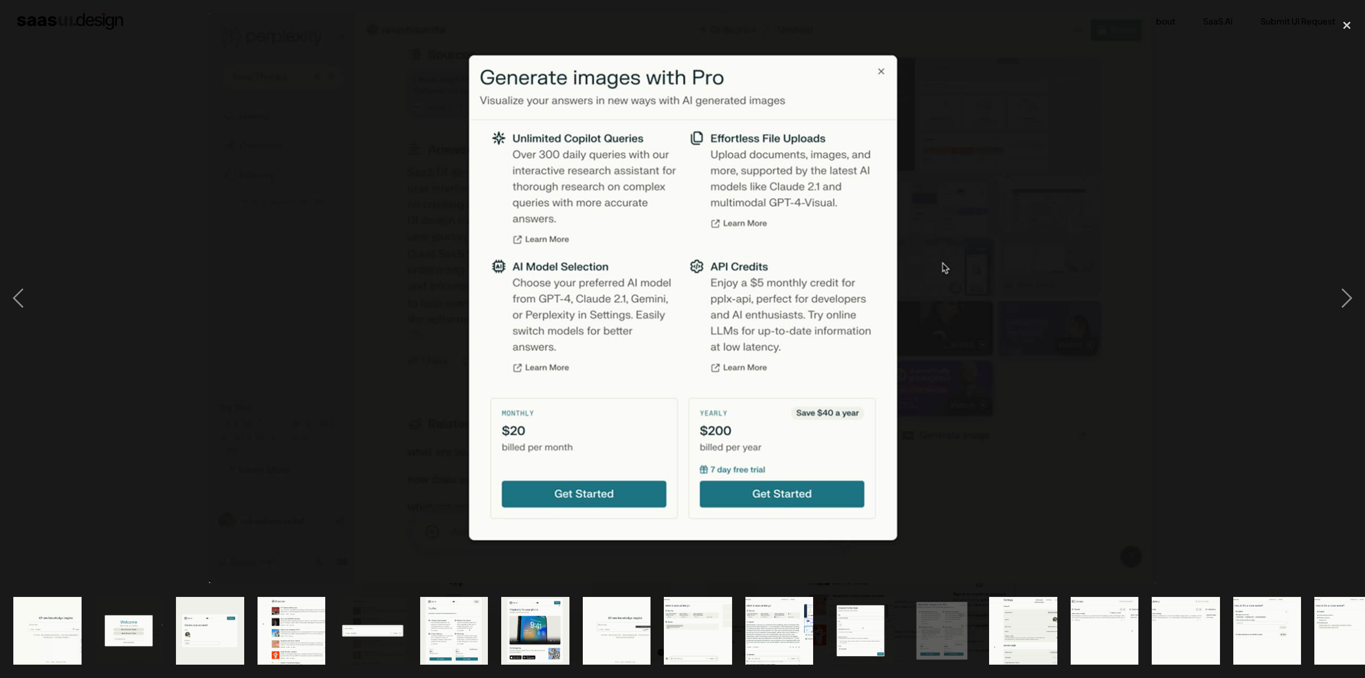
drag, startPoint x: 1342, startPoint y: 23, endPoint x: 1316, endPoint y: 30, distance: 26.7
click at [1342, 22] on div "close lightbox" at bounding box center [1347, 24] width 36 height 23
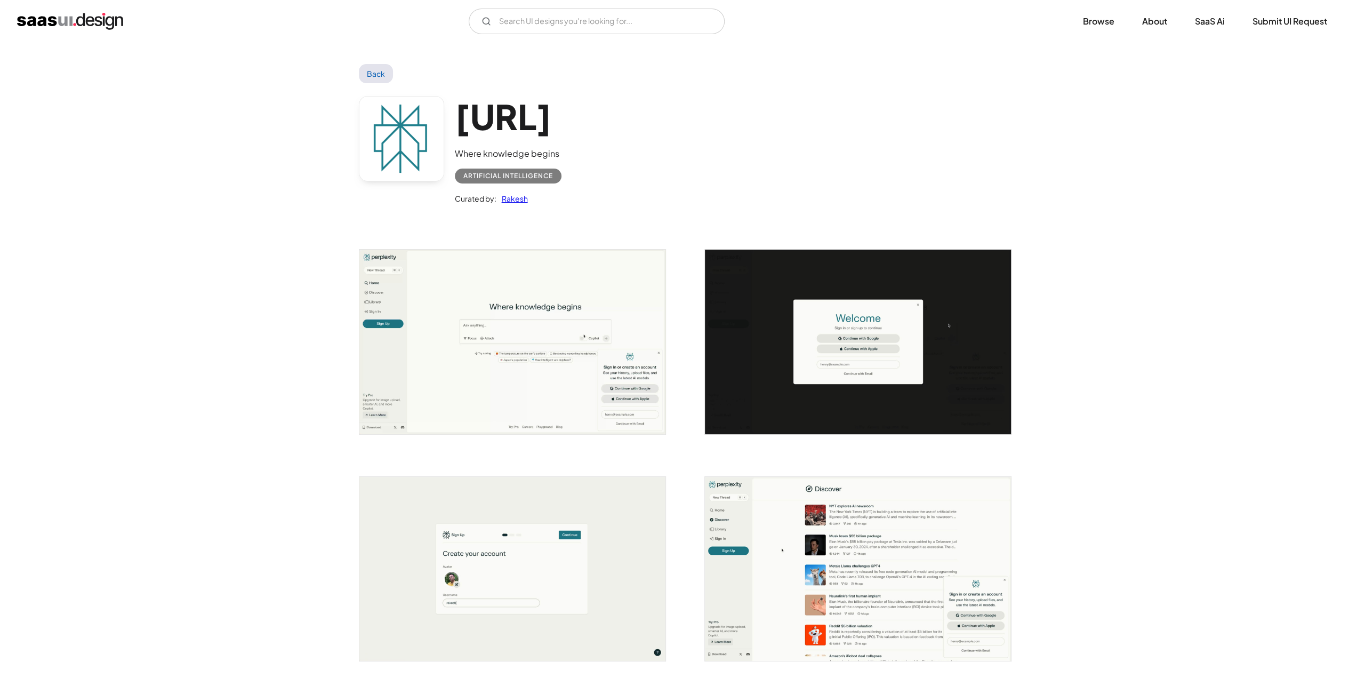
click at [379, 66] on link "Back" at bounding box center [376, 73] width 35 height 19
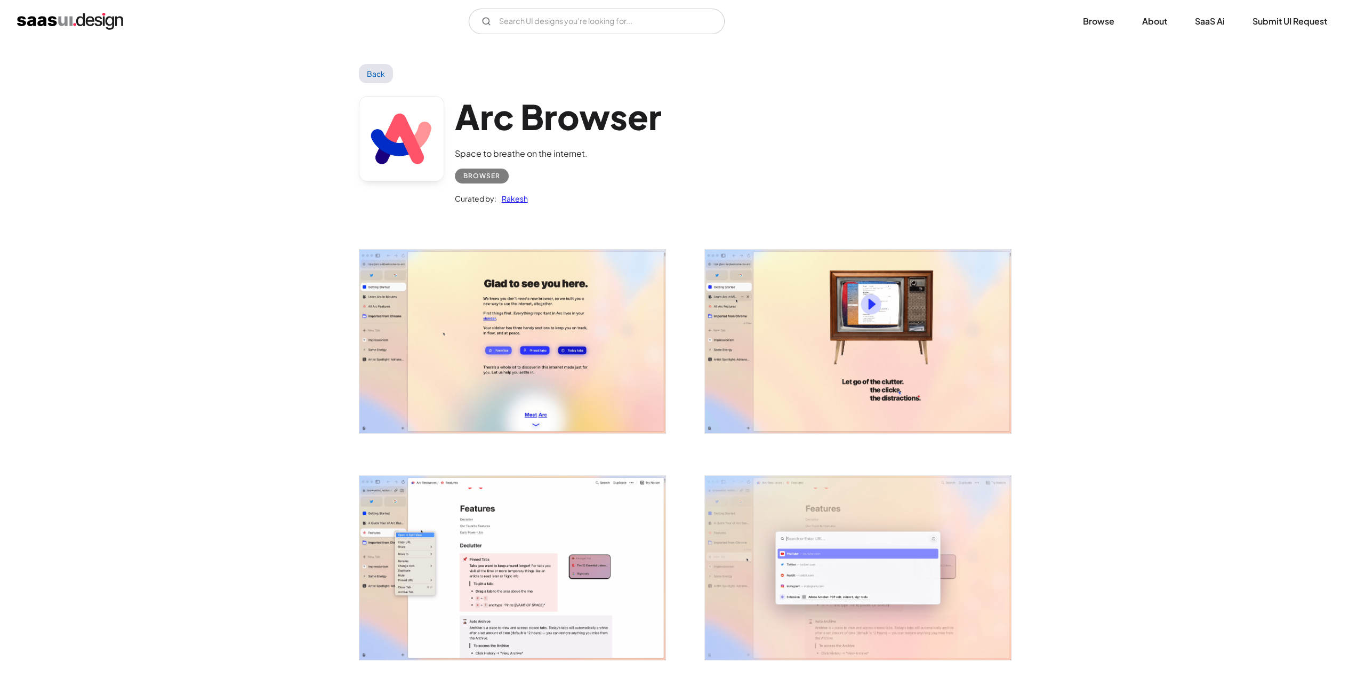
click at [551, 390] on img "open lightbox" at bounding box center [512, 341] width 306 height 183
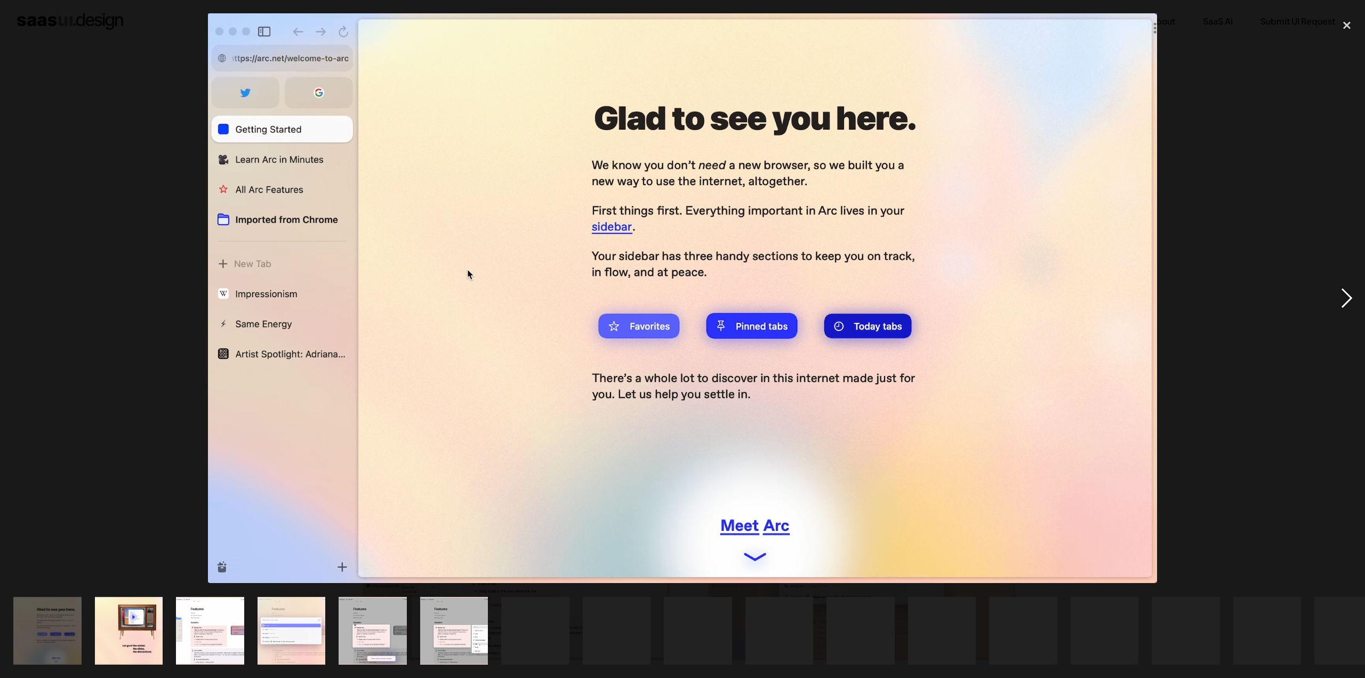
click at [1354, 296] on div "next image" at bounding box center [1347, 297] width 36 height 569
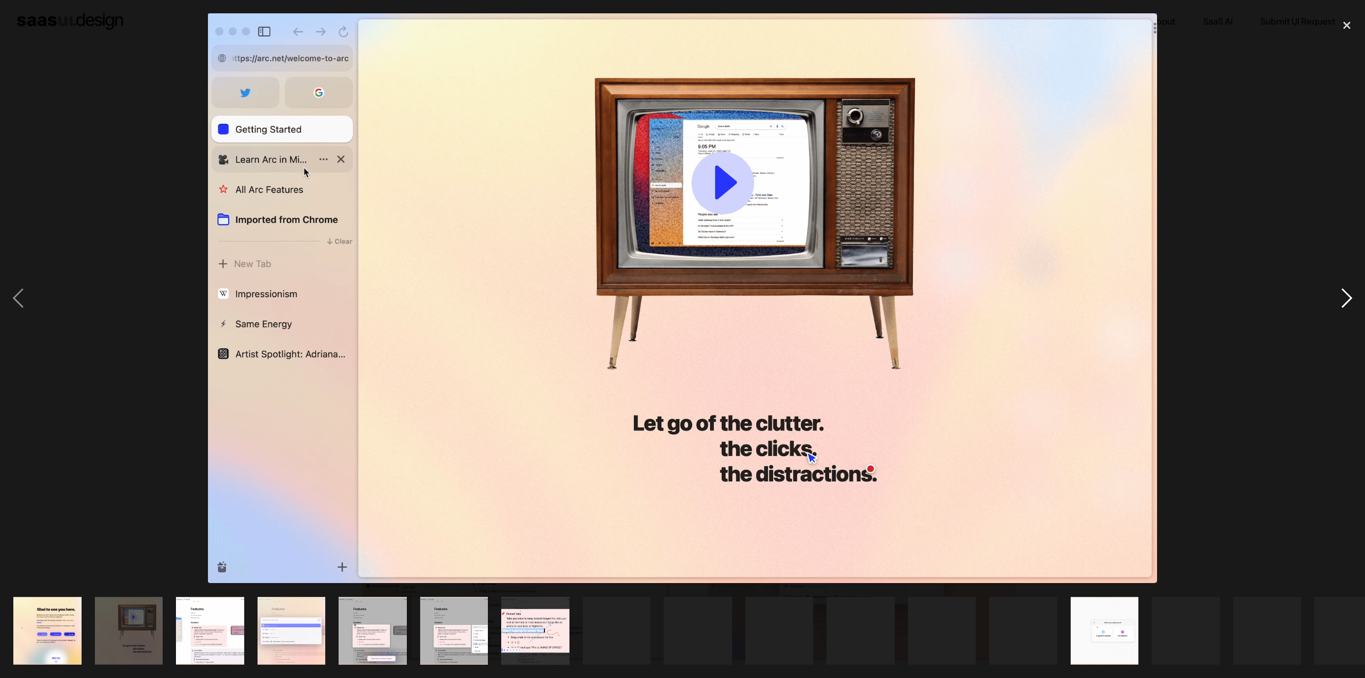
click at [1354, 296] on div "next image" at bounding box center [1347, 297] width 36 height 569
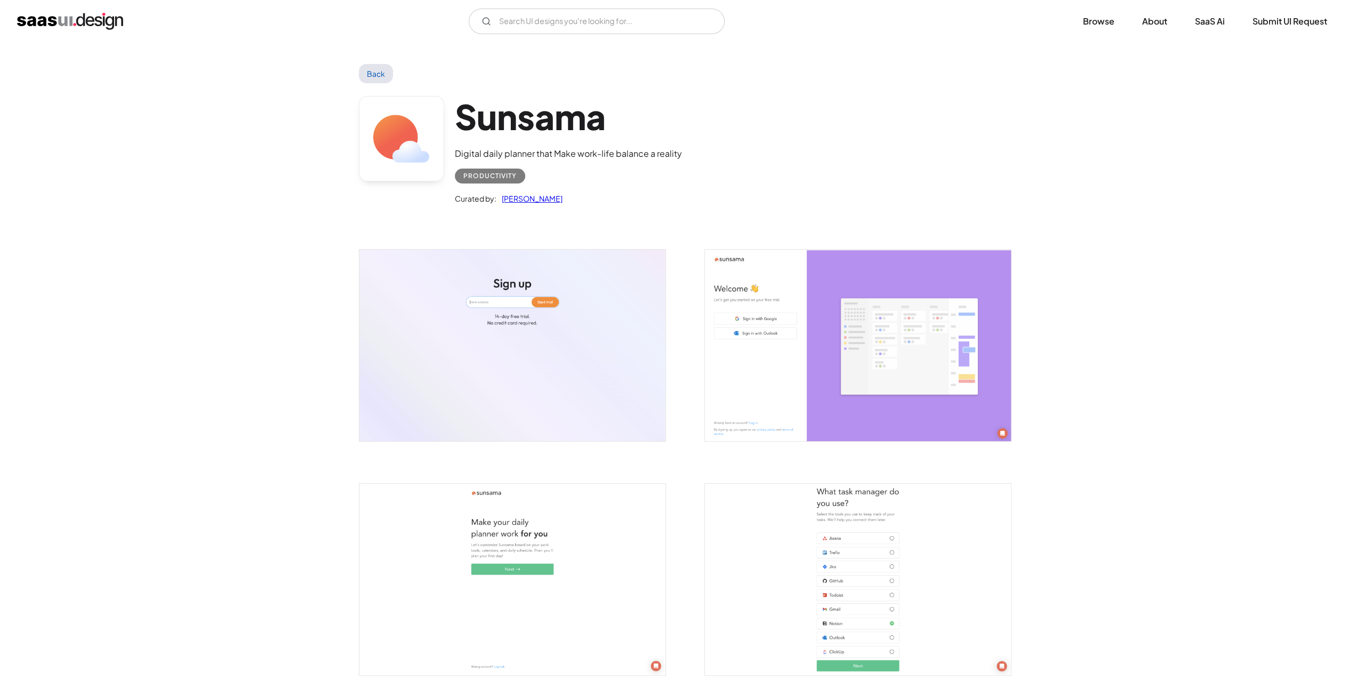
click at [536, 369] on img "open lightbox" at bounding box center [512, 345] width 306 height 191
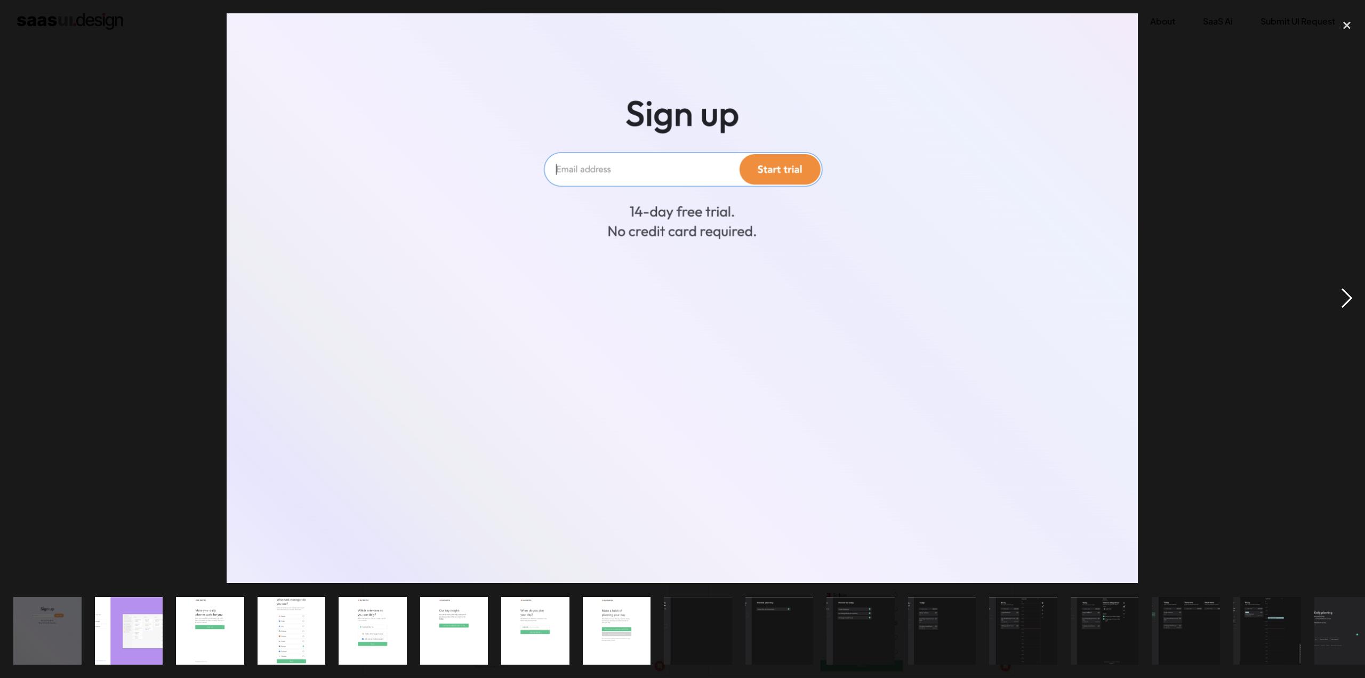
click at [1353, 292] on div "next image" at bounding box center [1347, 297] width 36 height 569
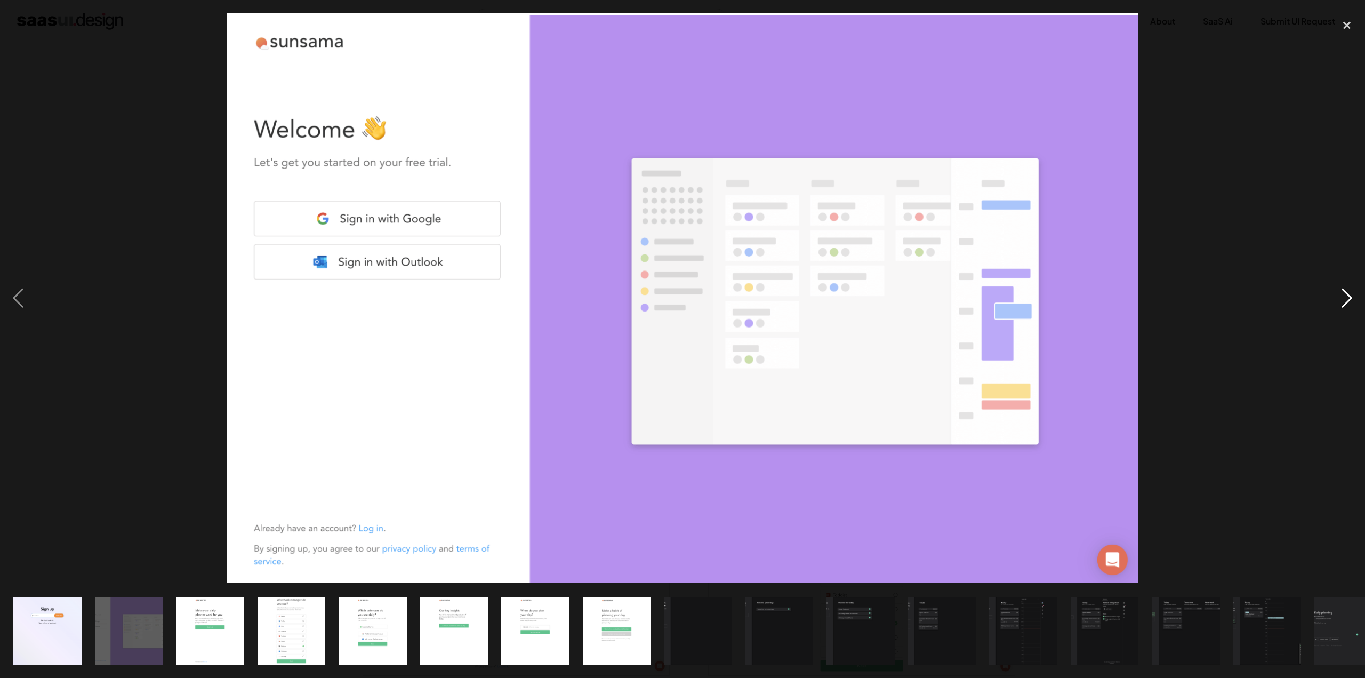
click at [1353, 292] on div "next image" at bounding box center [1347, 297] width 36 height 569
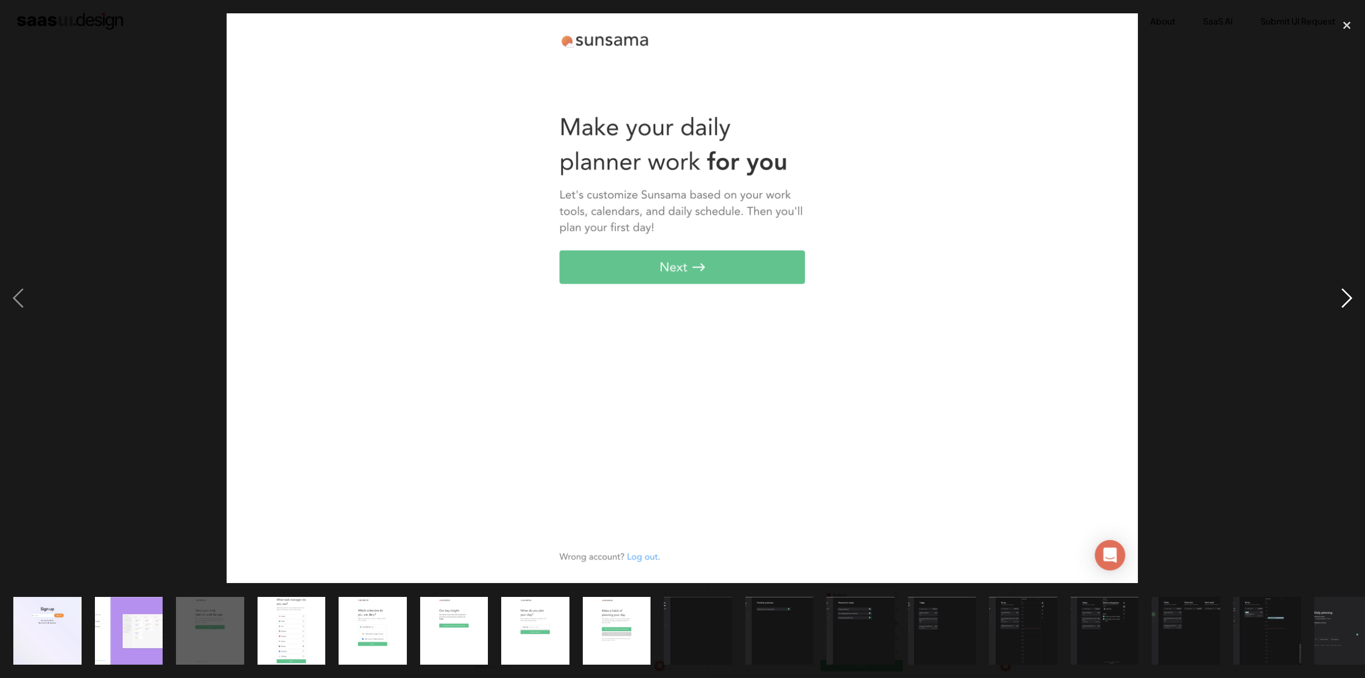
click at [1353, 292] on div "next image" at bounding box center [1347, 297] width 36 height 569
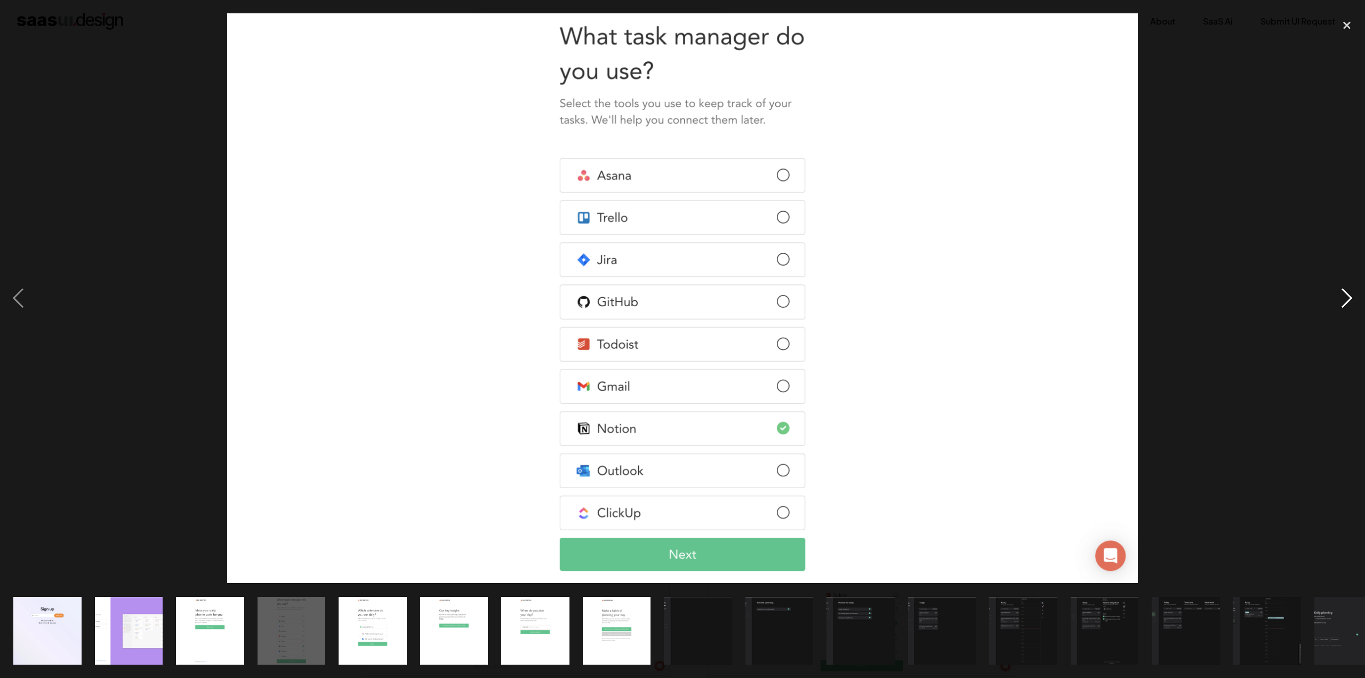
click at [1353, 292] on div "next image" at bounding box center [1347, 297] width 36 height 569
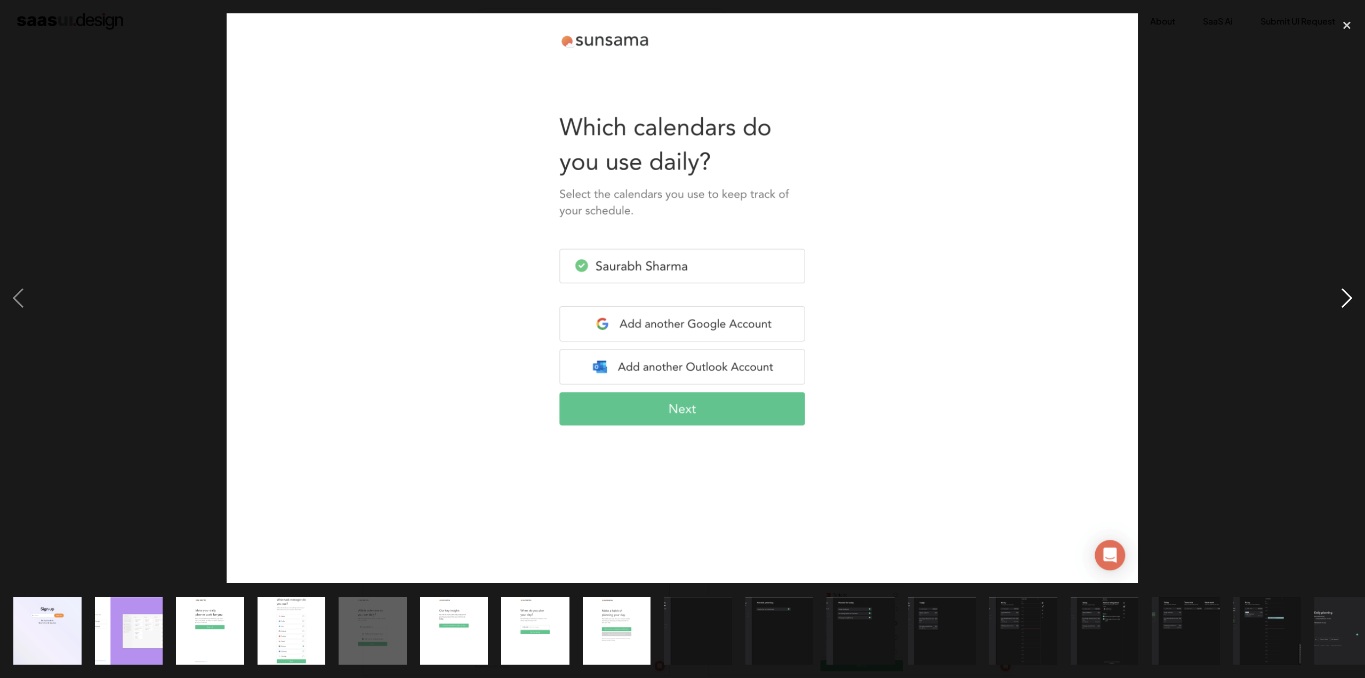
click at [1353, 292] on div "next image" at bounding box center [1347, 297] width 36 height 569
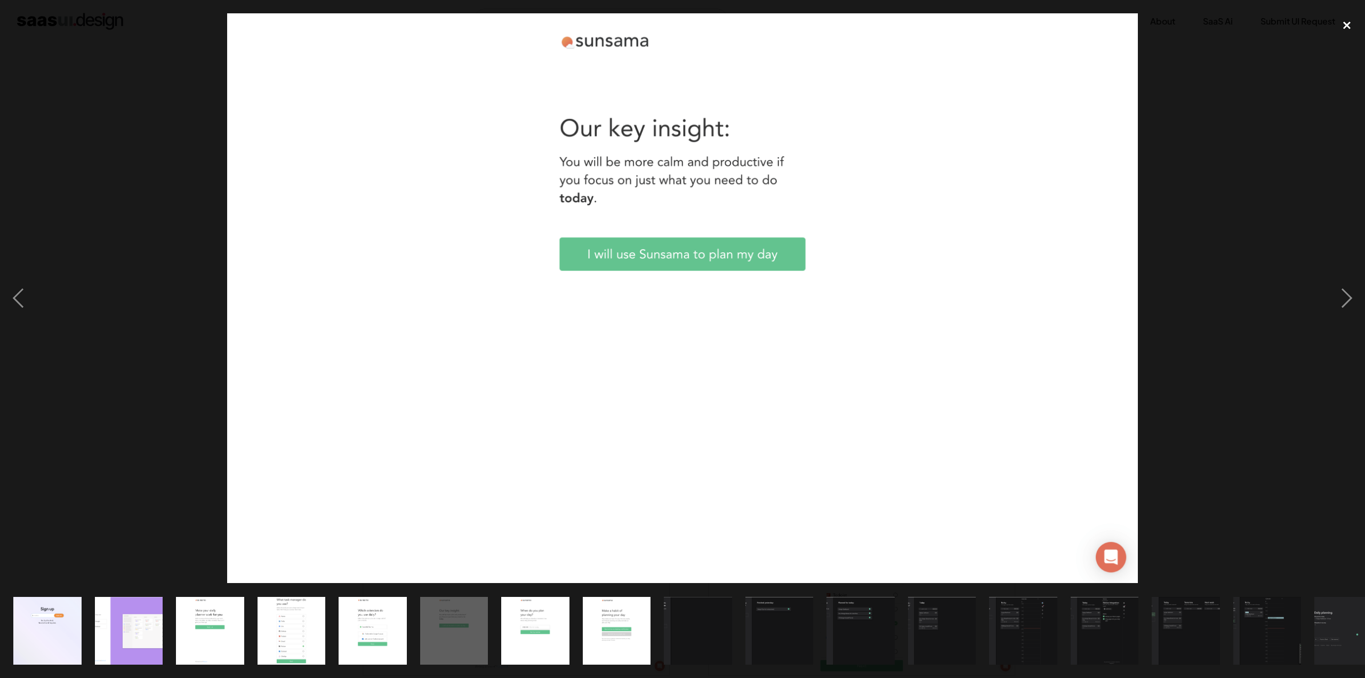
click at [1347, 26] on div "close lightbox" at bounding box center [1347, 24] width 36 height 23
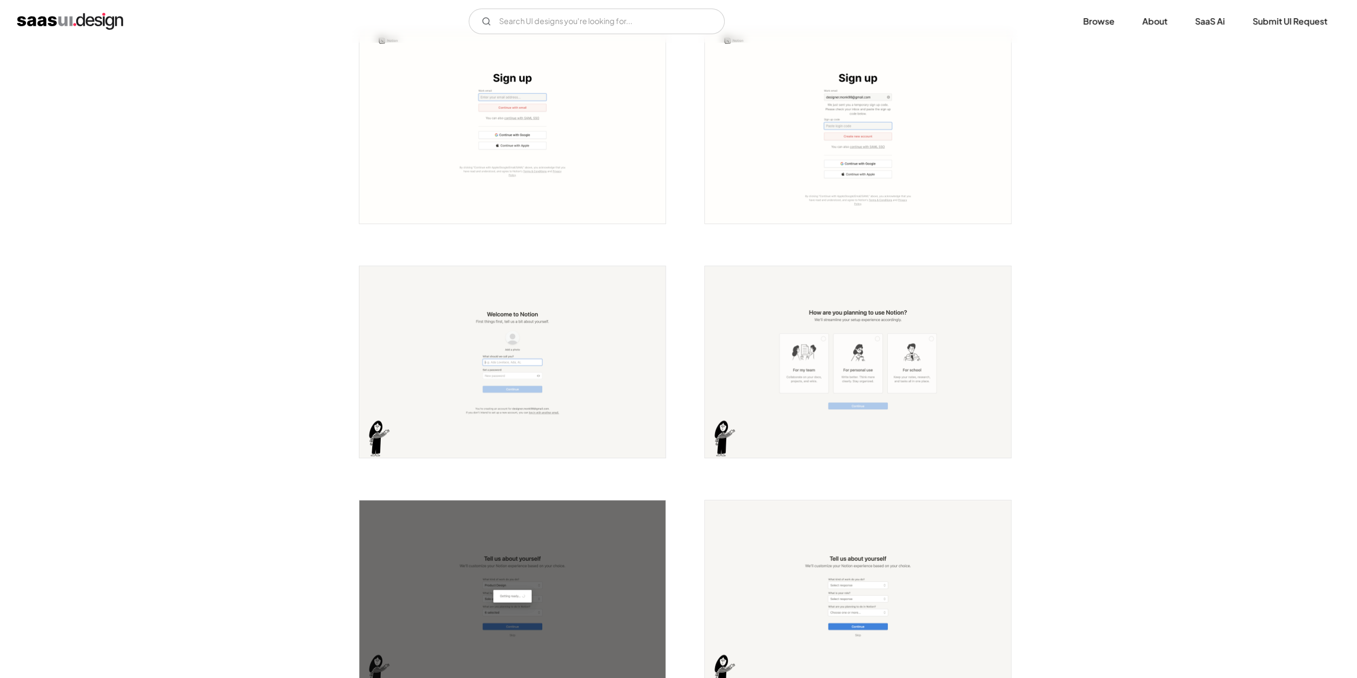
scroll to position [107, 0]
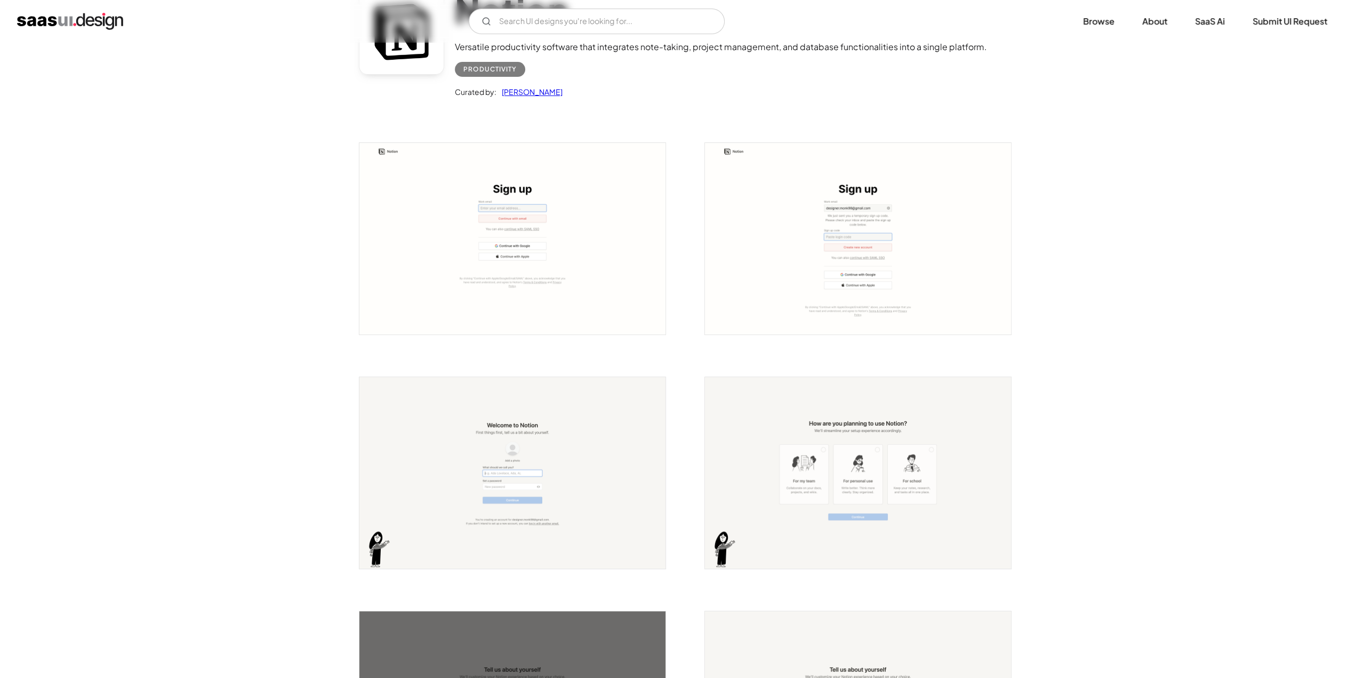
click at [592, 248] on img "open lightbox" at bounding box center [512, 238] width 306 height 191
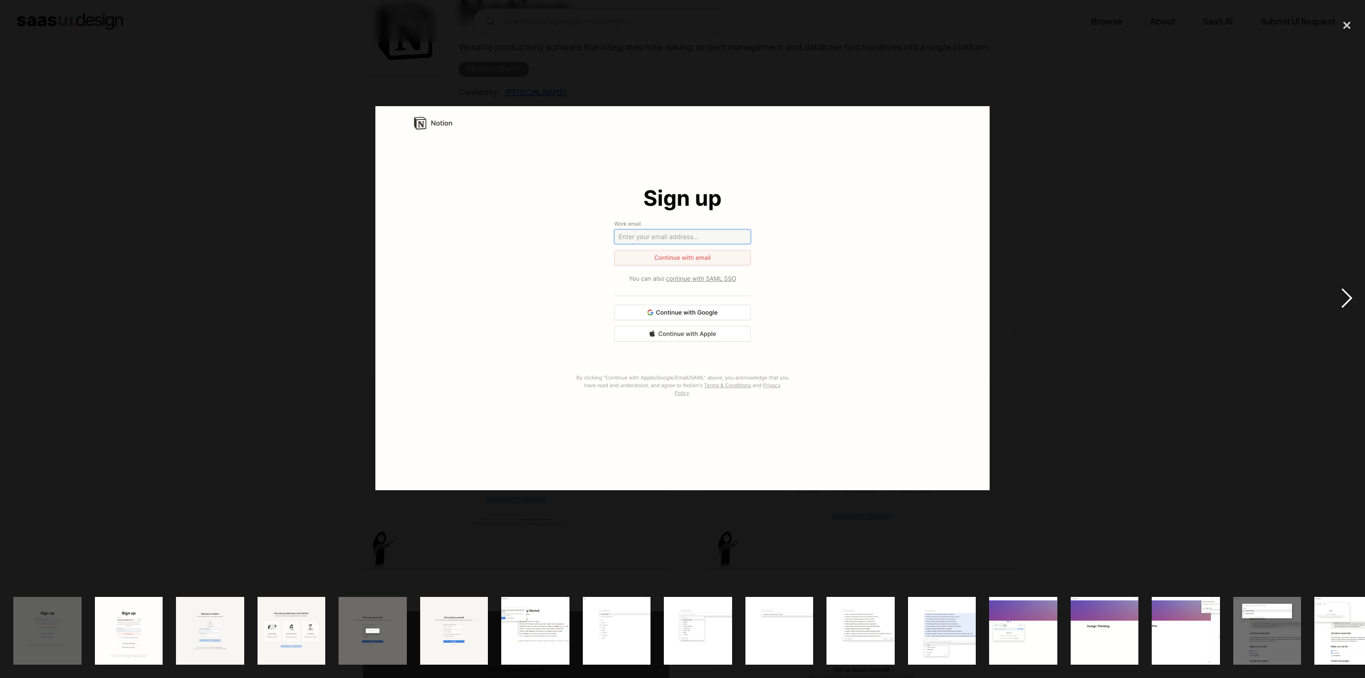
click at [1356, 292] on div "next image" at bounding box center [1347, 297] width 36 height 569
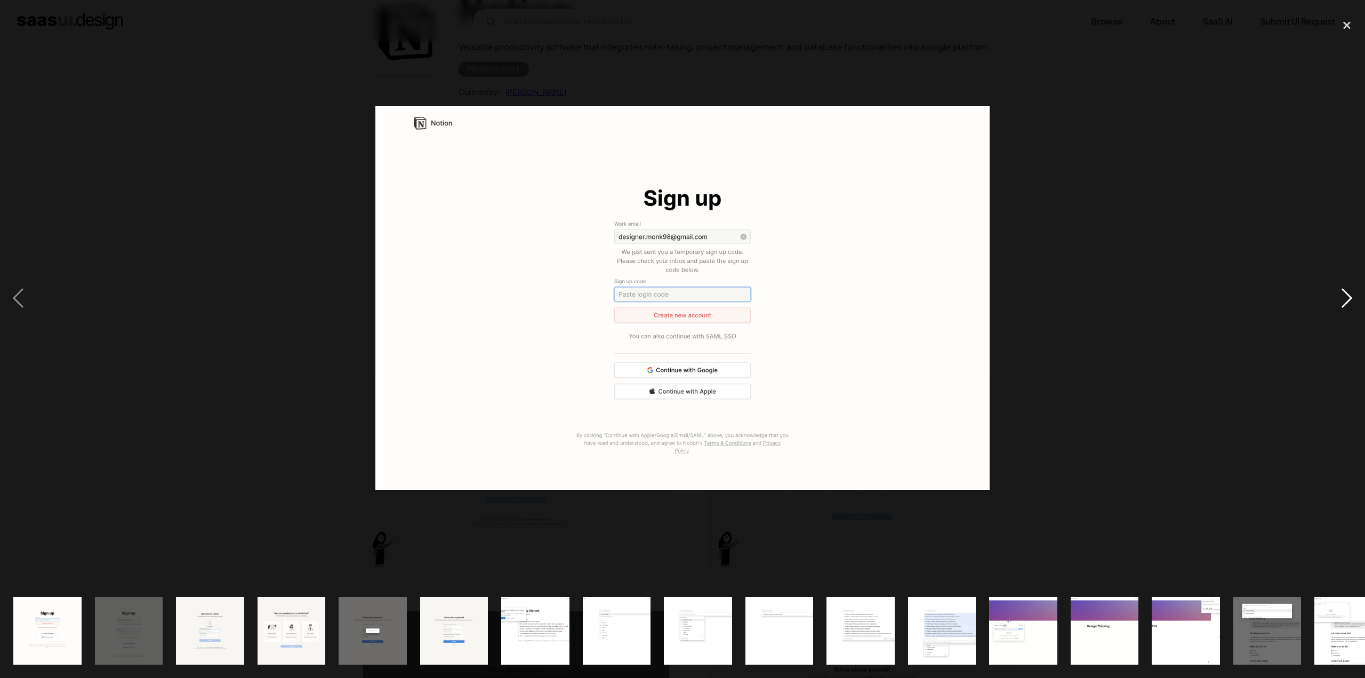
click at [1356, 292] on div "next image" at bounding box center [1347, 297] width 36 height 569
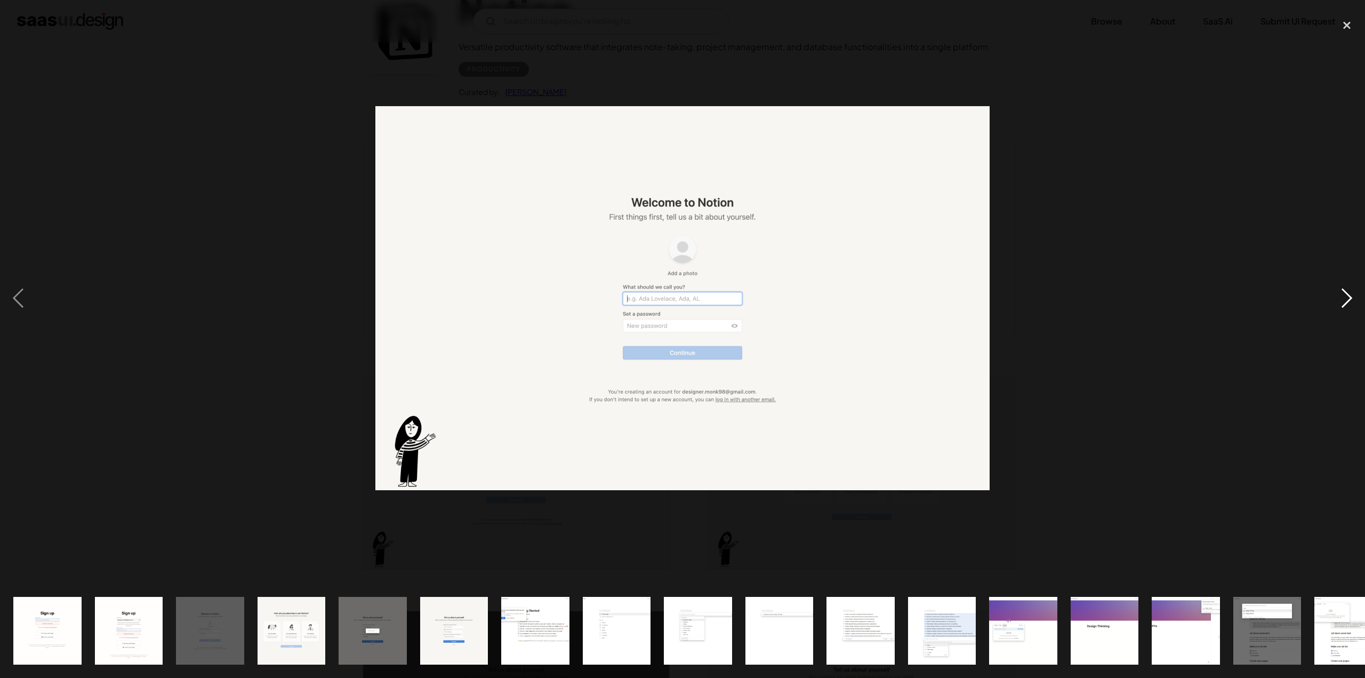
click at [1356, 292] on div "next image" at bounding box center [1347, 297] width 36 height 569
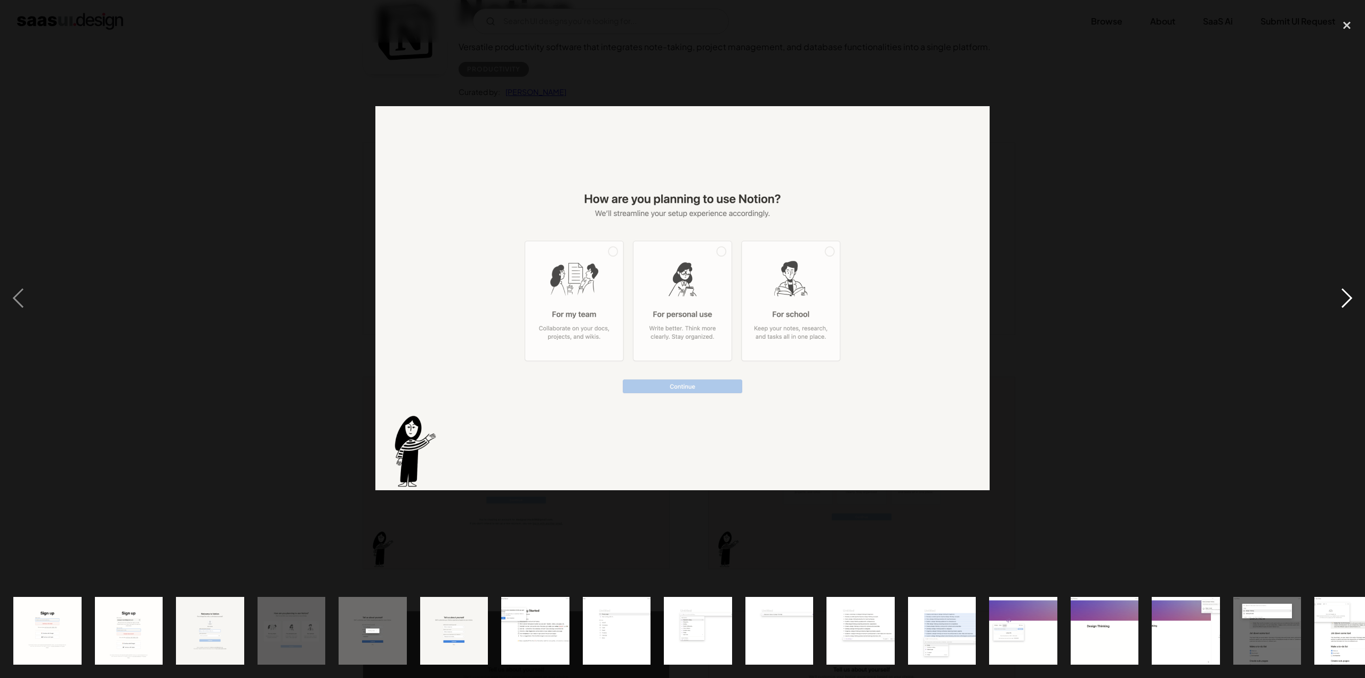
click at [1356, 292] on div "next image" at bounding box center [1347, 297] width 36 height 569
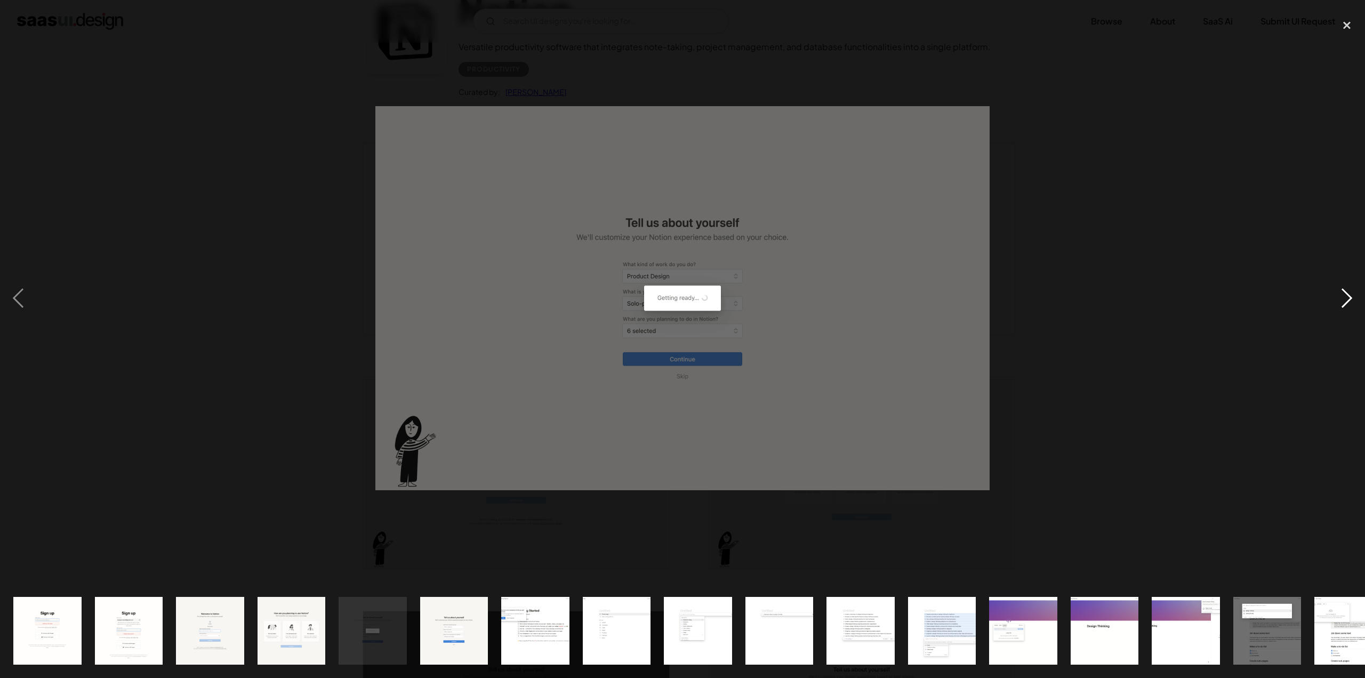
click at [1356, 292] on div "next image" at bounding box center [1347, 297] width 36 height 569
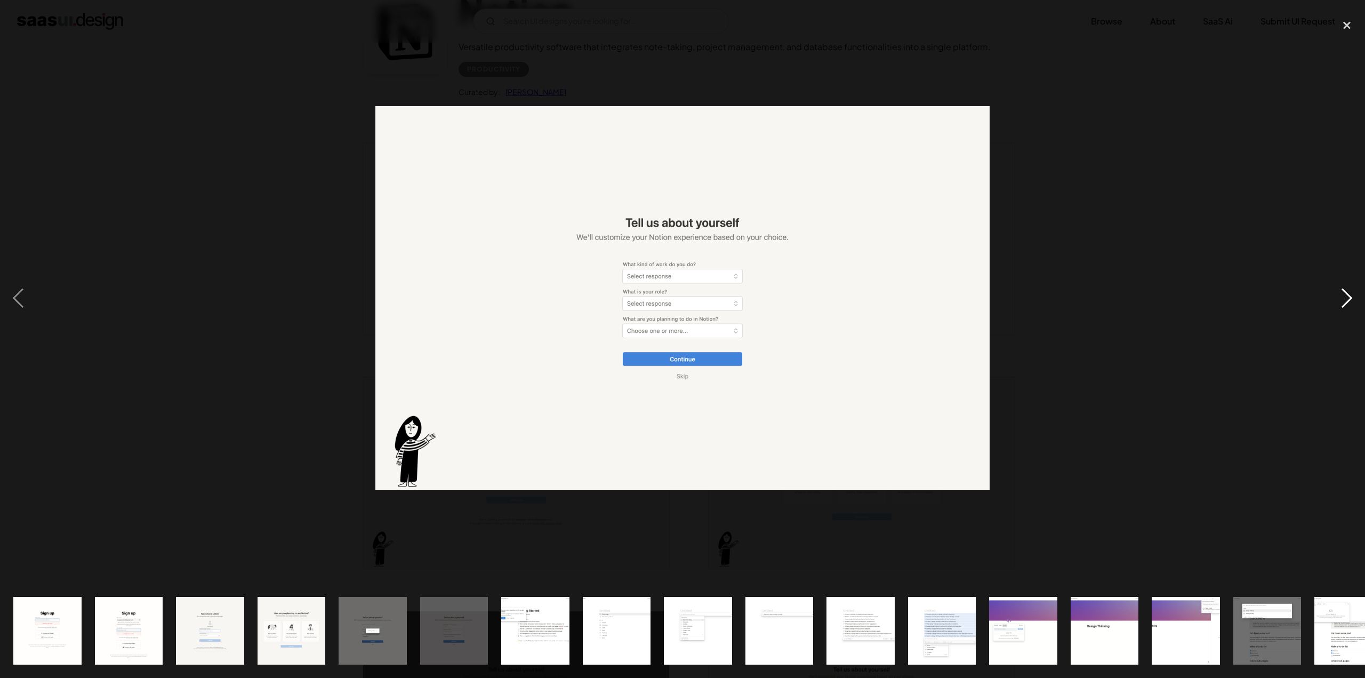
click at [1356, 292] on div "next image" at bounding box center [1347, 297] width 36 height 569
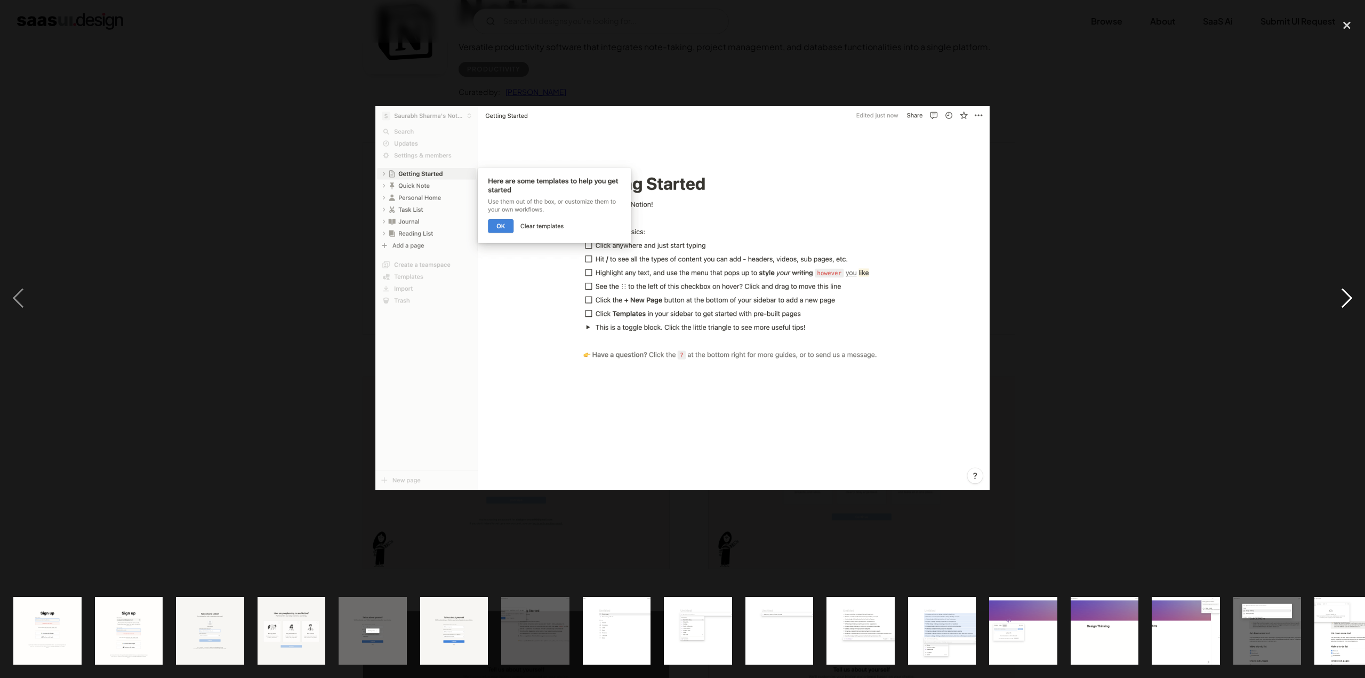
click at [1356, 292] on div "next image" at bounding box center [1347, 297] width 36 height 569
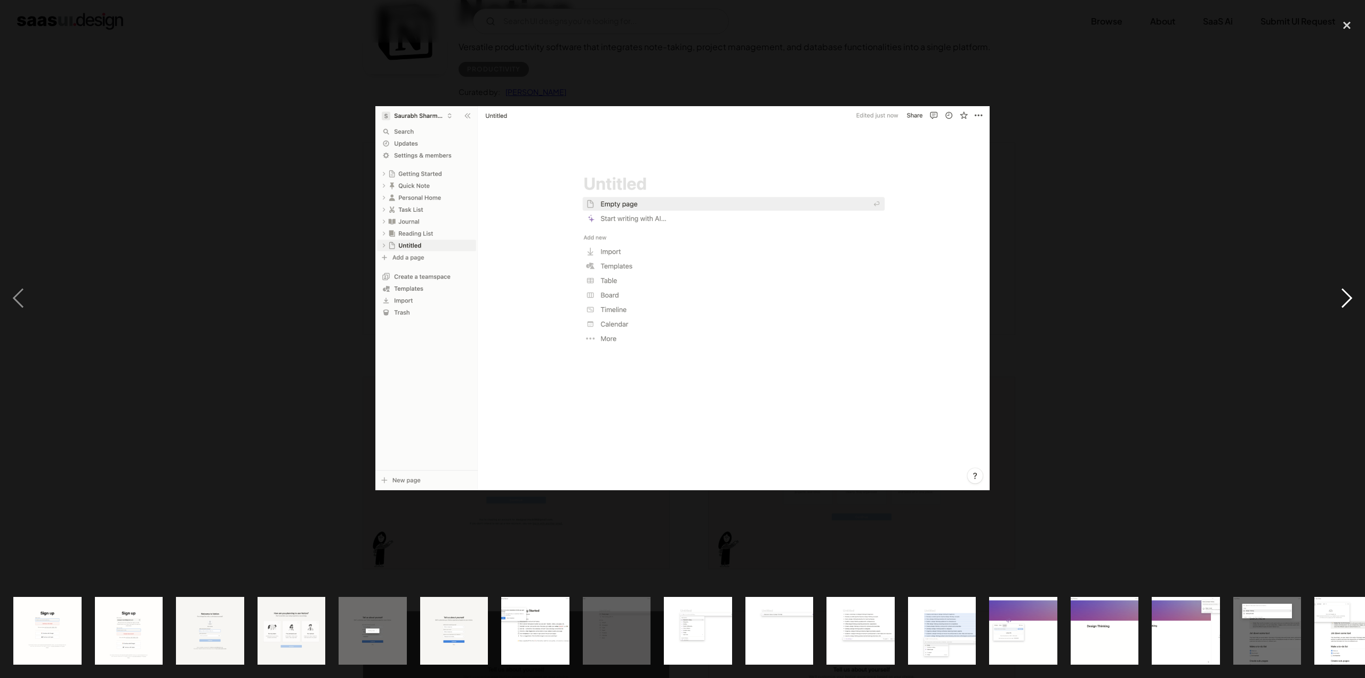
click at [1356, 292] on div "next image" at bounding box center [1347, 297] width 36 height 569
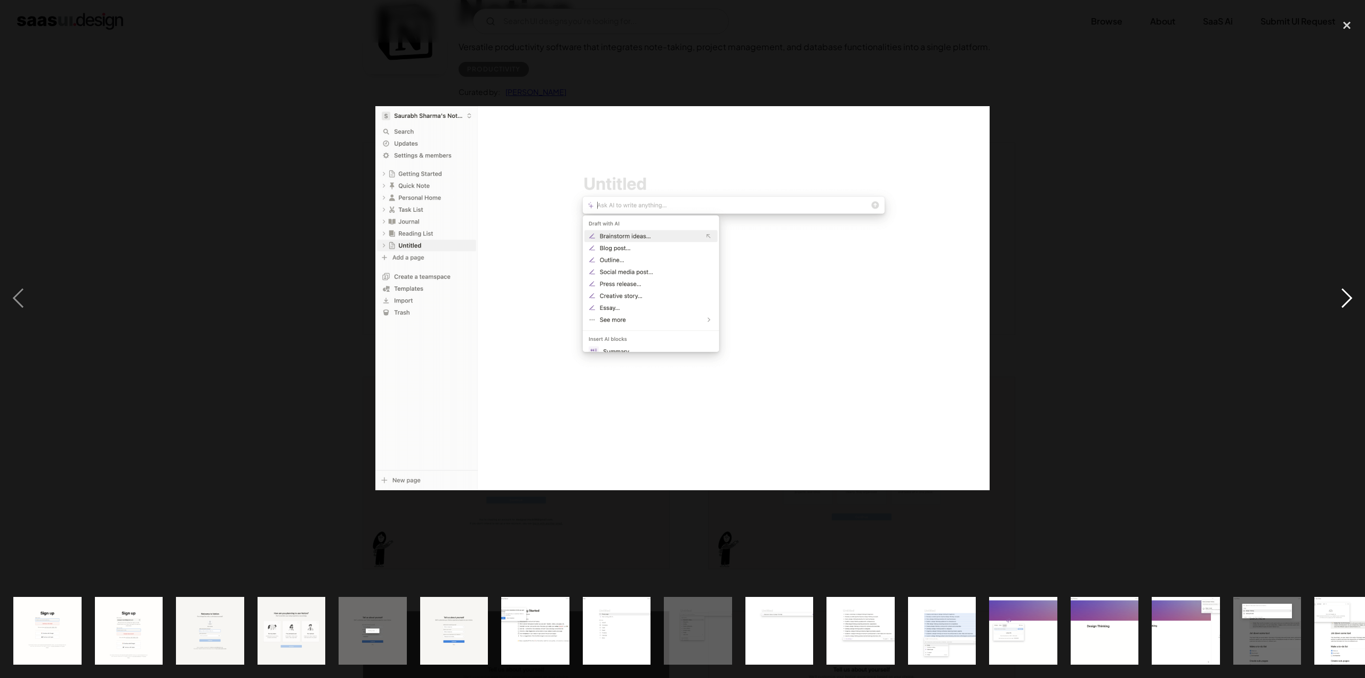
click at [1356, 292] on div "next image" at bounding box center [1347, 297] width 36 height 569
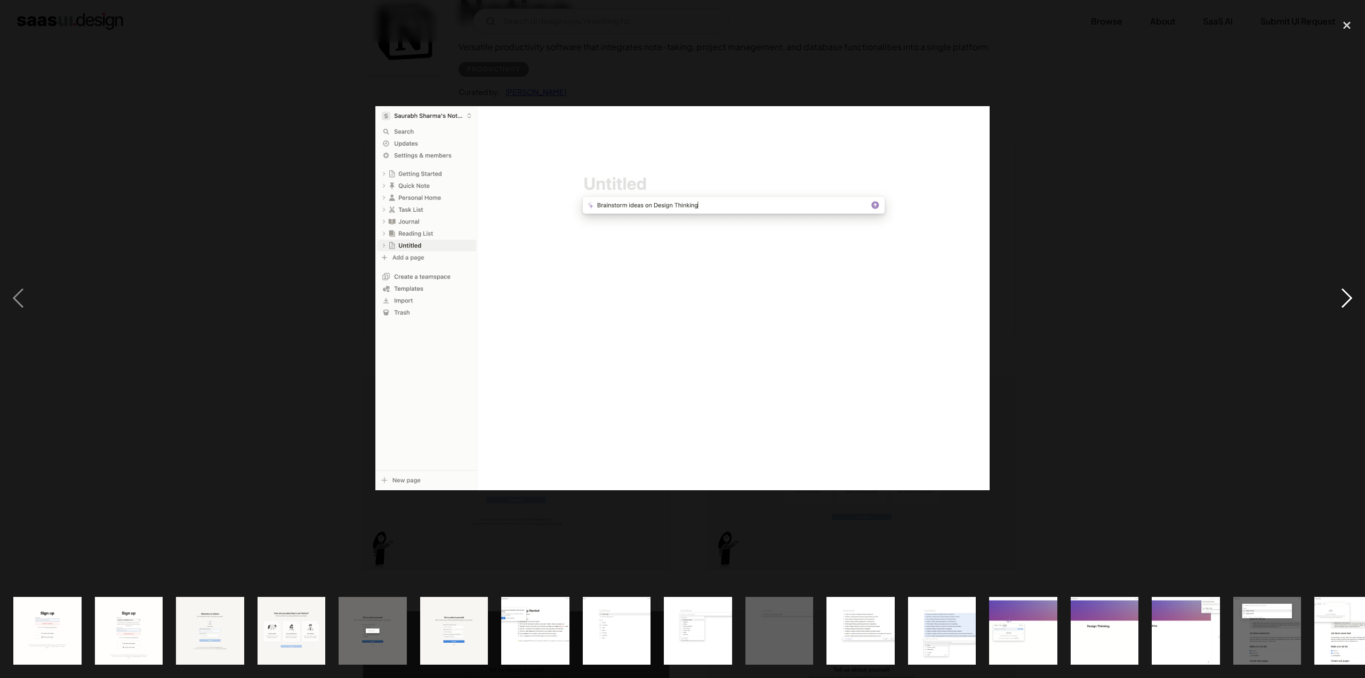
click at [1356, 292] on div "next image" at bounding box center [1347, 297] width 36 height 569
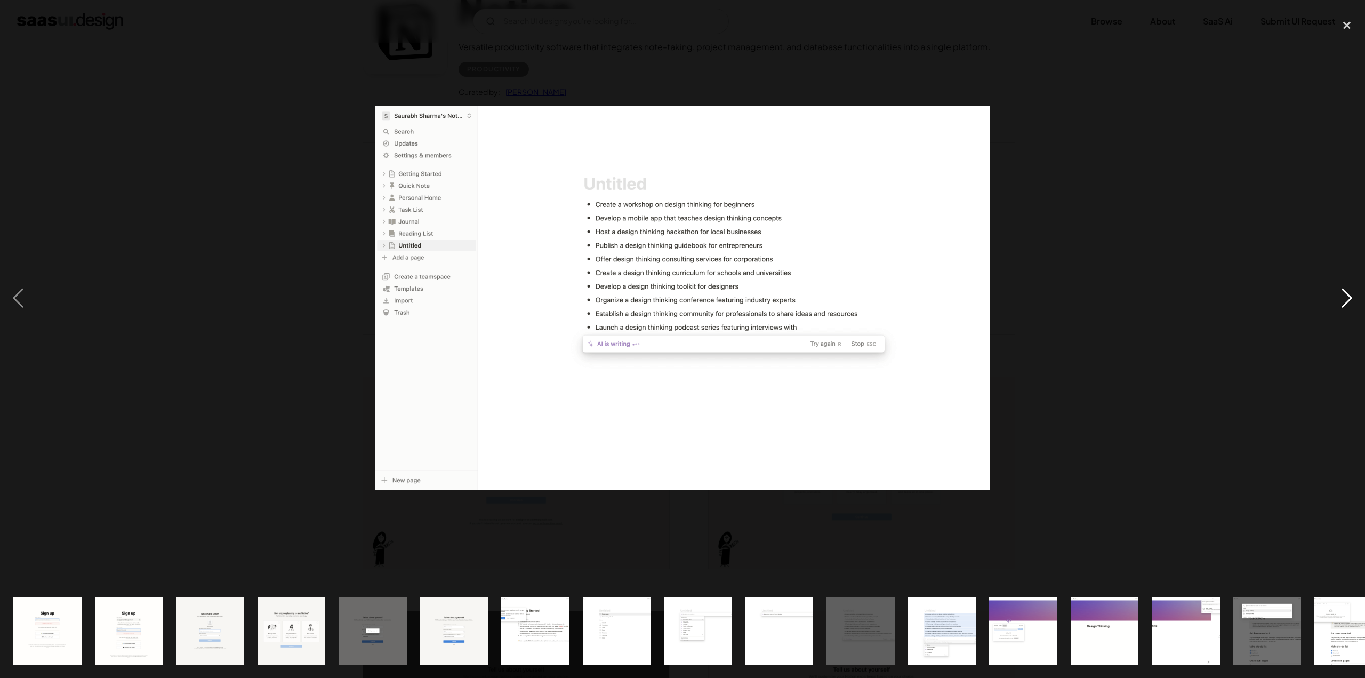
click at [1356, 292] on div "next image" at bounding box center [1347, 297] width 36 height 569
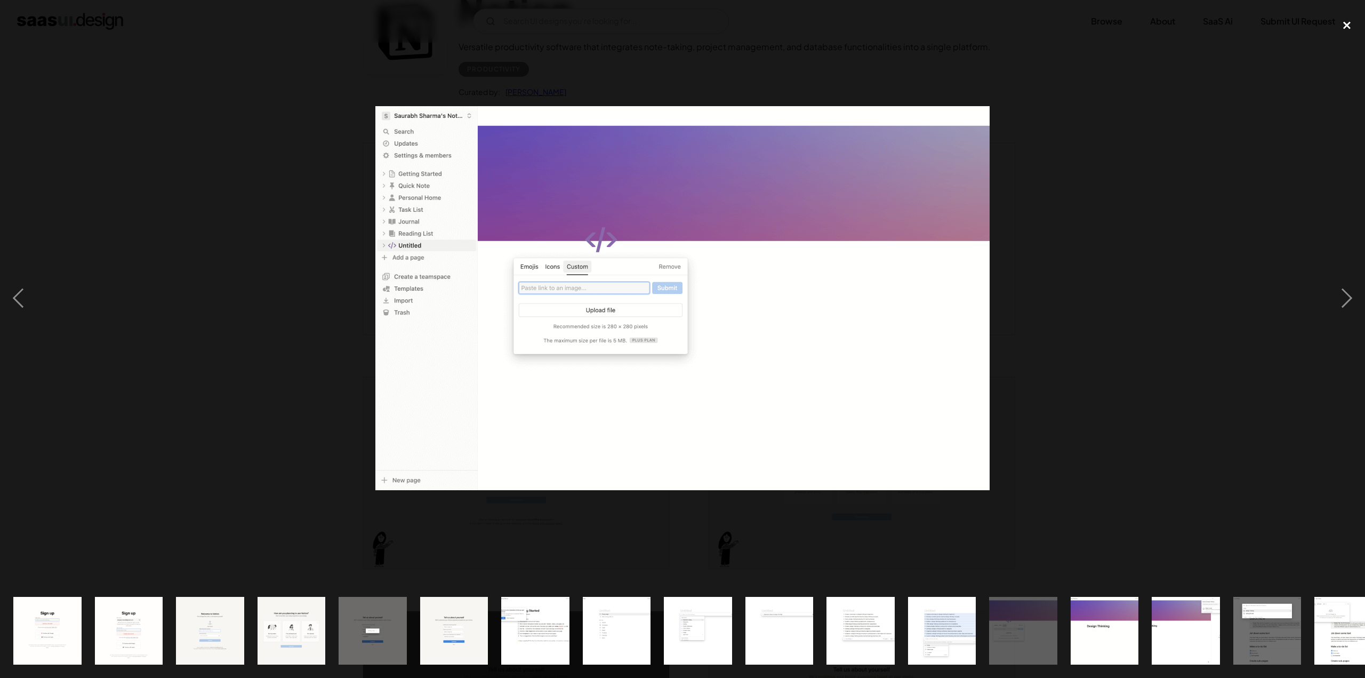
click at [1348, 27] on div "close lightbox" at bounding box center [1347, 24] width 36 height 23
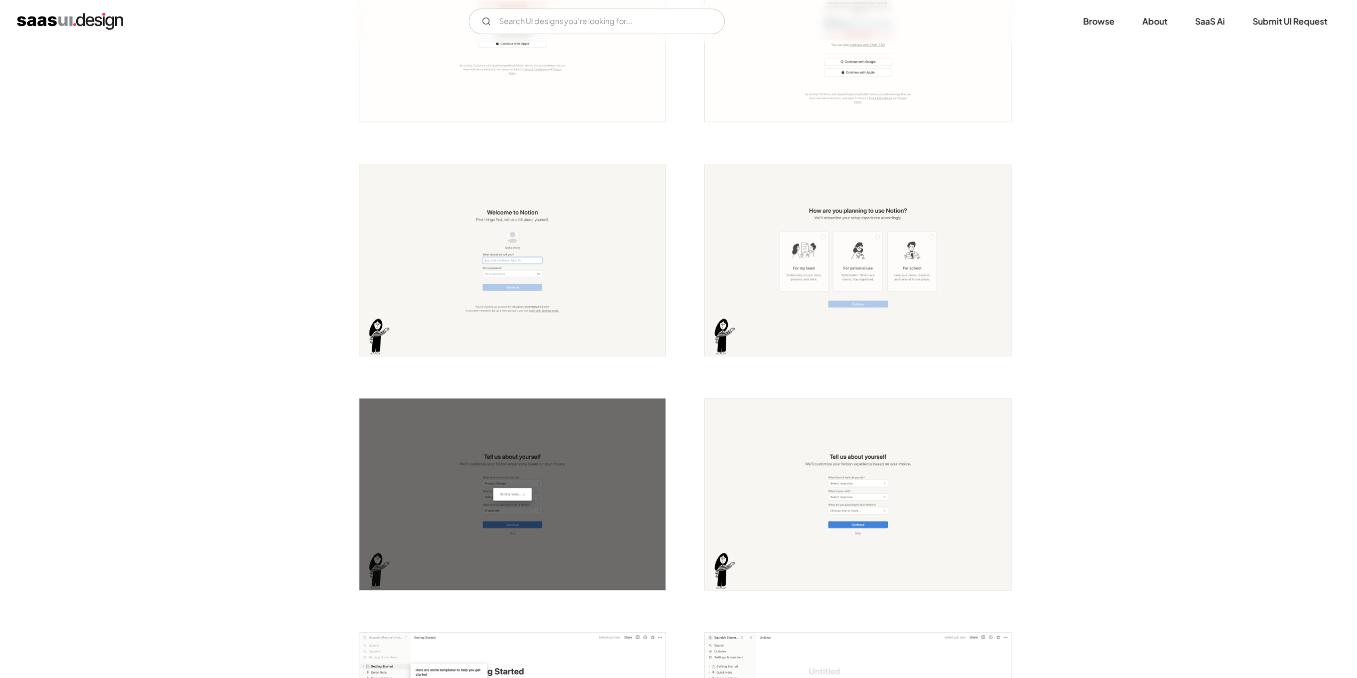
scroll to position [480, 0]
